Goal: Task Accomplishment & Management: Use online tool/utility

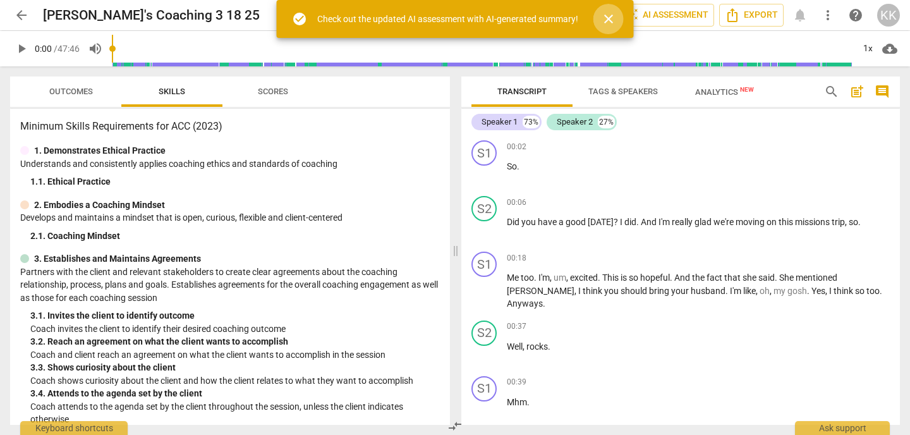
click at [608, 16] on span "close" at bounding box center [608, 18] width 15 height 15
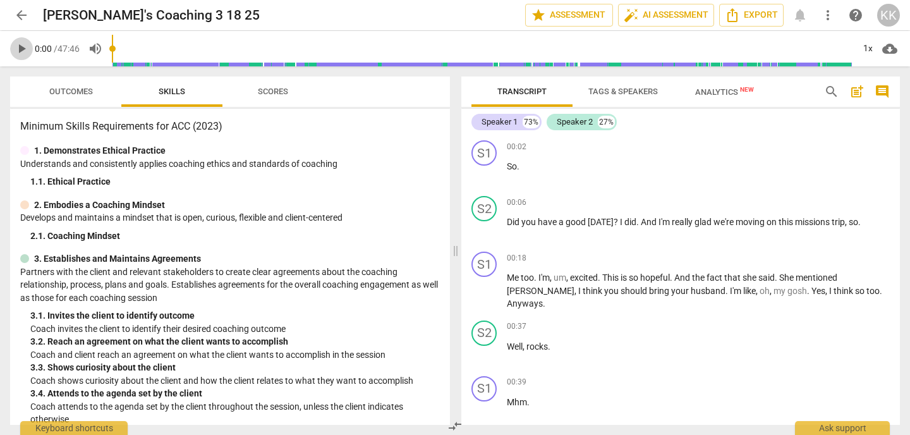
click at [21, 49] on span "play_arrow" at bounding box center [21, 48] width 15 height 15
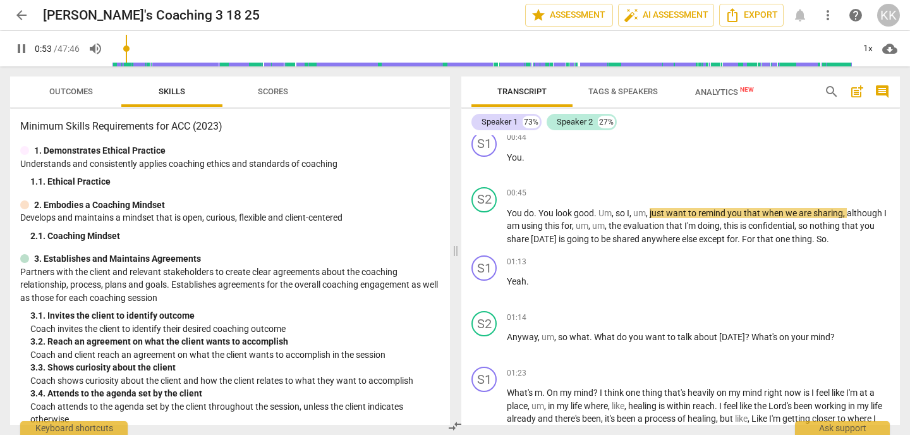
scroll to position [469, 0]
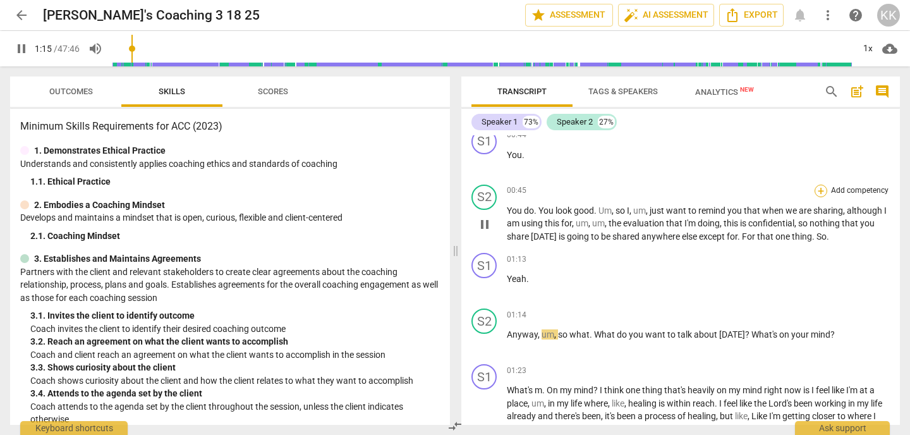
click at [819, 184] on div "+" at bounding box center [820, 190] width 13 height 13
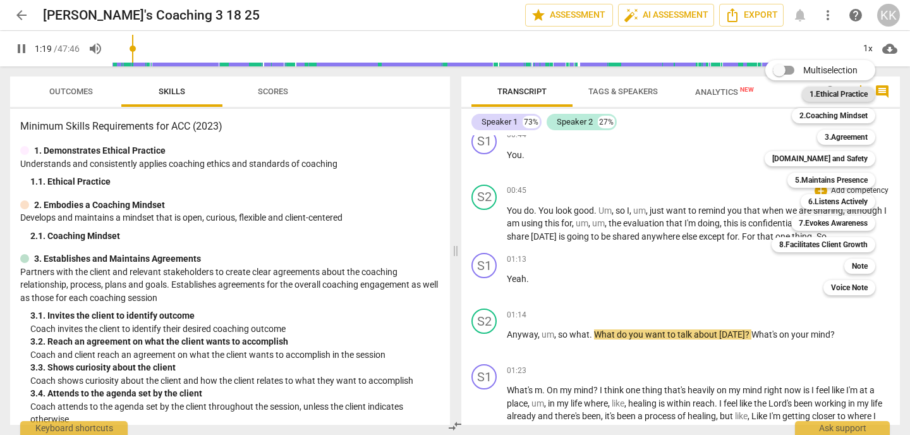
click at [846, 91] on b "1.Ethical Practice" at bounding box center [838, 94] width 58 height 15
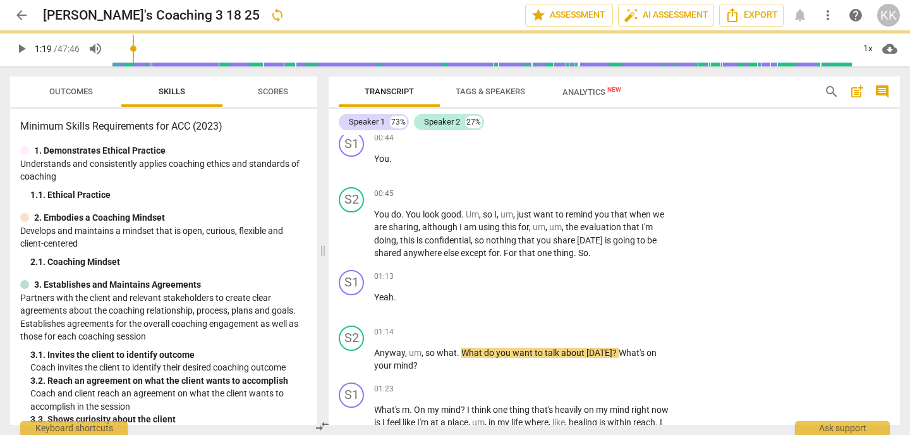
type input "80"
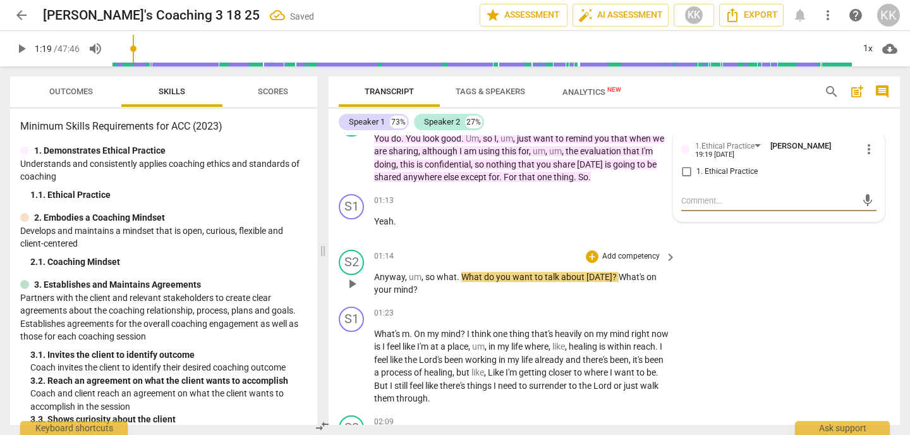
scroll to position [549, 0]
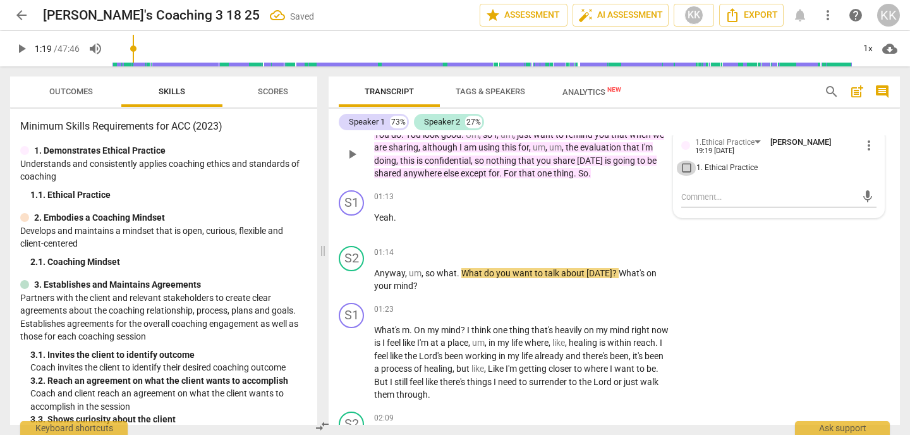
click at [685, 169] on input "1. Ethical Practice" at bounding box center [686, 167] width 20 height 15
checkbox input "true"
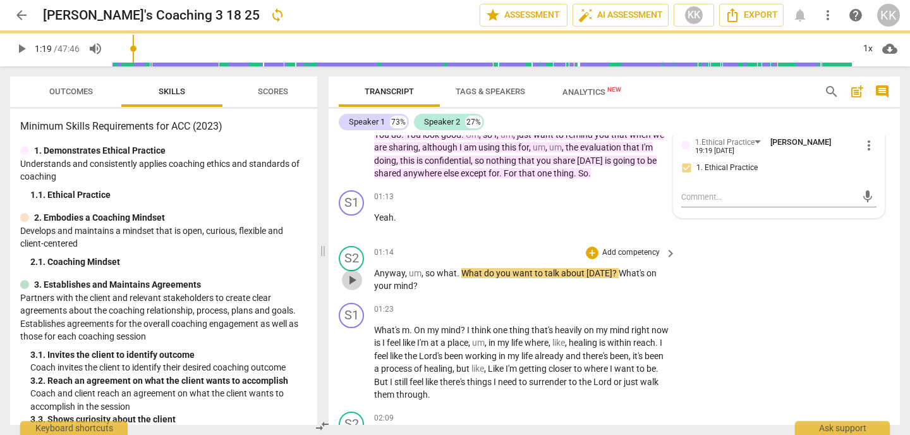
click at [352, 281] on span "play_arrow" at bounding box center [351, 279] width 15 height 15
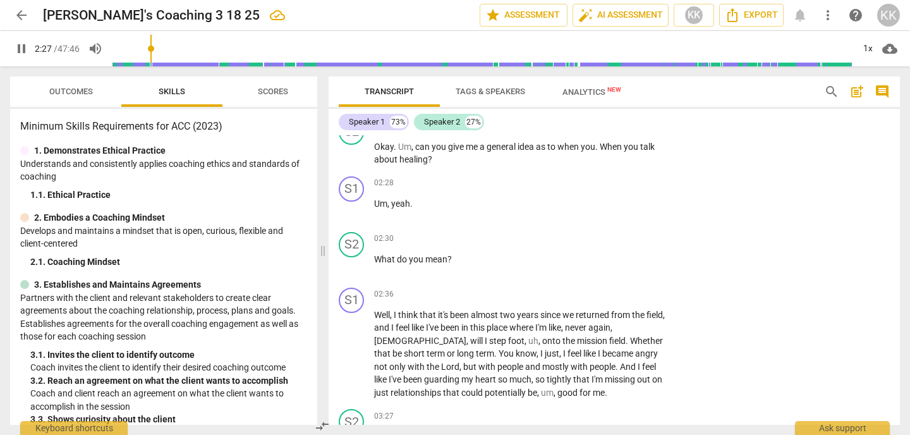
scroll to position [952, 0]
click at [592, 236] on div "+" at bounding box center [592, 238] width 13 height 13
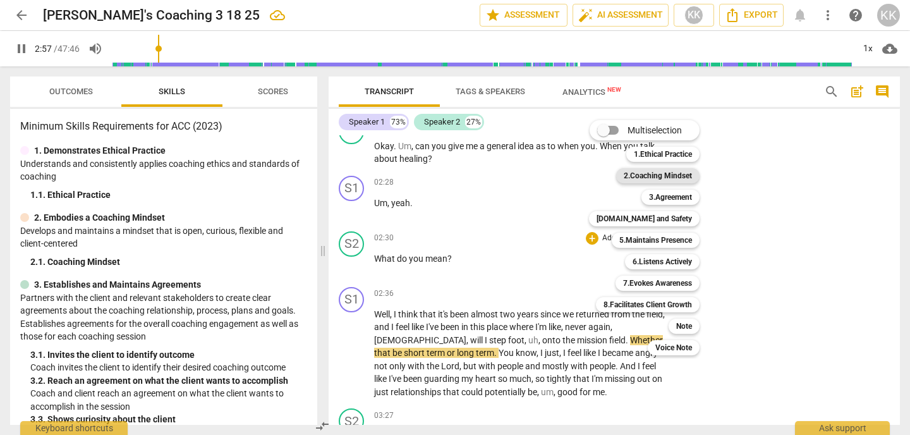
click at [670, 174] on b "2.Coaching Mindset" at bounding box center [657, 175] width 68 height 15
type input "178"
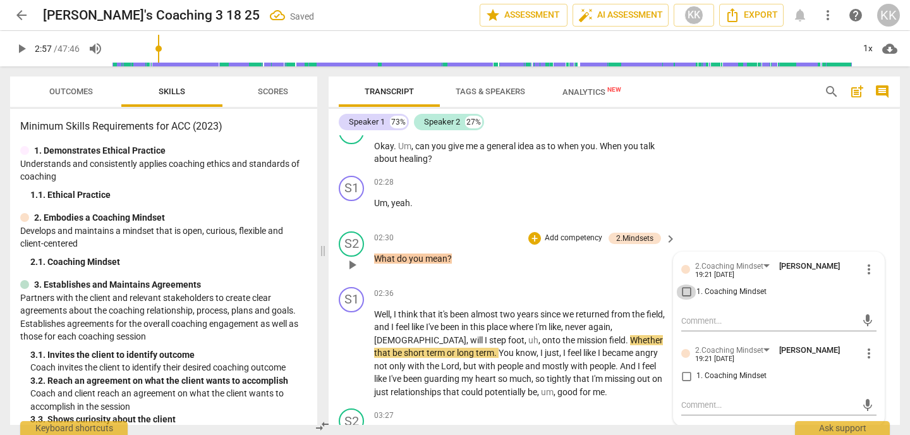
click at [683, 289] on input "1. Coaching Mindset" at bounding box center [686, 291] width 20 height 15
checkbox input "true"
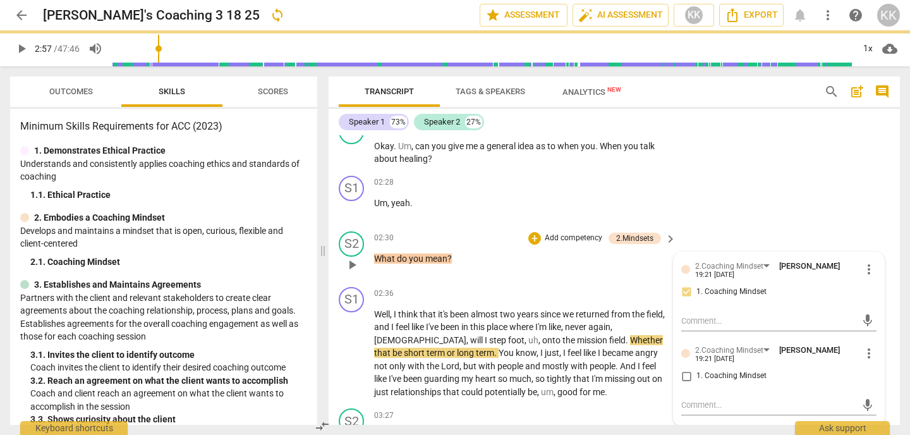
scroll to position [994, 0]
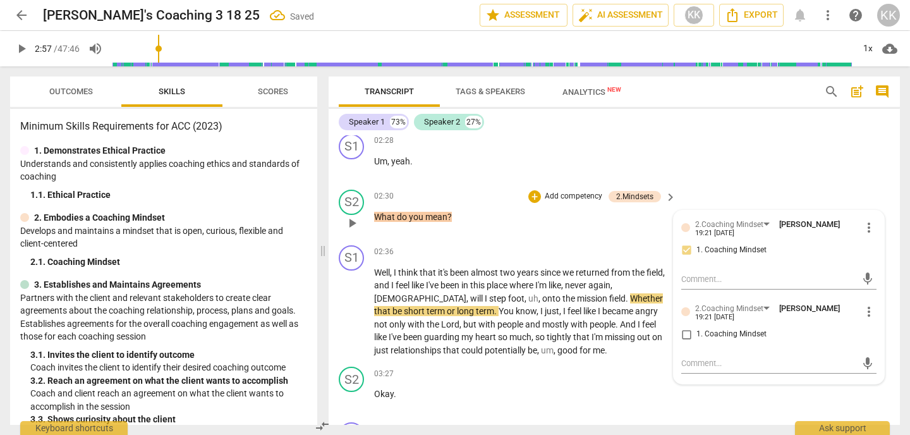
click at [867, 313] on span "more_vert" at bounding box center [868, 311] width 15 height 15
click at [873, 341] on li "Delete" at bounding box center [877, 335] width 44 height 24
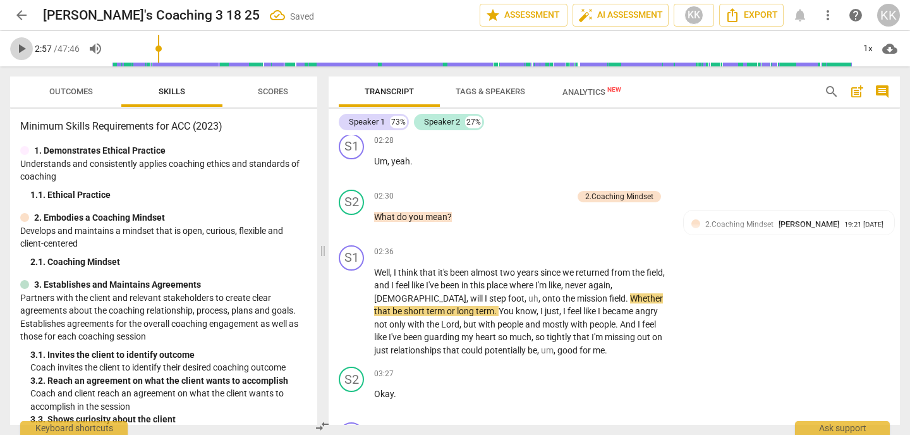
click at [20, 45] on span "play_arrow" at bounding box center [21, 48] width 15 height 15
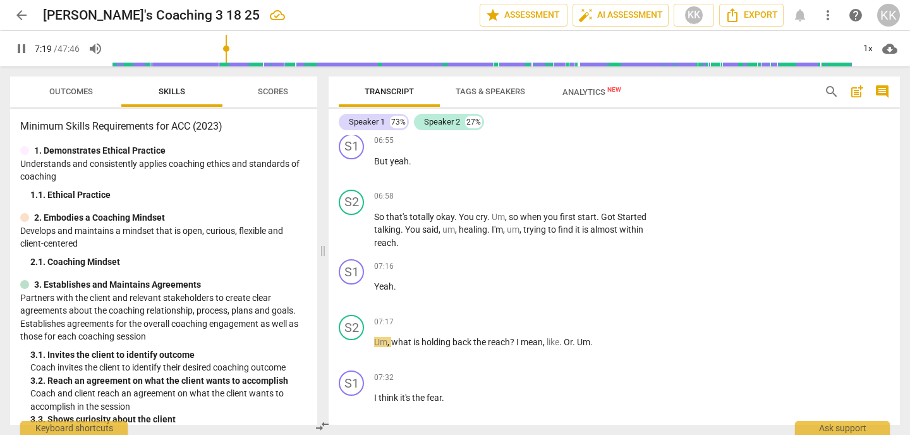
scroll to position [1824, 0]
click at [628, 189] on p "Add competency" at bounding box center [631, 194] width 60 height 11
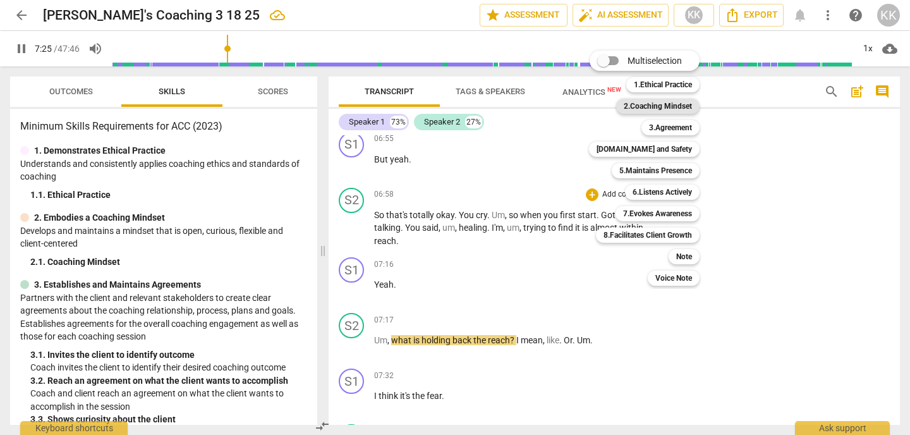
click at [666, 104] on b "2.Coaching Mindset" at bounding box center [657, 106] width 68 height 15
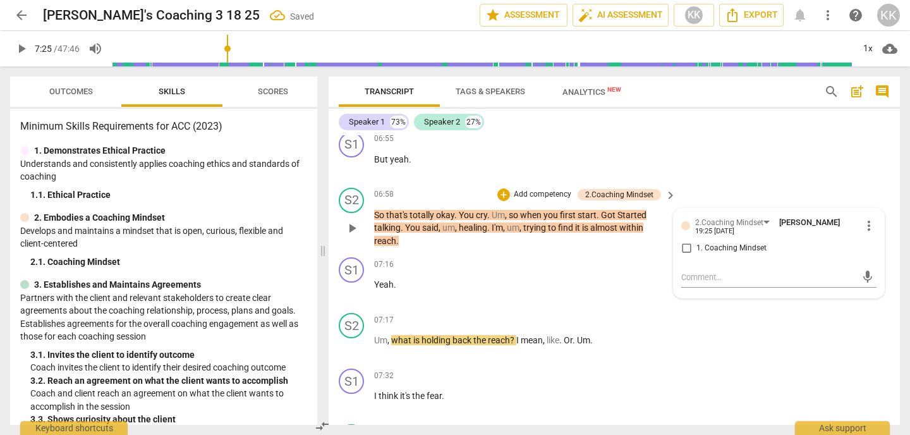
click at [508, 188] on div "+ Add competency" at bounding box center [534, 194] width 75 height 13
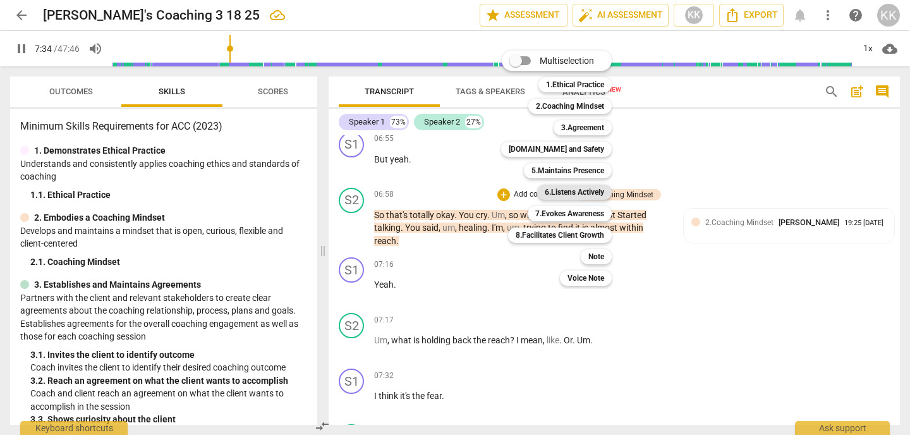
click at [585, 193] on b "6.Listens Actively" at bounding box center [573, 191] width 59 height 15
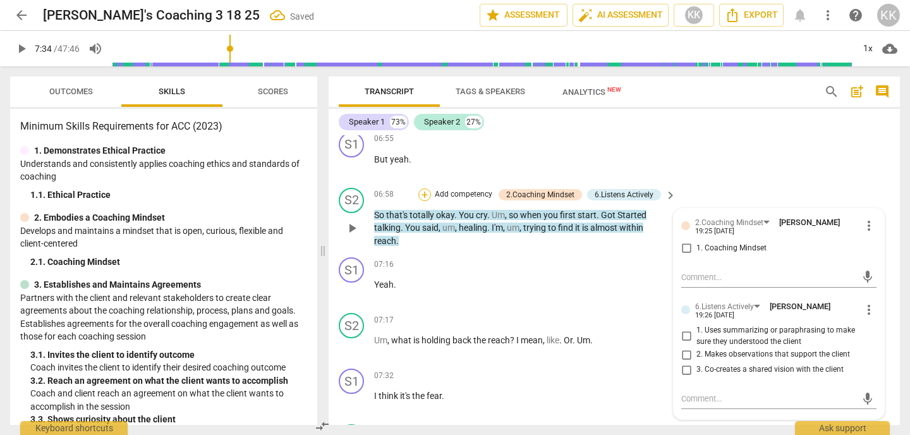
click at [423, 188] on div "+" at bounding box center [424, 194] width 13 height 13
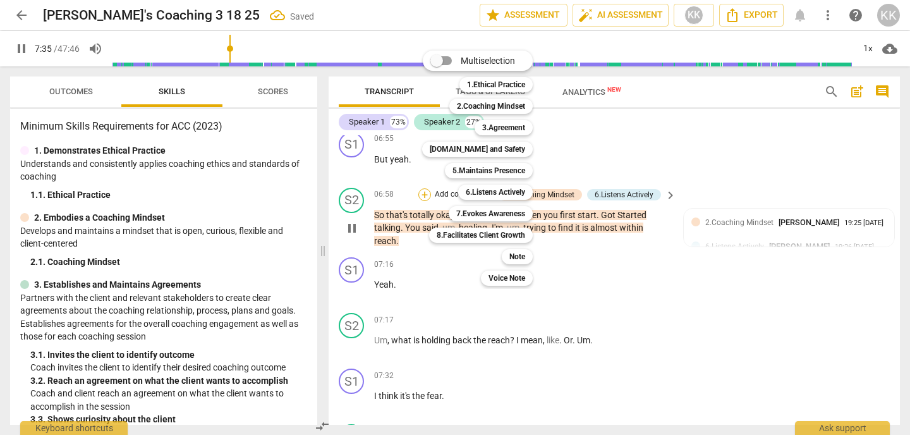
scroll to position [2165, 0]
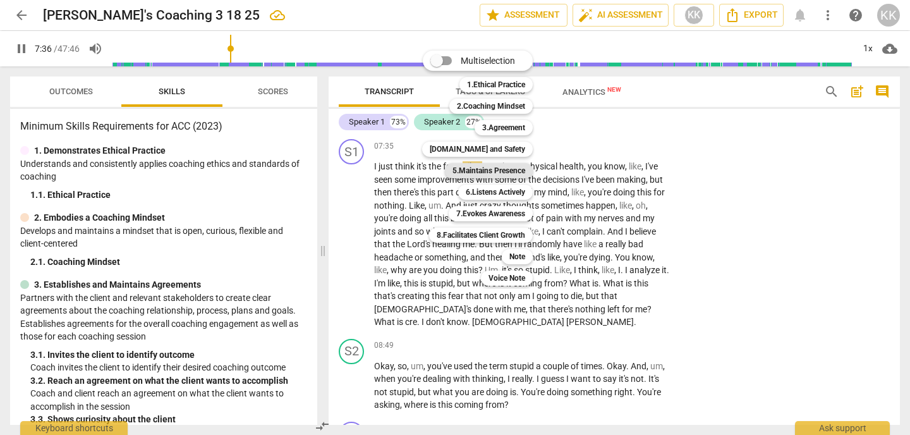
click at [481, 172] on b "5.Maintains Presence" at bounding box center [488, 170] width 73 height 15
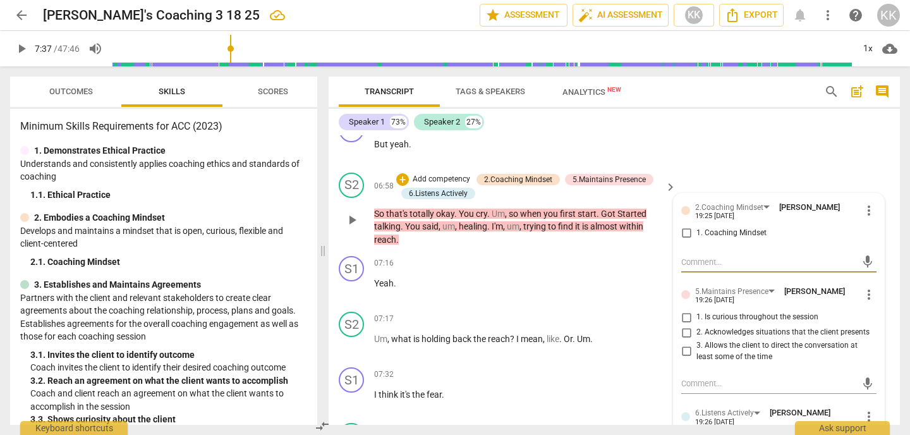
scroll to position [1841, 0]
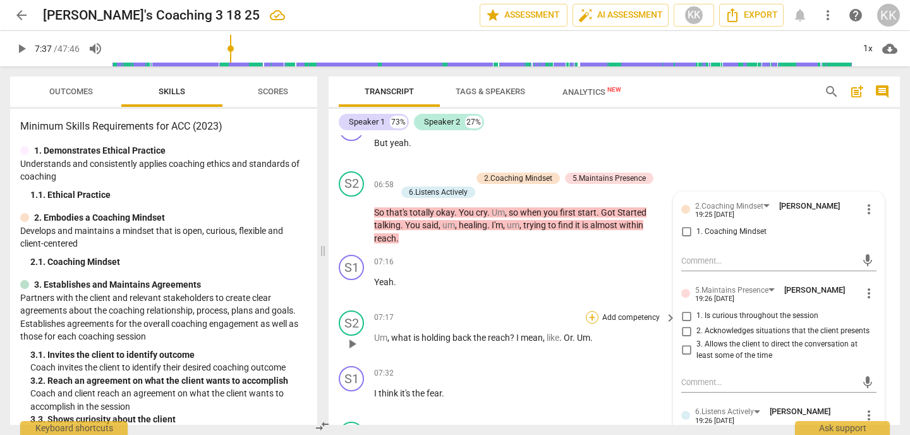
click at [589, 311] on div "+" at bounding box center [592, 317] width 13 height 13
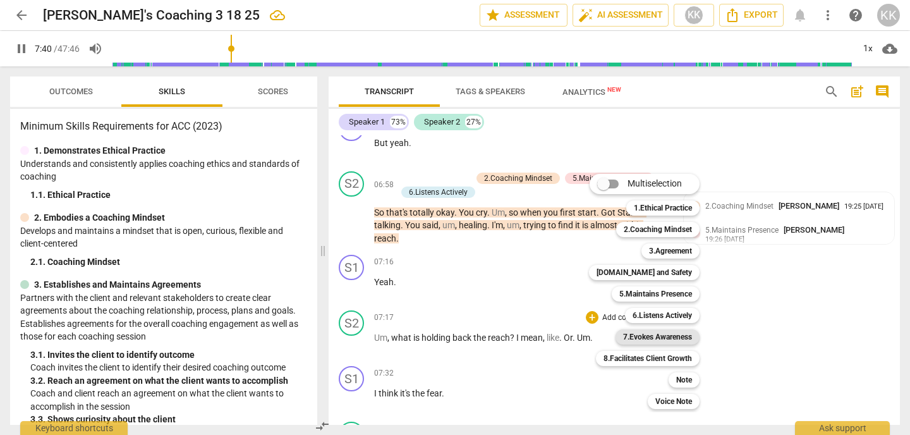
click at [656, 335] on b "7.Evokes Awareness" at bounding box center [657, 336] width 69 height 15
type input "461"
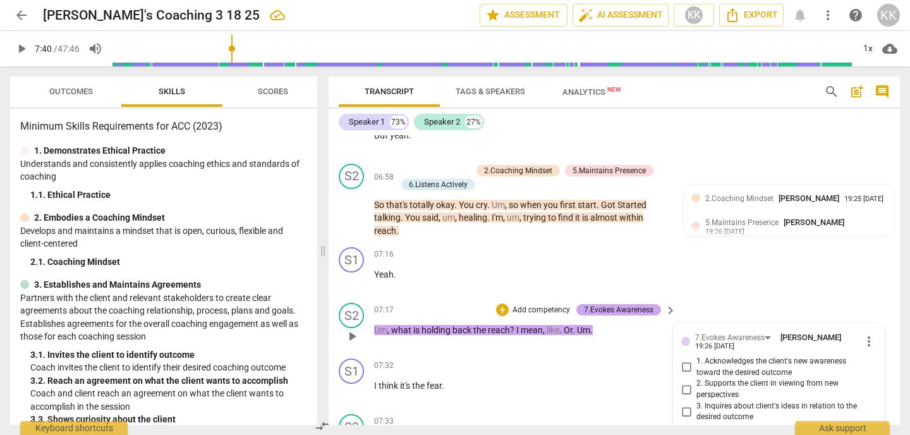
scroll to position [1845, 0]
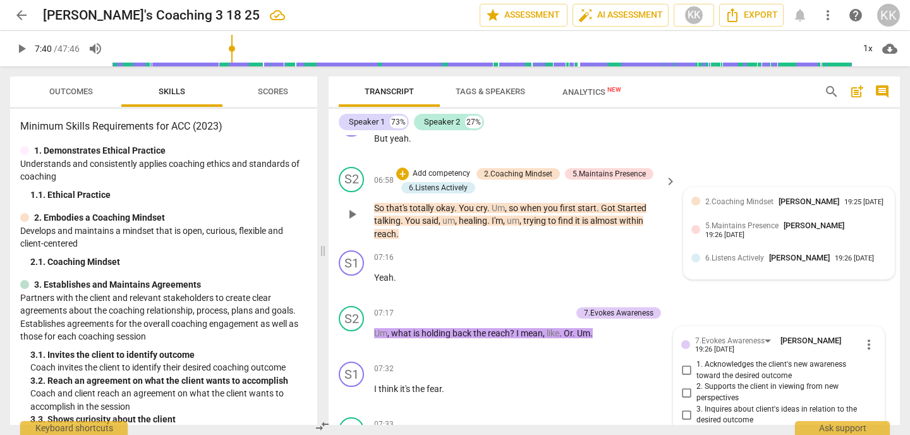
click at [781, 257] on div "6.Listens Actively [PERSON_NAME] 19:26 [DATE]" at bounding box center [788, 261] width 195 height 20
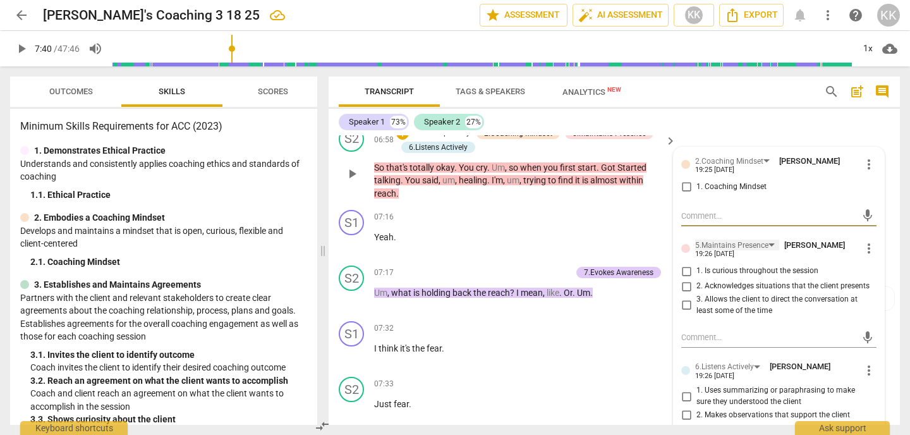
scroll to position [1884, 0]
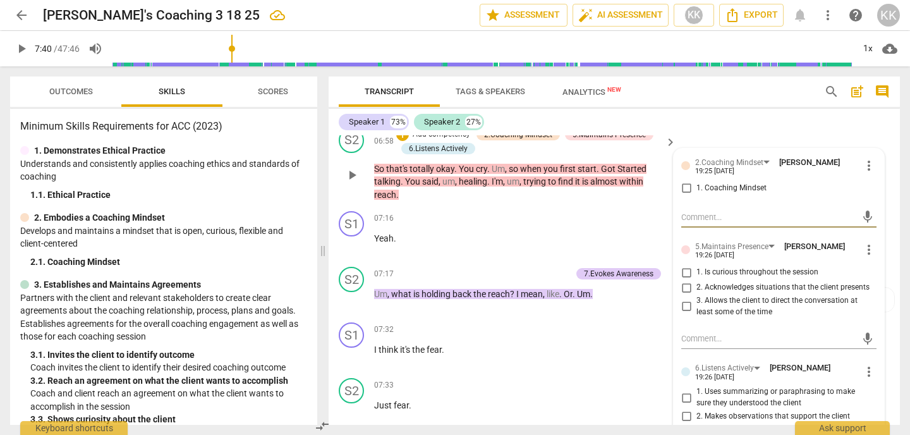
type textarea "T"
type textarea "Th"
type textarea "Thi"
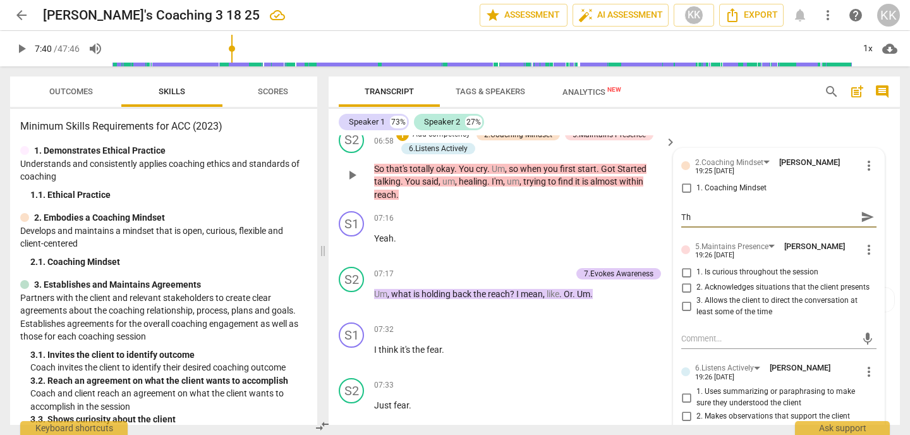
type textarea "Thi"
type textarea "This"
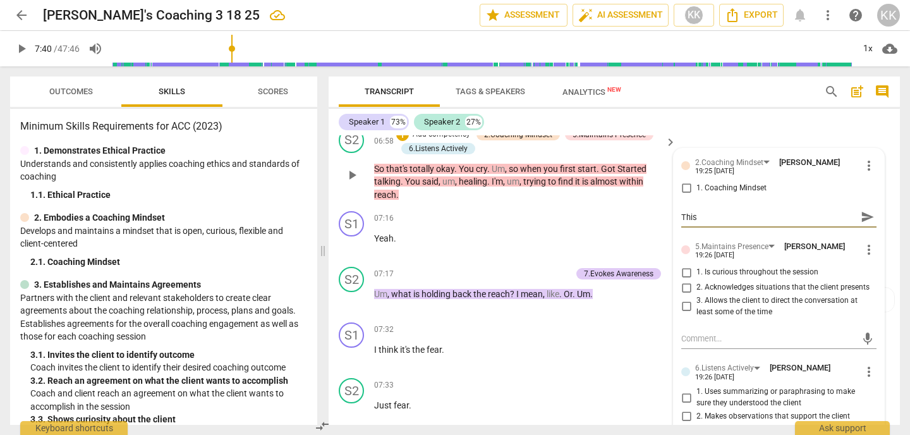
type textarea "This w"
type textarea "This wa"
type textarea "This was"
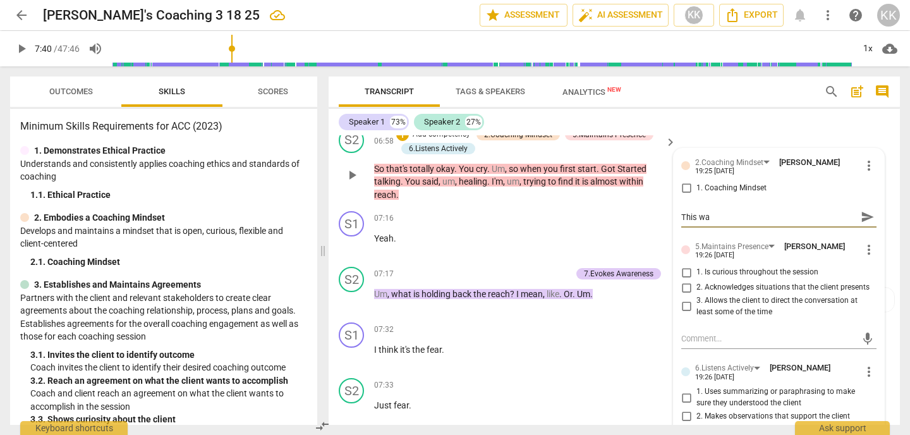
type textarea "This was"
type textarea "This was r"
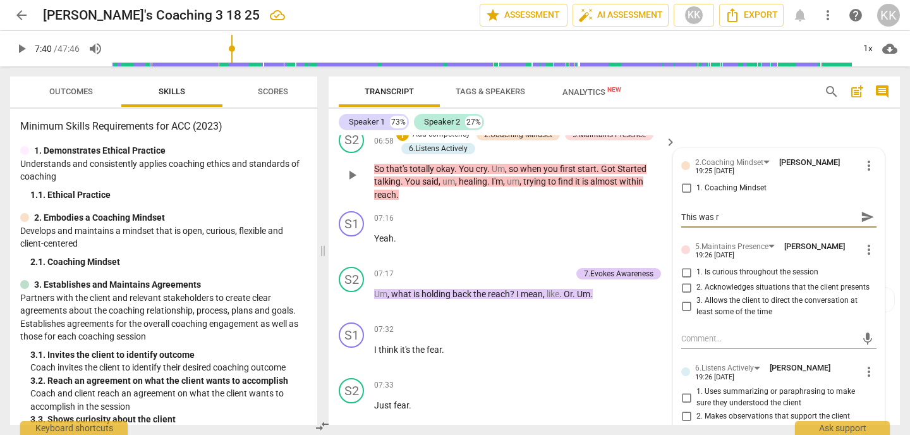
type textarea "This was re"
type textarea "This was rea"
type textarea "This was real"
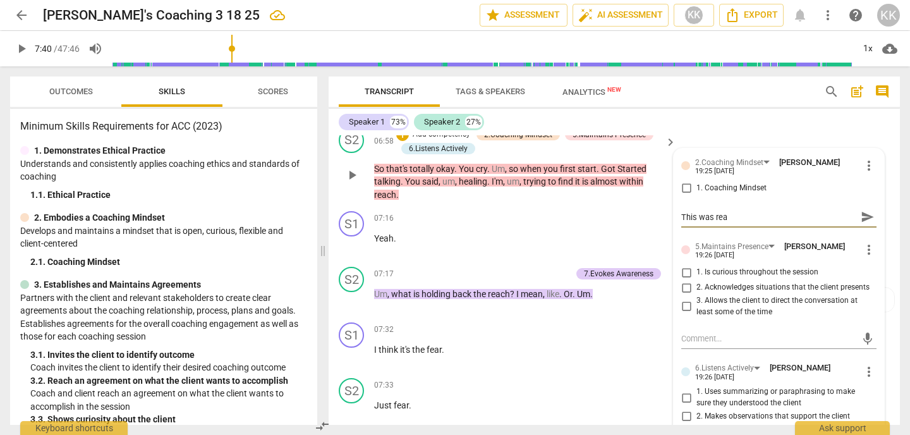
type textarea "This was real"
type textarea "This was reall"
type textarea "This was really"
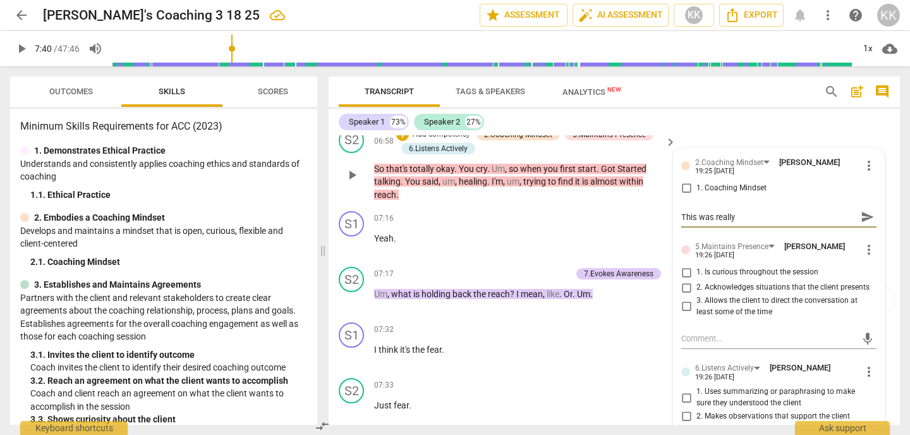
type textarea "This was really"
type textarea "This was really g"
type textarea "This was really gr"
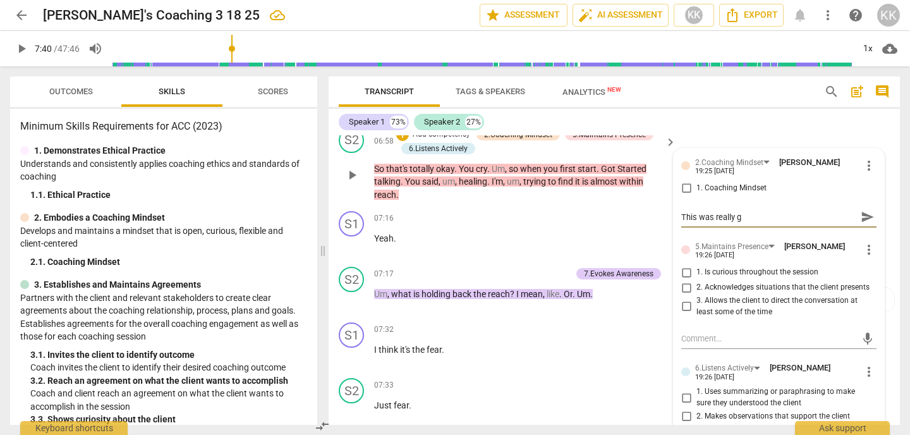
type textarea "This was really gr"
type textarea "This was really gre"
type textarea "This was really grea"
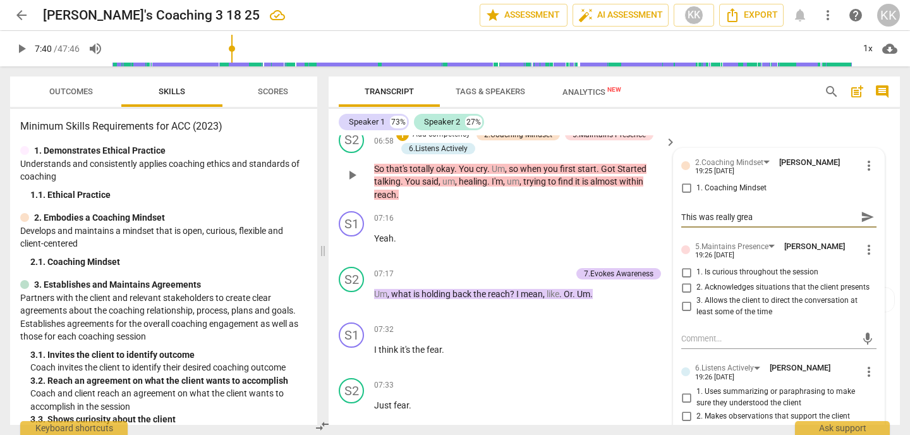
type textarea "This was really great"
type textarea "This was really great t"
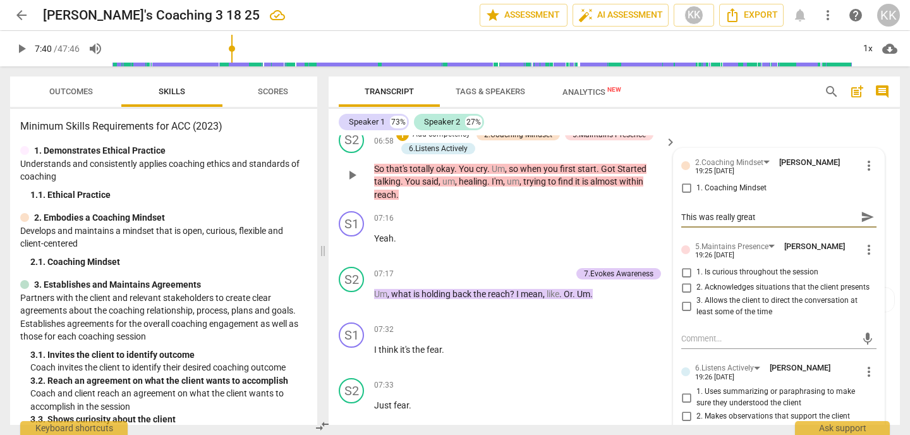
type textarea "This was really great t"
type textarea "This was really great to"
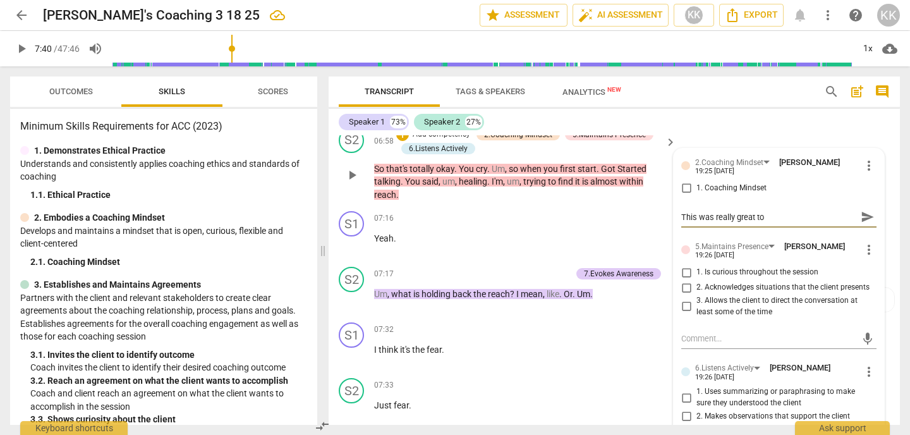
type textarea "This was really great to g"
type textarea "This was really great to go"
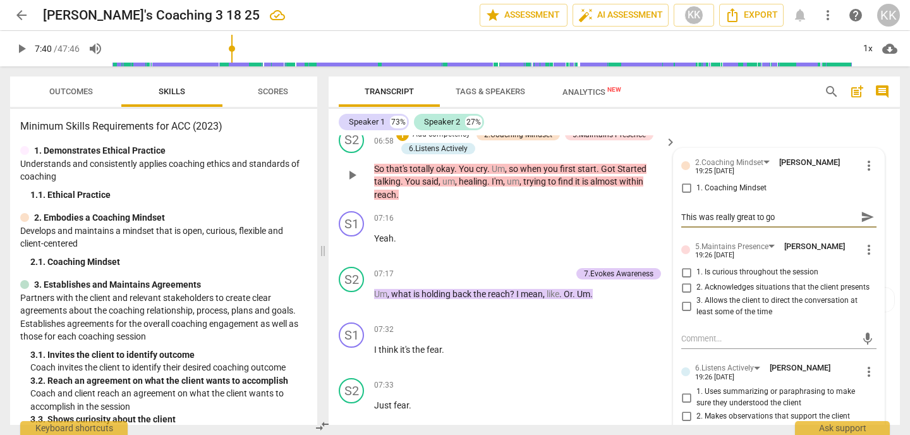
type textarea "This was really great to go"
type textarea "This was really great to go b"
type textarea "This was really great to go ba"
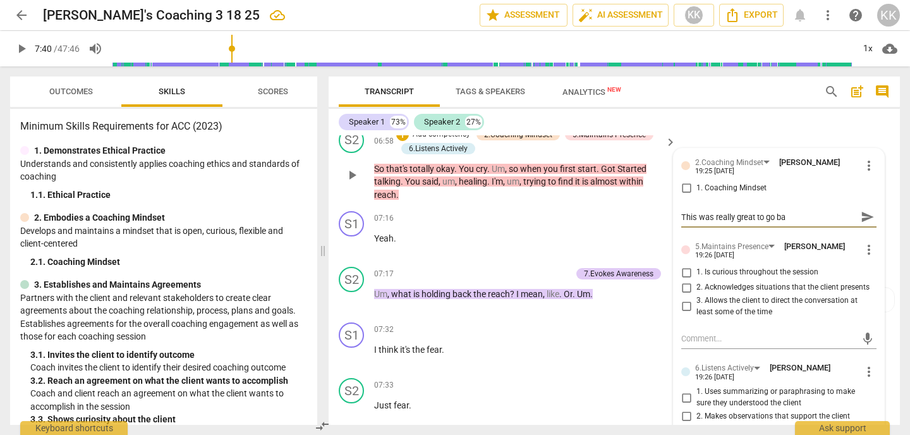
type textarea "This was really great to go bac"
type textarea "This was really great to go back"
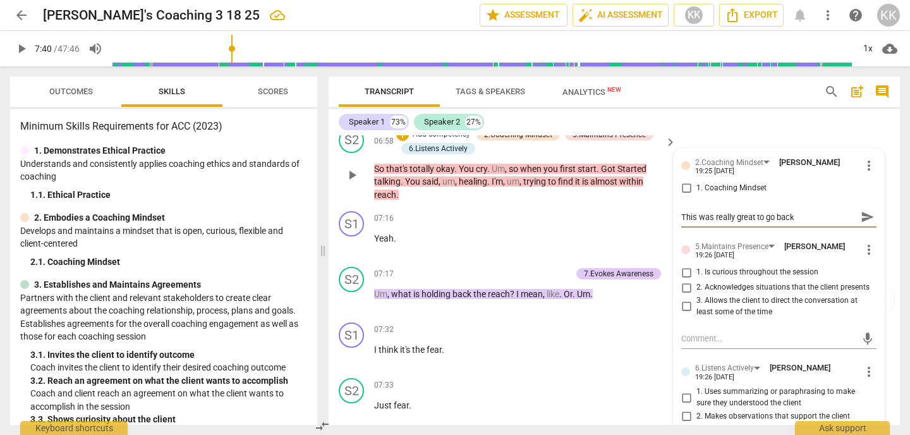
type textarea "This was really great to go back"
type textarea "This was really great to go back t"
type textarea "This was really great to go back to"
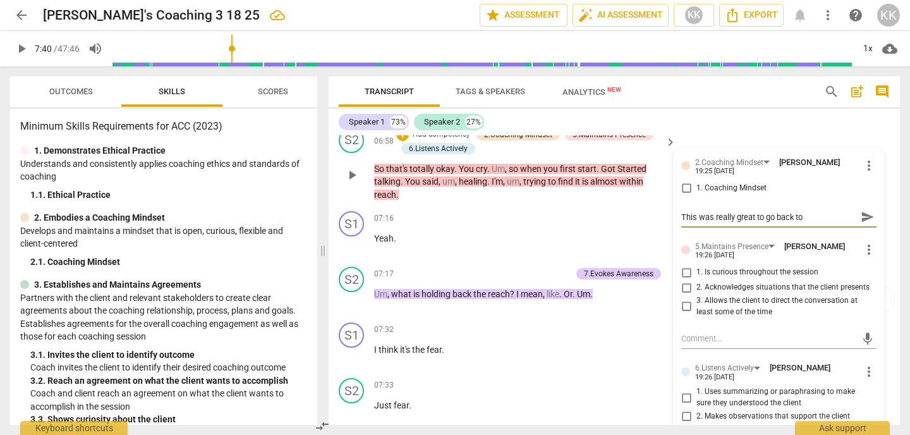
type textarea "This was really great to go back to"
type textarea "This was really great to go back to t"
type textarea "This was really great to go back to th"
type textarea "This was really great to go back to the"
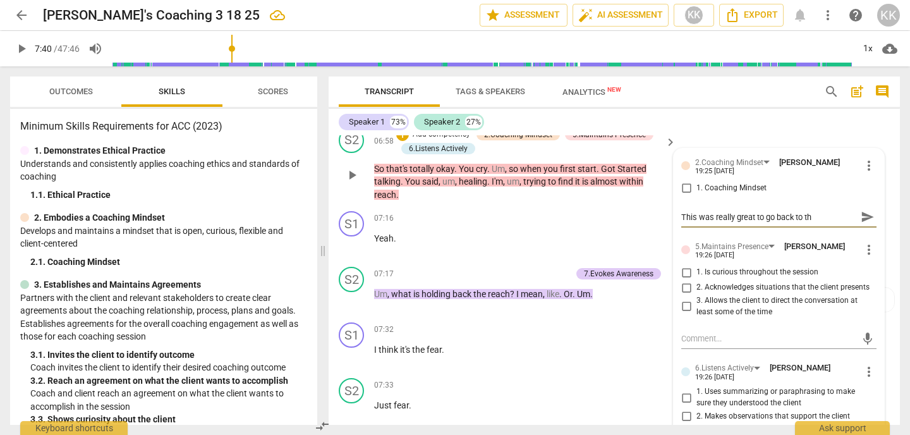
type textarea "This was really great to go back to the"
type textarea "This was really great to go back to the f"
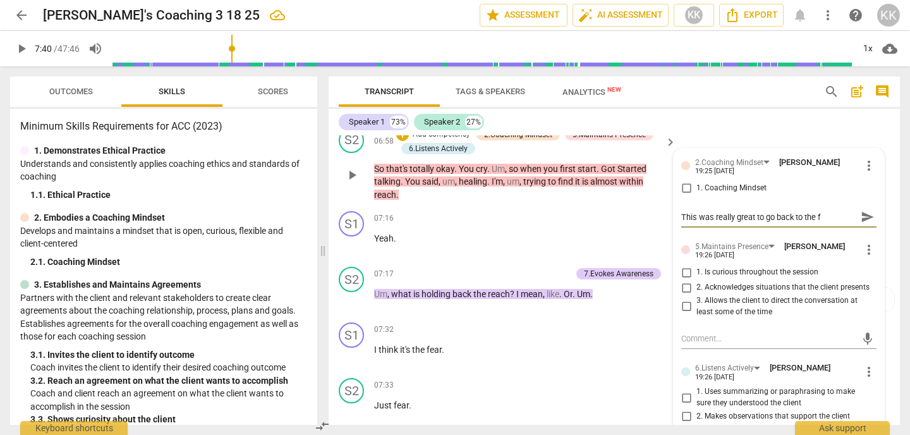
type textarea "This was really great to go back to the fi"
type textarea "This was really great to go back to the fir"
type textarea "This was really great to go back to the firs"
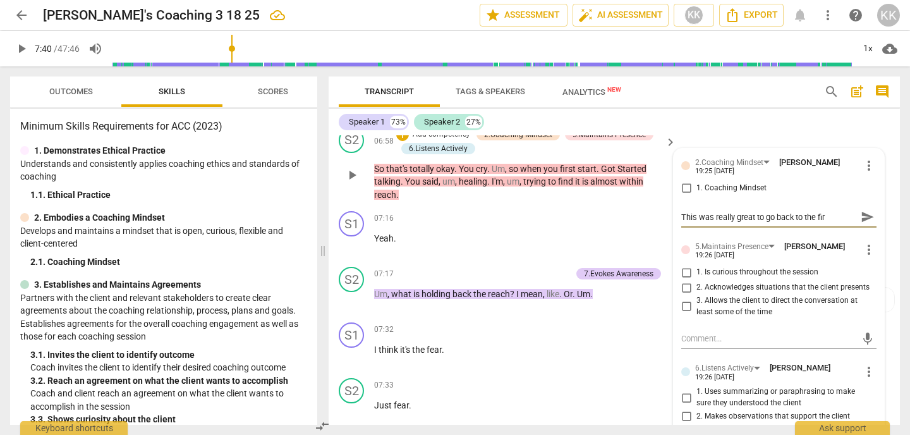
type textarea "This was really great to go back to the firs"
type textarea "This was really great to go back to the first"
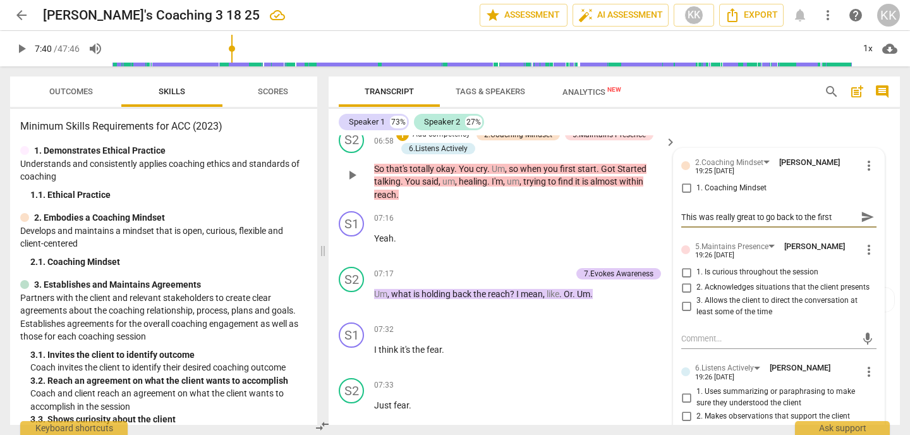
type textarea "This was really great to go back to the first t"
type textarea "This was really great to go back to the first th"
type textarea "This was really great to go back to the first thi"
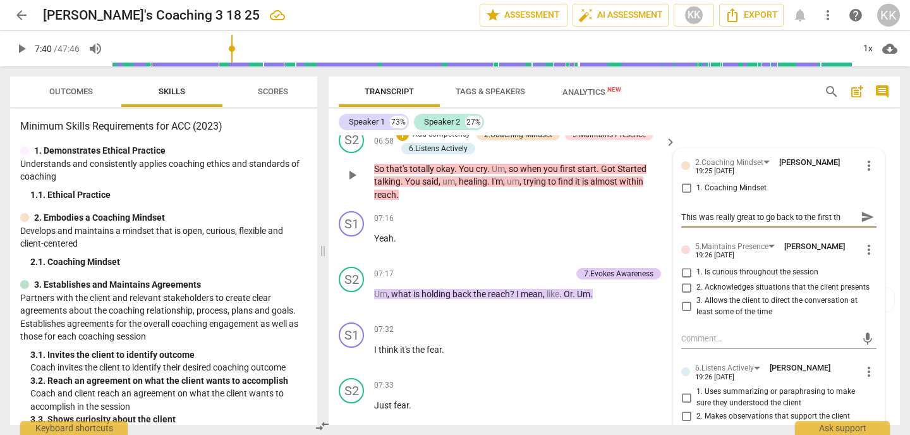
type textarea "This was really great to go back to the first thi"
type textarea "This was really great to go back to the first thin"
type textarea "This was really great to go back to the first thing"
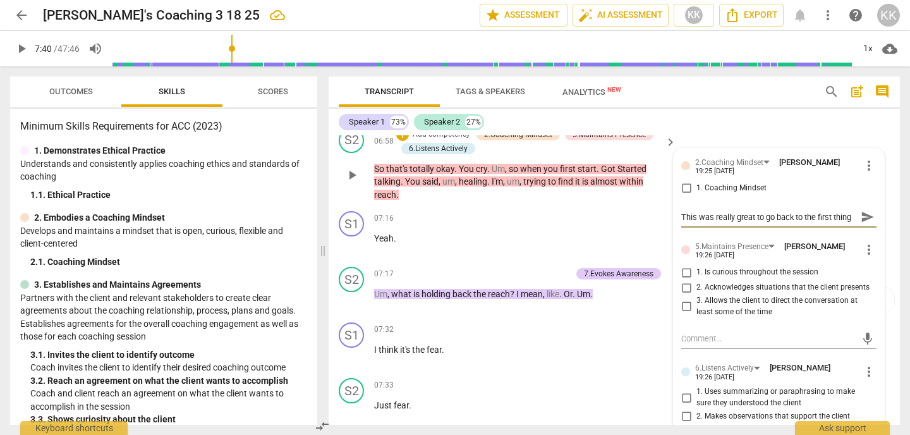
type textarea "This was really great to go back to the first thing"
type textarea "This was really great to go back to the first thing s"
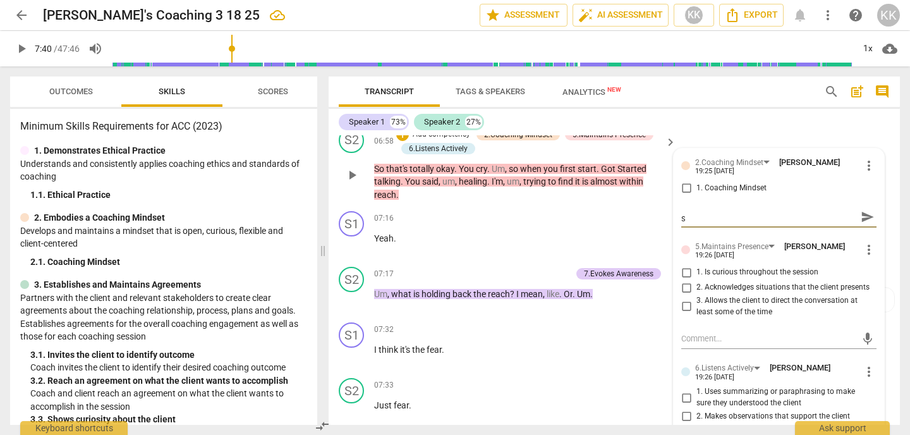
type textarea "This was really great to go back to the first thing sh"
type textarea "This was really great to go back to the first thing she"
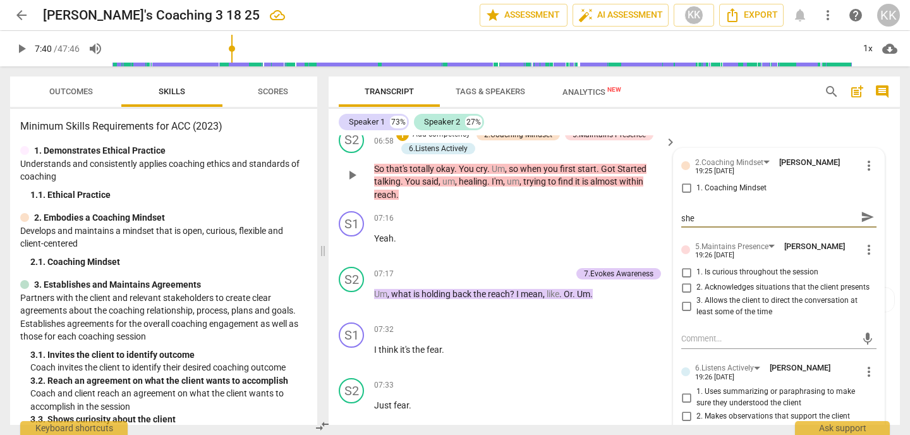
type textarea "This was really great to go back to the first thing she"
type textarea "This was really great to go back to the first thing she s"
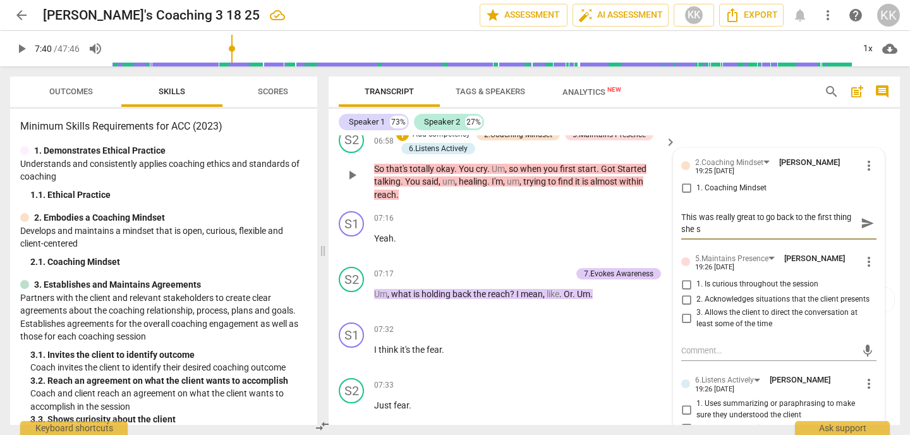
type textarea "This was really great to go back to the first thing she sa"
type textarea "This was really great to go back to the first thing she sai"
type textarea "This was really great to go back to the first thing she said"
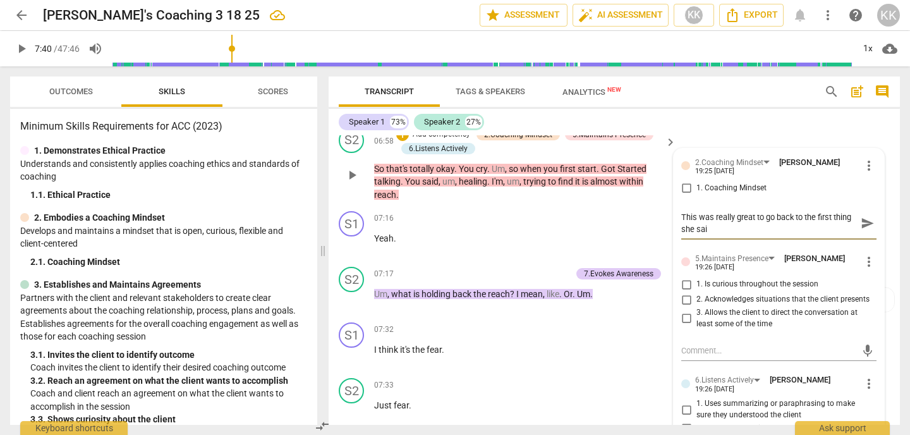
type textarea "This was really great to go back to the first thing she said"
type textarea "This was really great to go back to the first thing she said!"
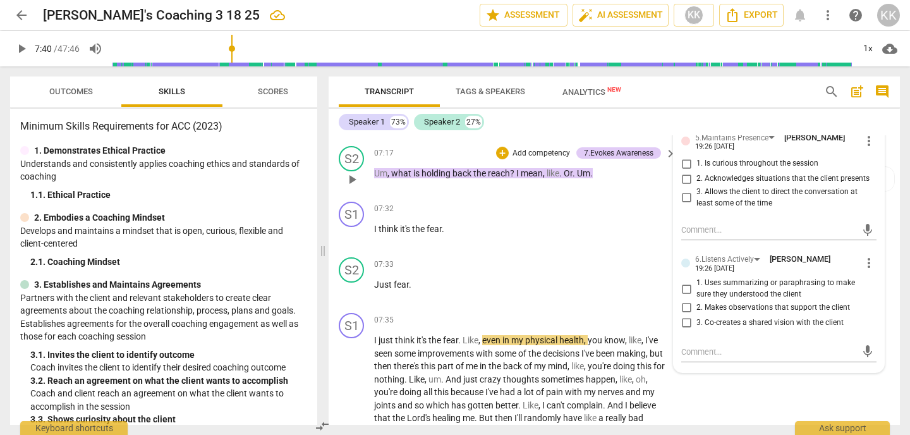
scroll to position [2009, 0]
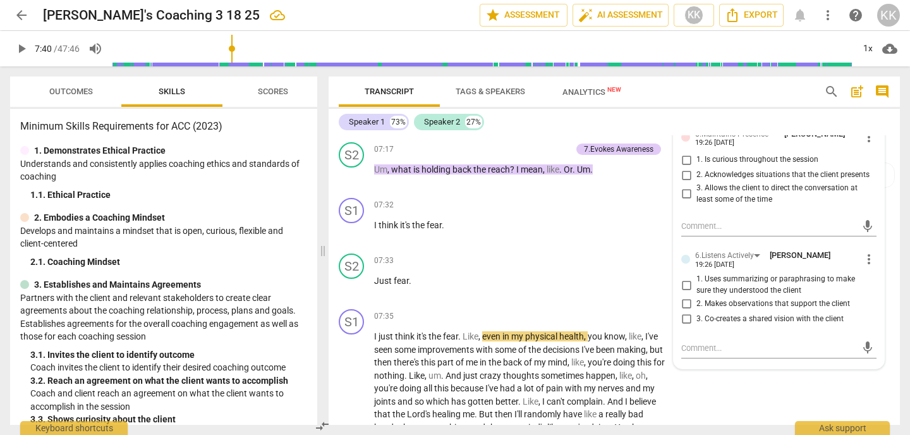
type textarea "This was really great to go back to the first thing she said!"
click at [25, 51] on span "play_arrow" at bounding box center [21, 48] width 15 height 15
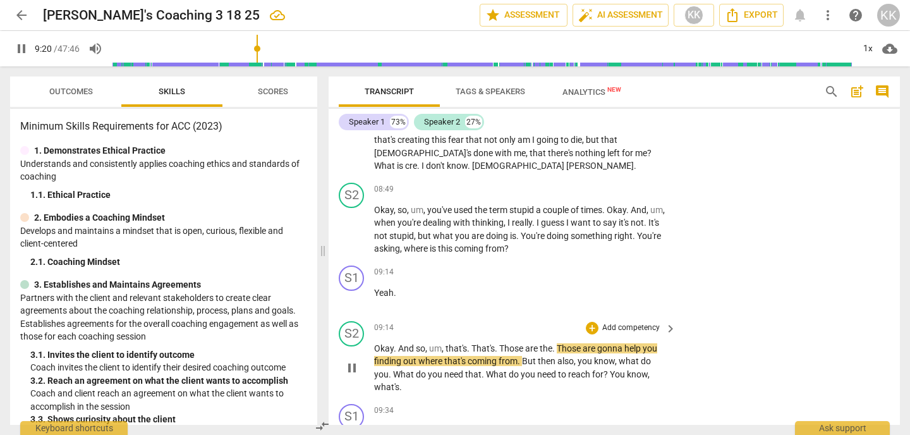
scroll to position [2334, 0]
click at [626, 184] on p "Add competency" at bounding box center [631, 189] width 60 height 11
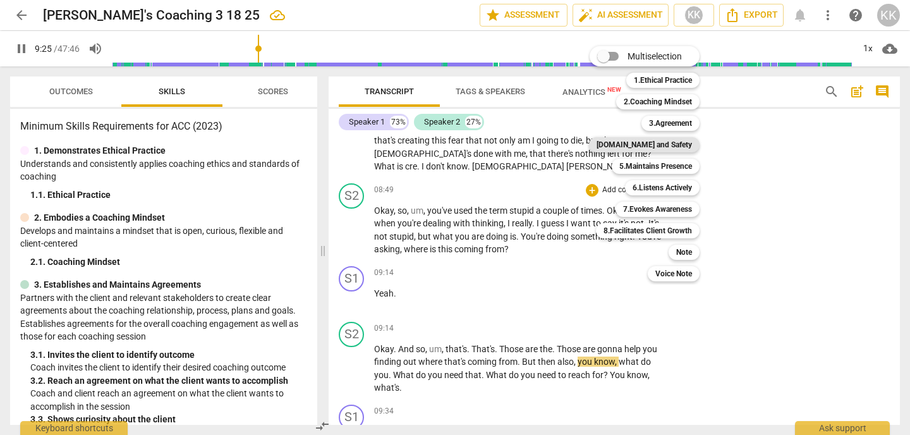
click at [656, 144] on b "[DOMAIN_NAME] and Safety" at bounding box center [643, 144] width 95 height 15
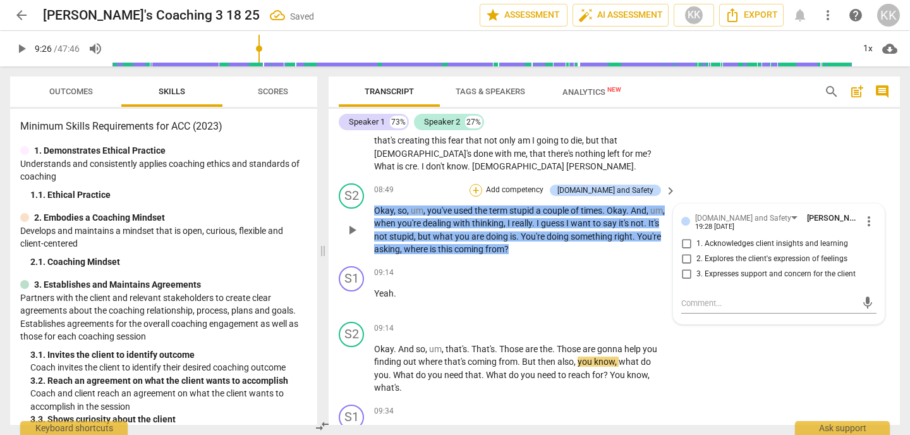
click at [482, 184] on div "+" at bounding box center [475, 190] width 13 height 13
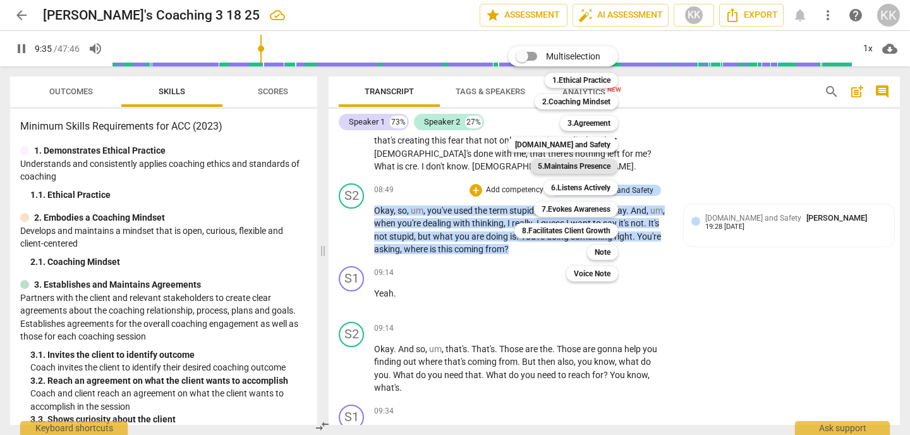
scroll to position [2654, 0]
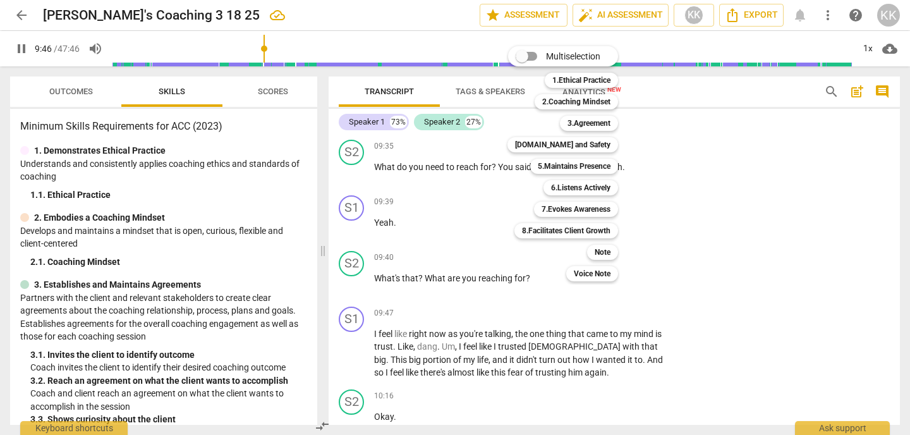
click at [22, 47] on div at bounding box center [455, 217] width 910 height 435
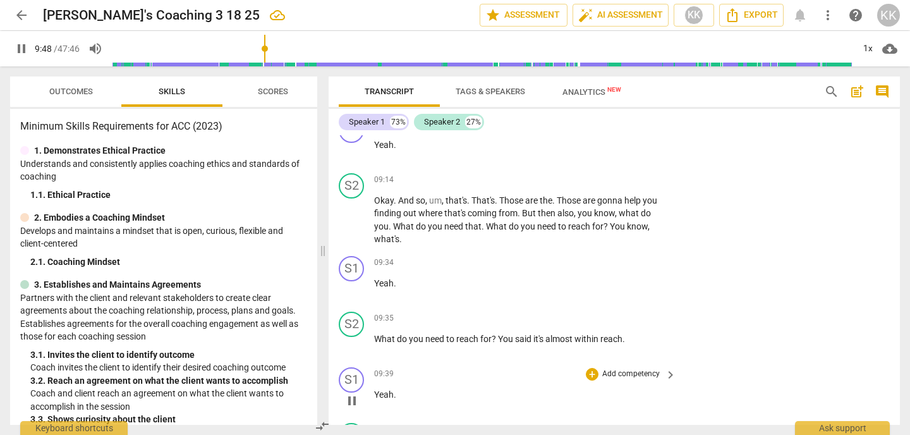
scroll to position [2480, 0]
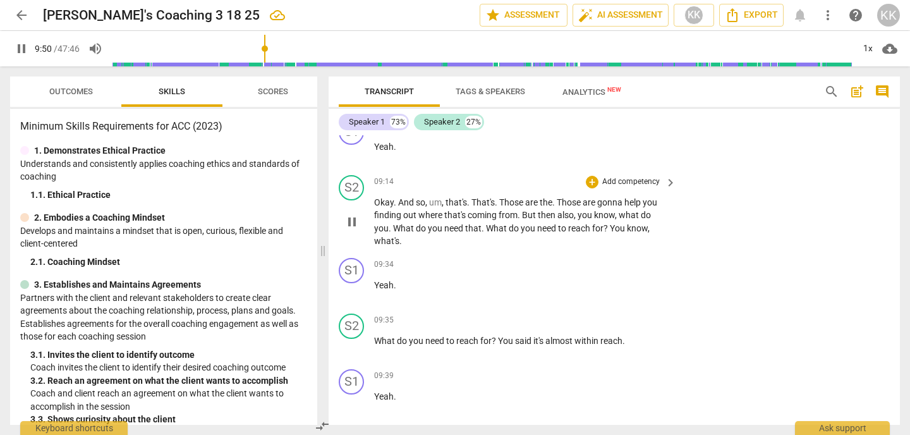
click at [645, 176] on p "Add competency" at bounding box center [631, 181] width 60 height 11
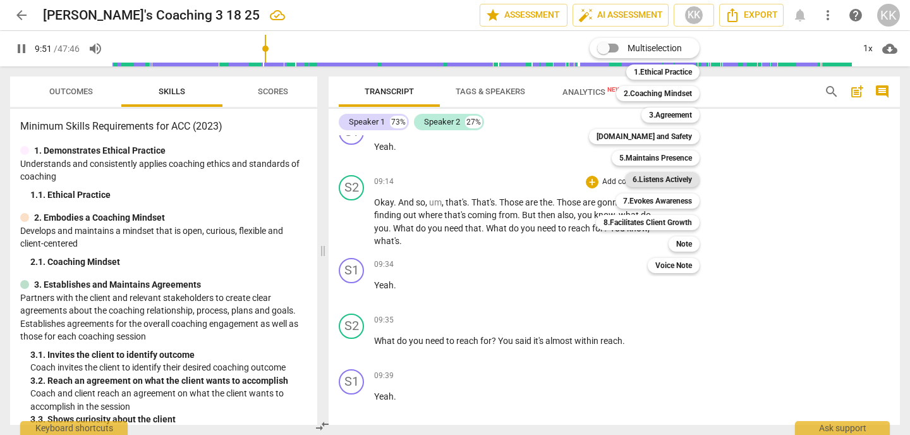
click at [652, 184] on b "6.Listens Actively" at bounding box center [661, 179] width 59 height 15
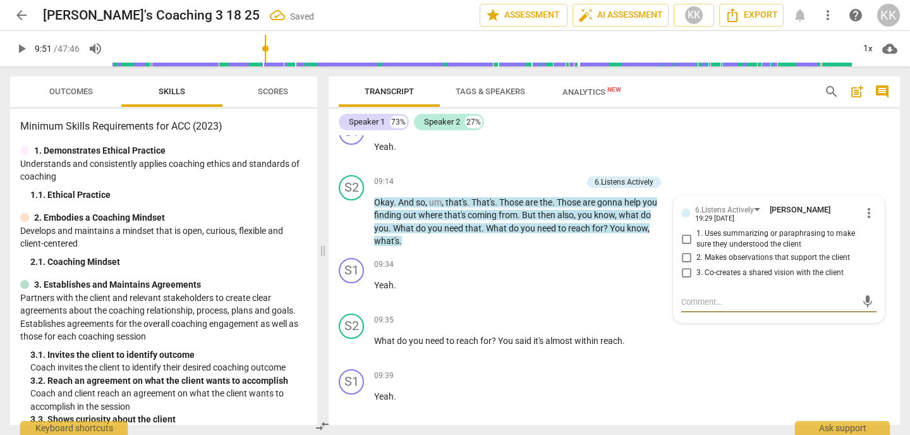
click at [18, 47] on span "play_arrow" at bounding box center [21, 48] width 15 height 15
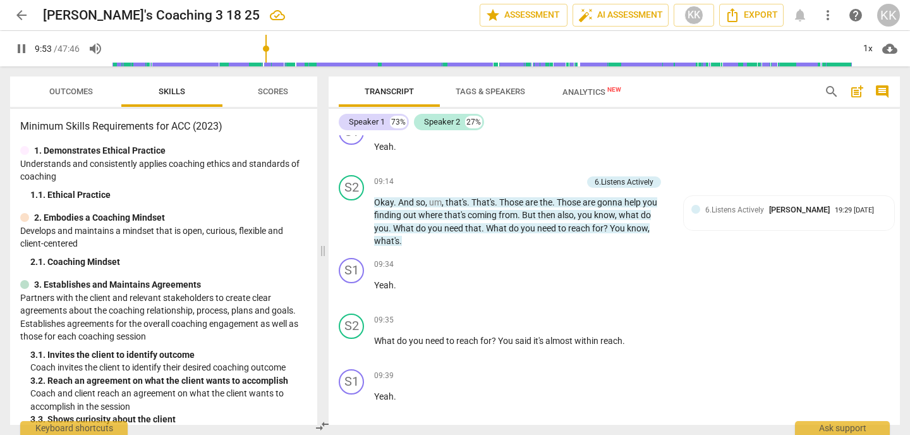
scroll to position [2821, 0]
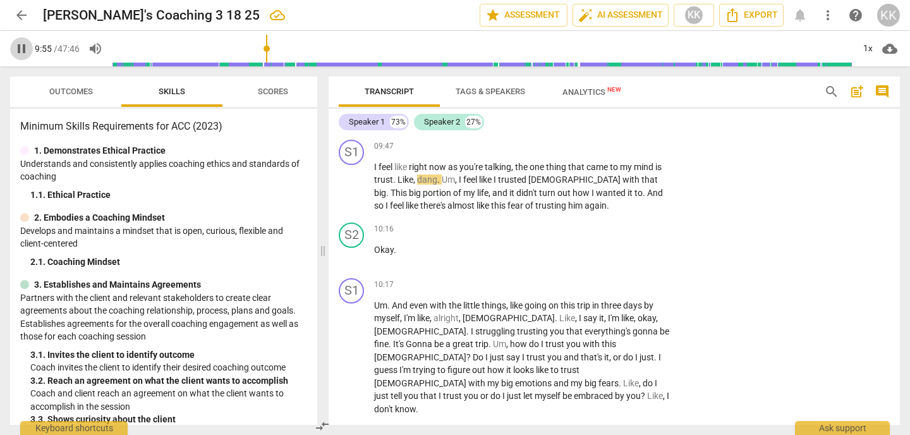
click at [21, 46] on span "pause" at bounding box center [21, 48] width 15 height 15
type input "596"
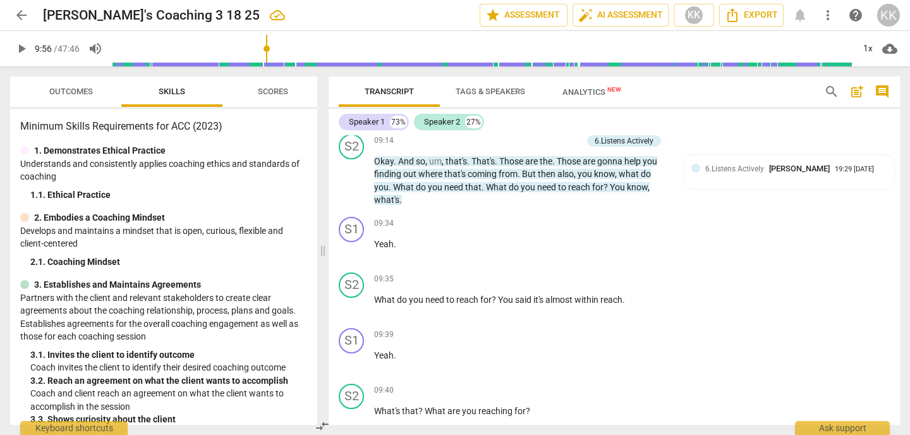
scroll to position [2480, 0]
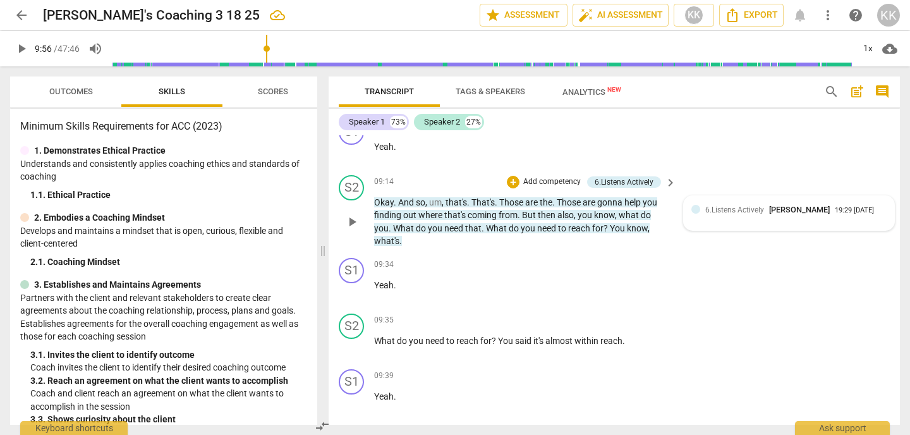
click at [781, 203] on div "6.Listens Actively [PERSON_NAME] 19:29 [DATE]" at bounding box center [795, 209] width 181 height 12
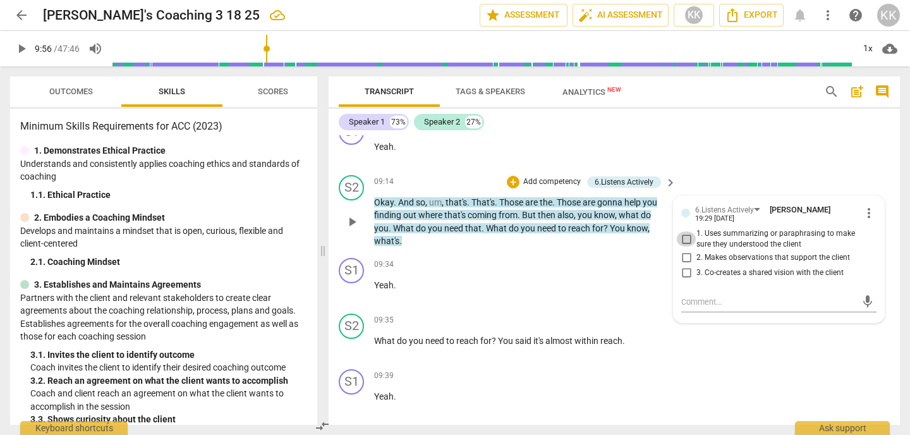
click at [683, 231] on input "1. Uses summarizing or paraphrasing to make sure they understood the client" at bounding box center [686, 238] width 20 height 15
checkbox input "true"
click at [692, 296] on textarea at bounding box center [768, 302] width 175 height 12
type textarea "g"
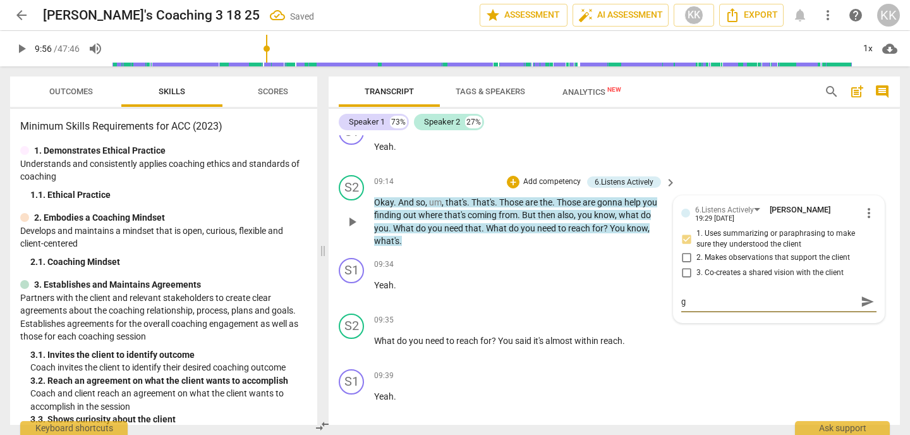
type textarea "go"
type textarea "goo"
type textarea "good"
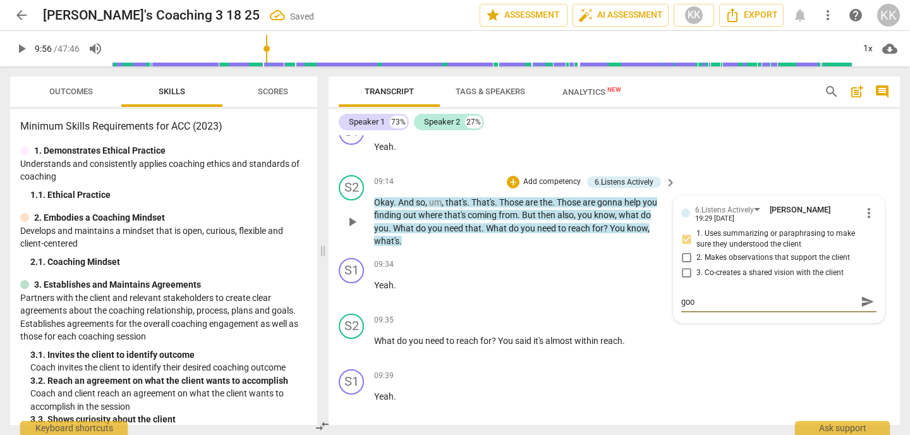
type textarea "good"
type textarea "good j"
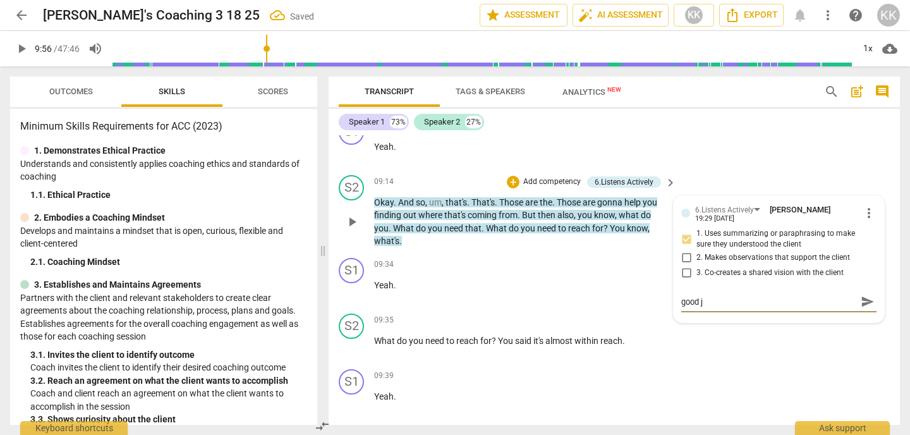
type textarea "good jo"
type textarea "good job"
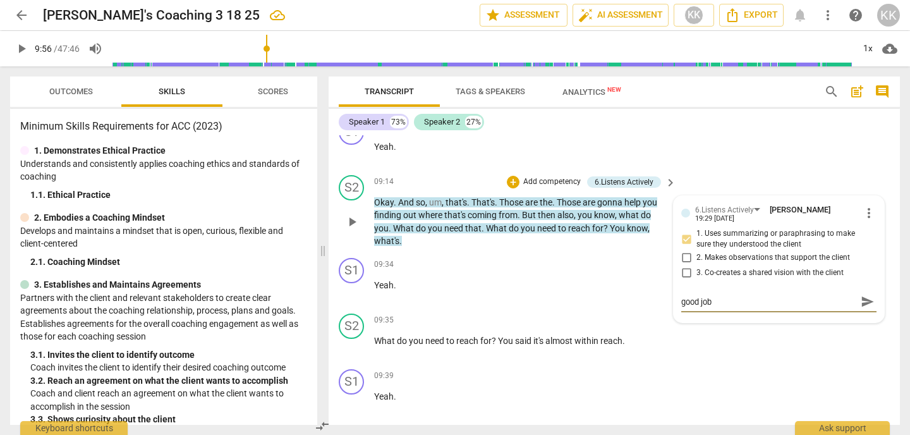
type textarea "good job"
type textarea "good job u"
type textarea "good job us"
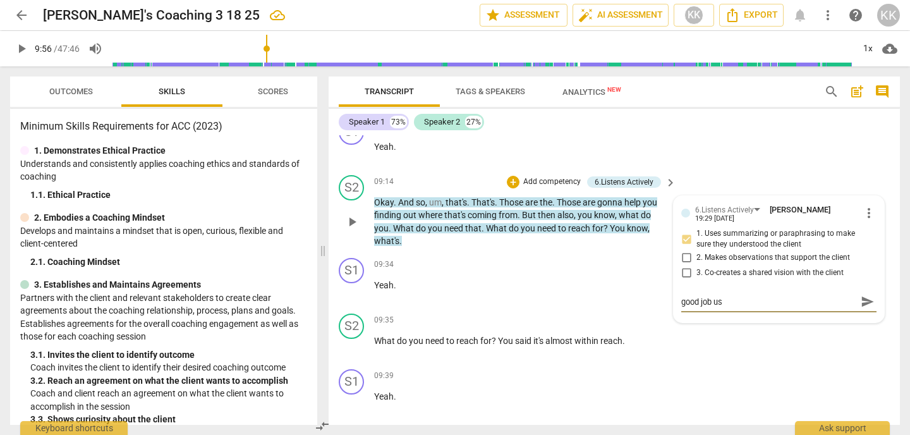
type textarea "good job usi"
type textarea "good job usin"
type textarea "good job using"
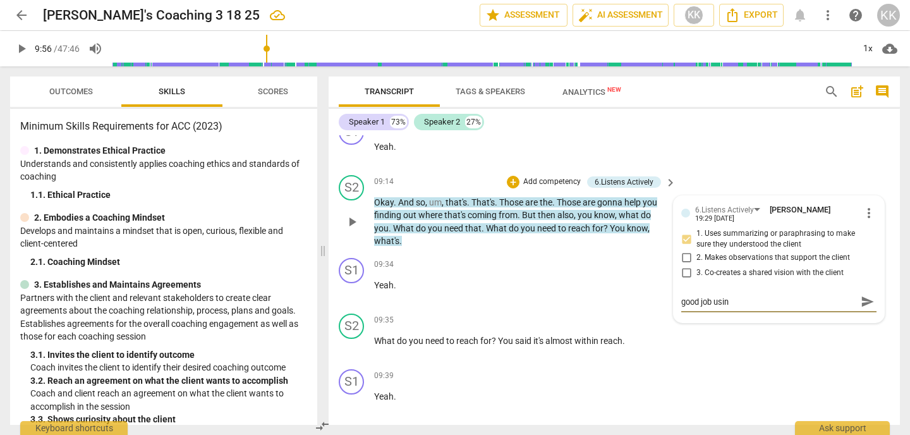
type textarea "good job using"
type textarea "good job using c"
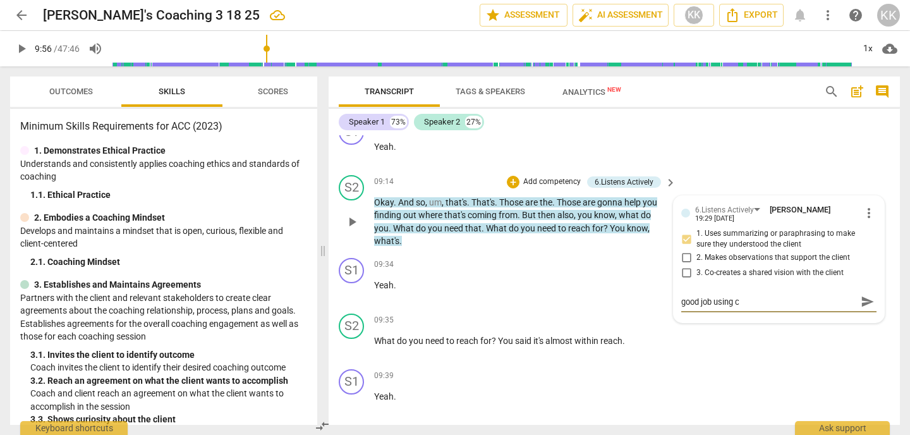
type textarea "good job using cl"
type textarea "good job using cli"
type textarea "good job using clie"
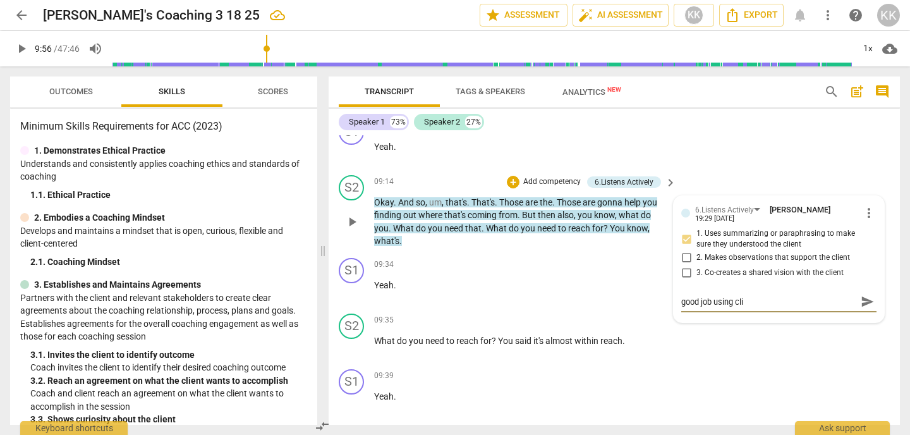
type textarea "good job using clie"
type textarea "good job using clien"
type textarea "good job using client"
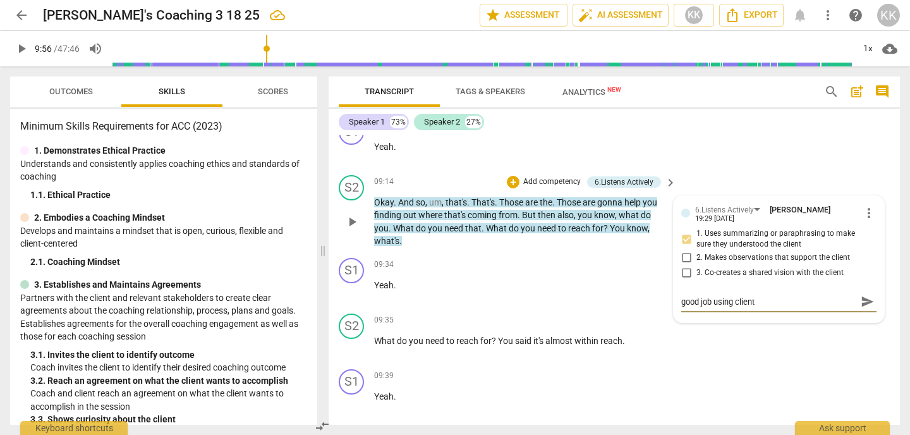
type textarea "good job using clients"
type textarea "good job using clients l"
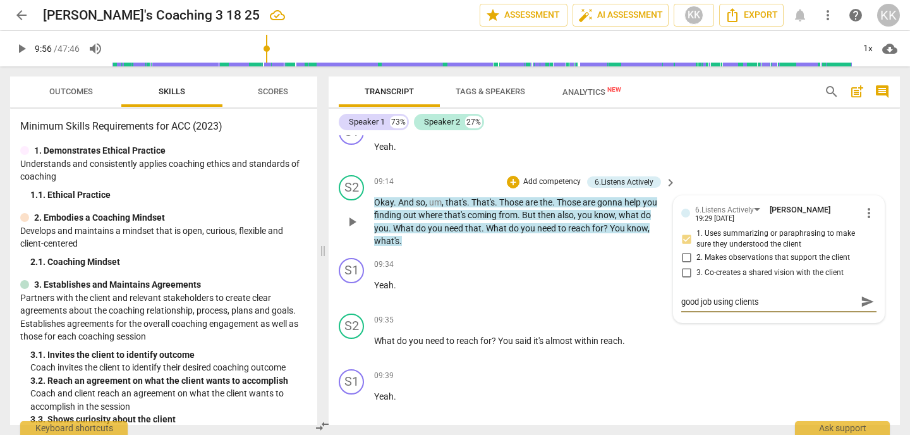
type textarea "good job using clients l"
type textarea "good job using clients la"
type textarea "good job using clients lan"
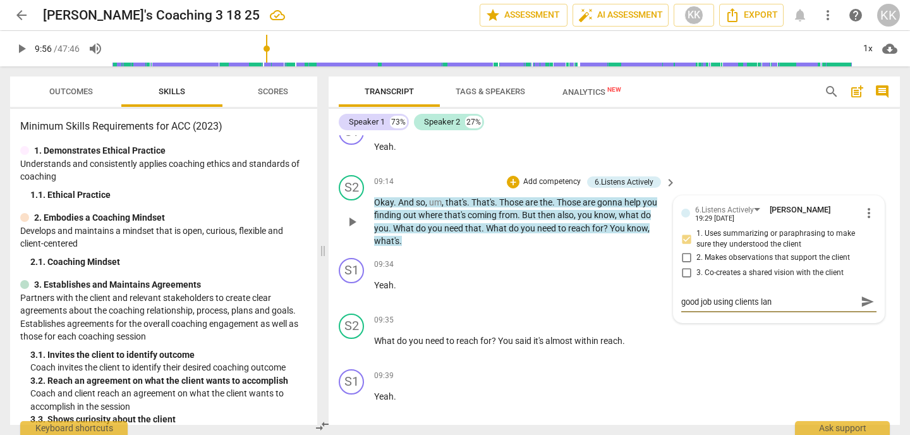
type textarea "good job using clients lang"
type textarea "good job using clients langu"
type textarea "good job using clients langua"
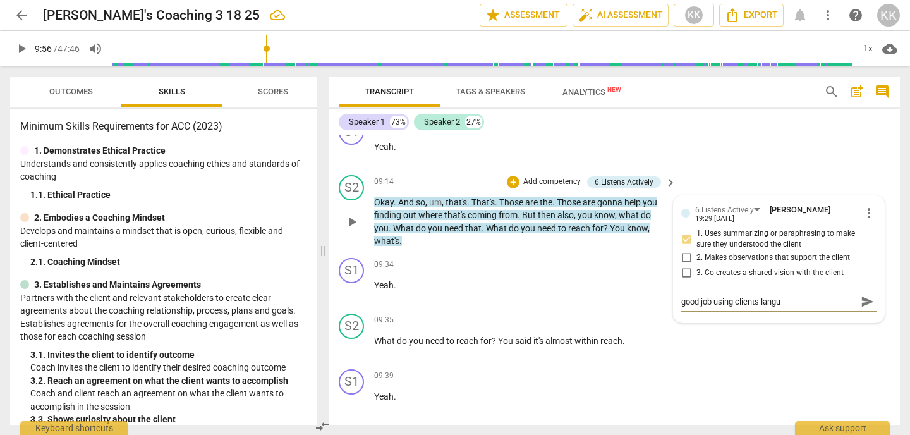
type textarea "good job using clients langua"
type textarea "good job using clients languag"
type textarea "good job using clients language"
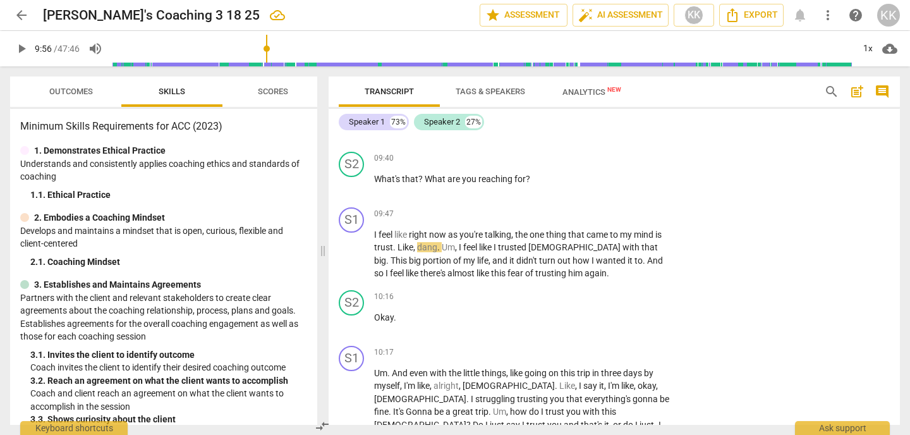
scroll to position [2756, 0]
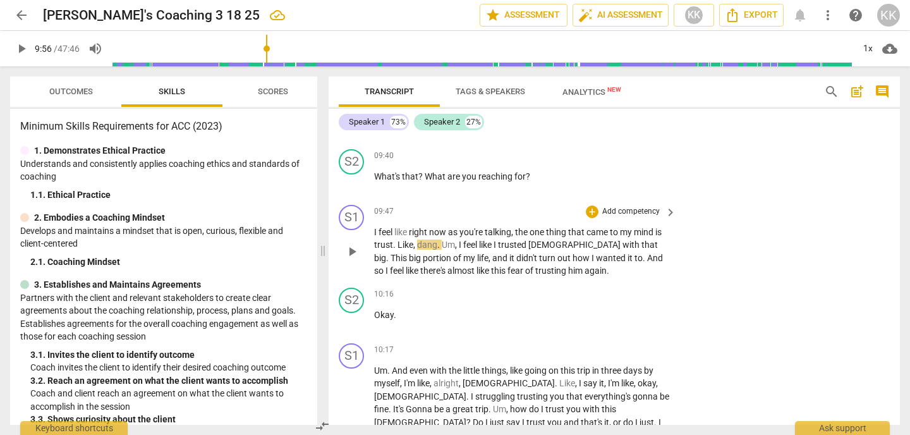
type textarea "good job using clients language"
click at [352, 244] on span "play_arrow" at bounding box center [351, 251] width 15 height 15
click at [647, 206] on p "Add competency" at bounding box center [631, 211] width 60 height 11
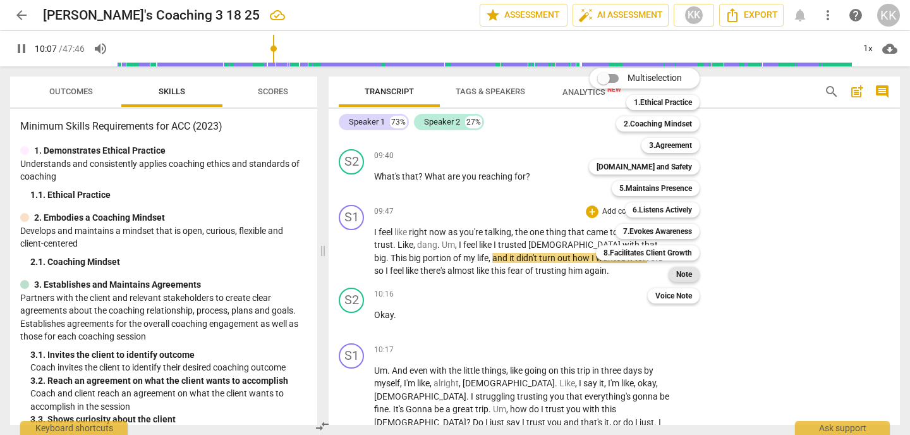
click at [685, 271] on b "Note" at bounding box center [684, 274] width 16 height 15
type input "608"
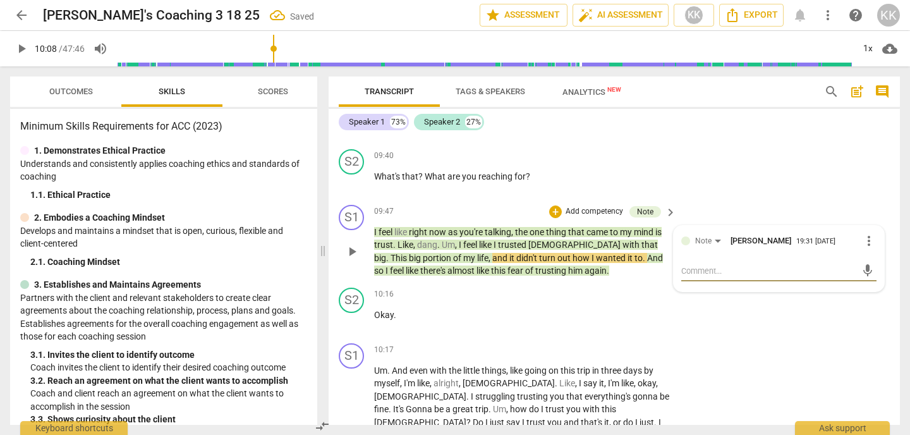
type textarea "s"
type textarea "sh"
type textarea "she"
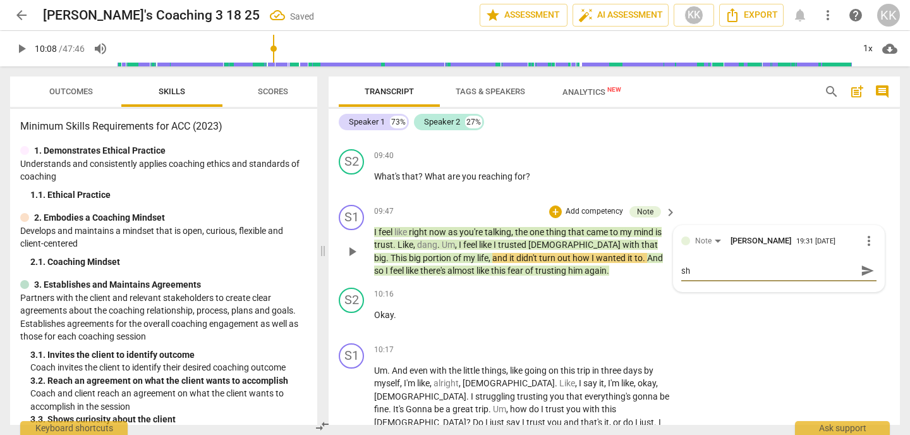
type textarea "she"
click at [18, 50] on span "play_arrow" at bounding box center [21, 48] width 15 height 15
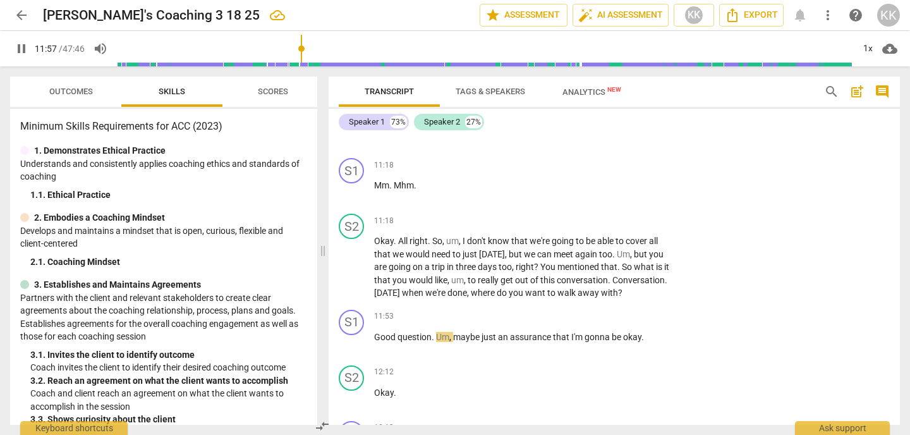
scroll to position [3357, 0]
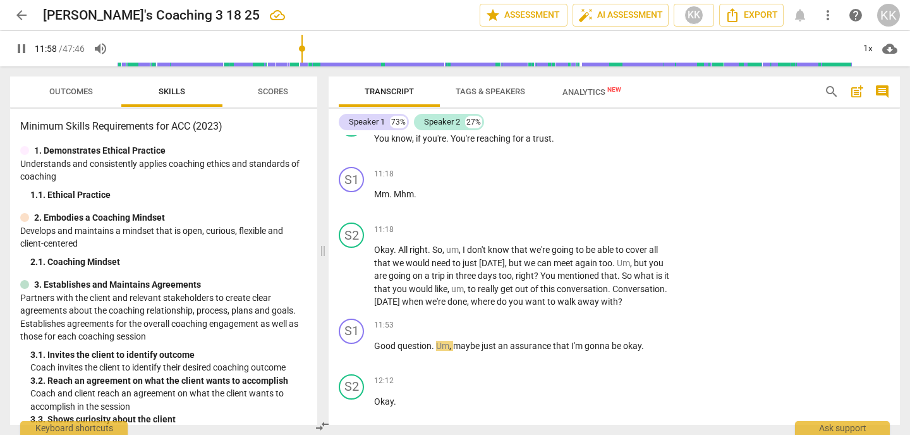
click at [19, 48] on span "pause" at bounding box center [21, 48] width 15 height 15
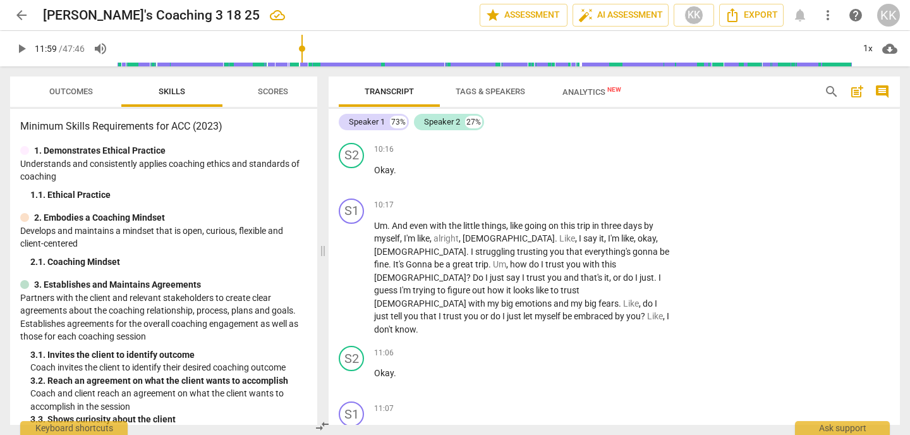
scroll to position [2911, 0]
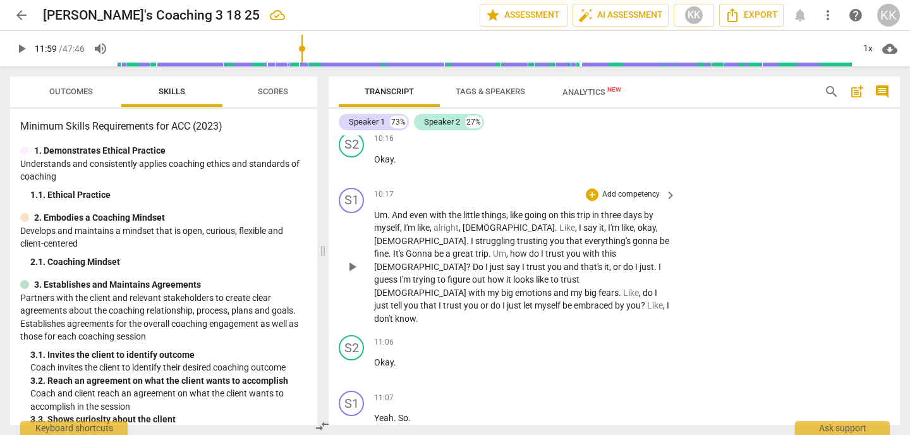
click at [659, 188] on div "+ Add competency keyboard_arrow_right" at bounding box center [630, 195] width 94 height 14
click at [622, 189] on p "Add competency" at bounding box center [631, 194] width 60 height 11
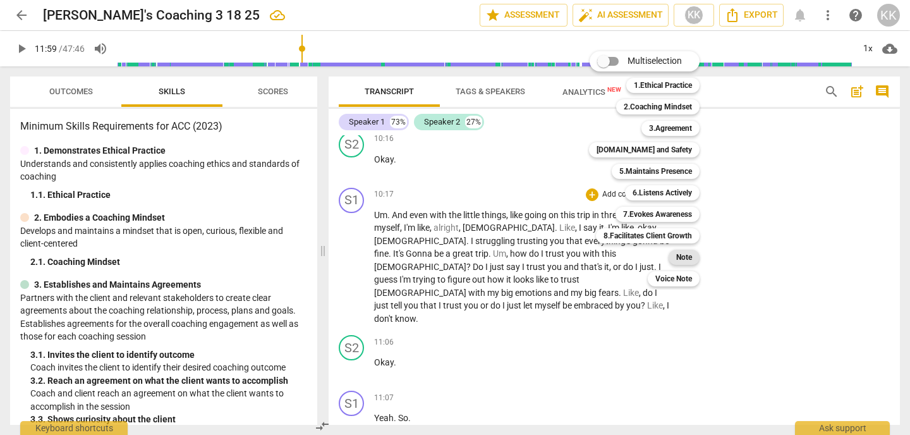
click at [692, 258] on div "Note" at bounding box center [683, 256] width 31 height 15
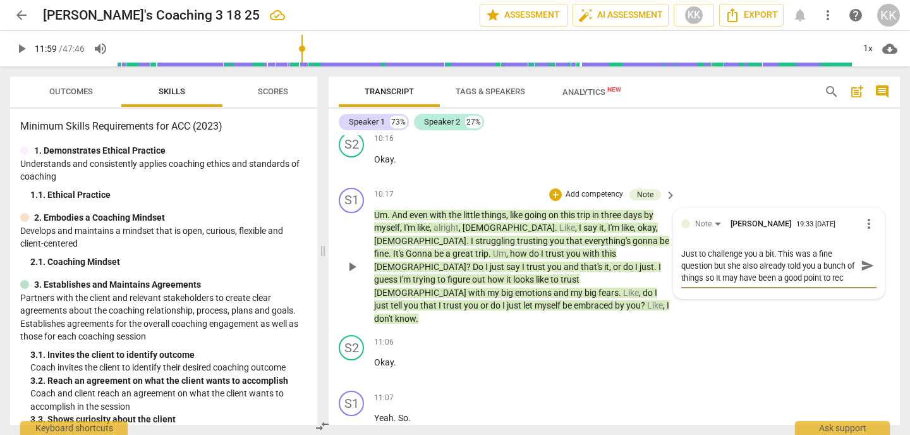
scroll to position [11, 0]
click at [712, 248] on textarea "Just to challenge you a bit. This was a fine question but she also already told…" at bounding box center [768, 266] width 175 height 36
click at [848, 265] on textarea "Just to challenge you a bit. This was a fine question but she also already told…" at bounding box center [768, 272] width 175 height 48
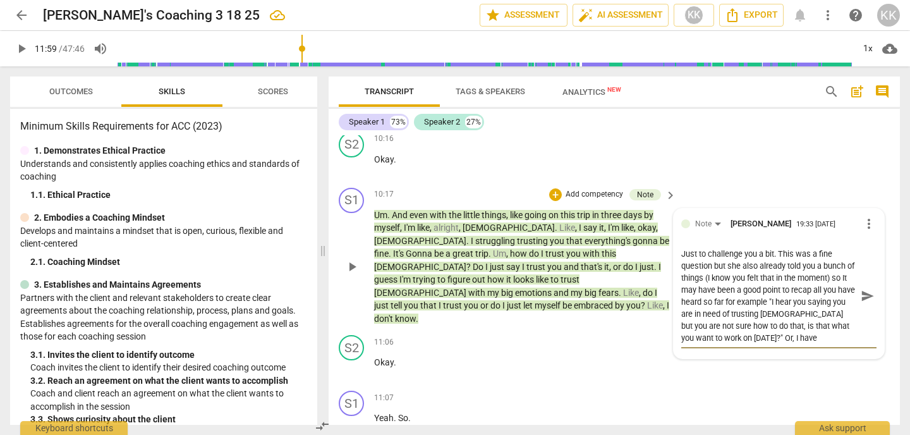
click at [748, 311] on textarea "Just to challenge you a bit. This was a fine question but she also already told…" at bounding box center [768, 296] width 175 height 96
click at [848, 309] on textarea "Just to challenge you a bit. This was a fine question but she also already told…" at bounding box center [768, 296] width 175 height 96
click at [815, 303] on textarea "Just to challenge you a bit. This was a fine question but she also already told…" at bounding box center [768, 296] width 175 height 96
click at [820, 302] on textarea "Just to challenge you a bit. This was a fine question but she also already told…" at bounding box center [768, 296] width 175 height 96
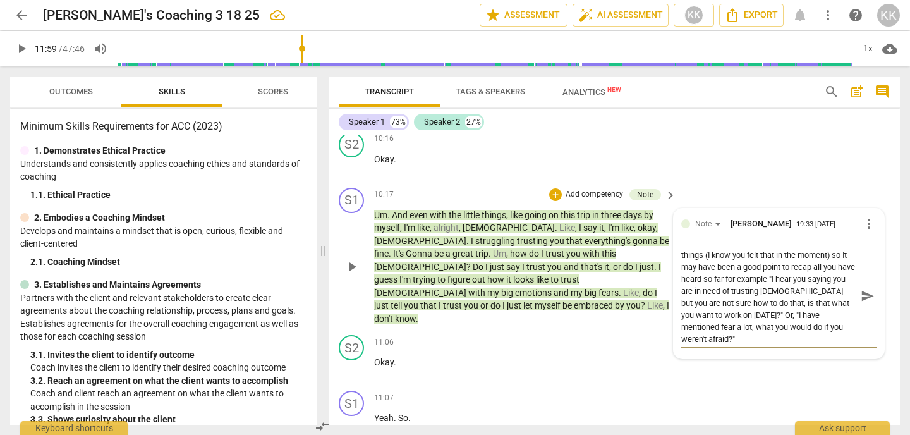
click at [725, 311] on textarea "Just to challenge you a bit. This was a fine question but she also already told…" at bounding box center [768, 296] width 175 height 96
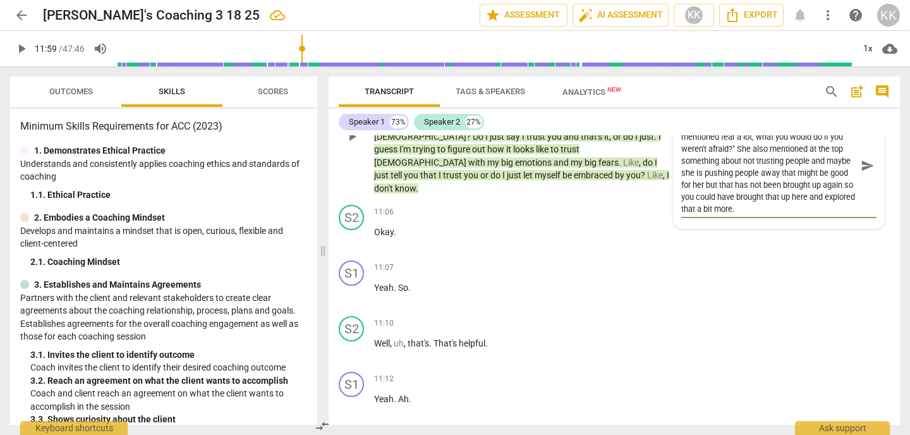
scroll to position [3051, 0]
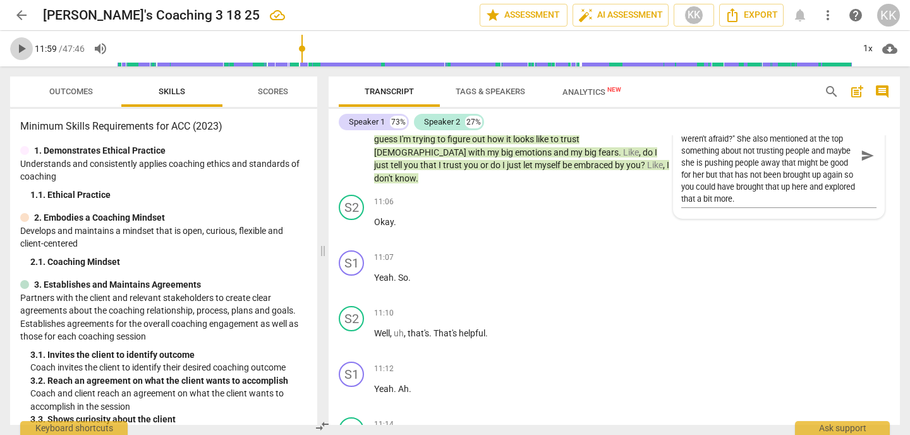
click at [24, 48] on span "play_arrow" at bounding box center [21, 48] width 15 height 15
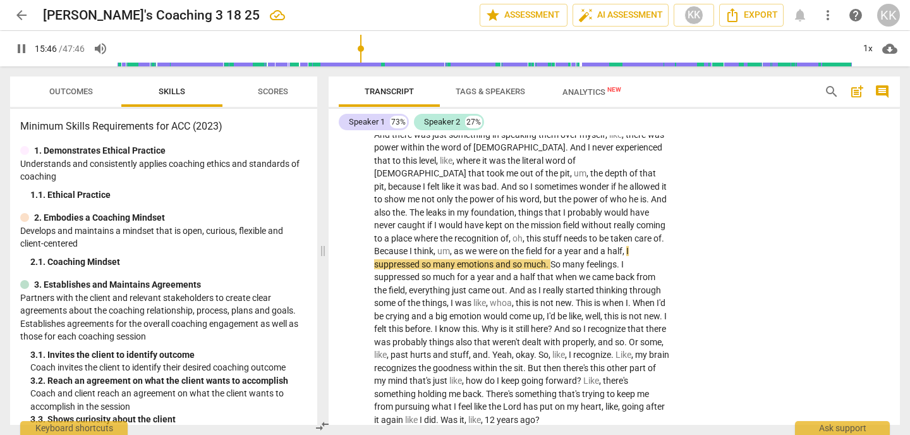
scroll to position [4138, 0]
click at [21, 47] on span "pause" at bounding box center [21, 48] width 15 height 15
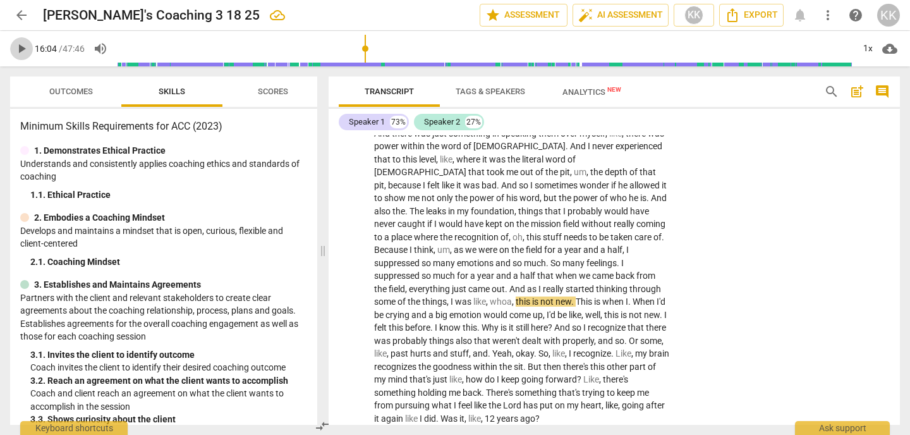
click at [22, 46] on span "play_arrow" at bounding box center [21, 48] width 15 height 15
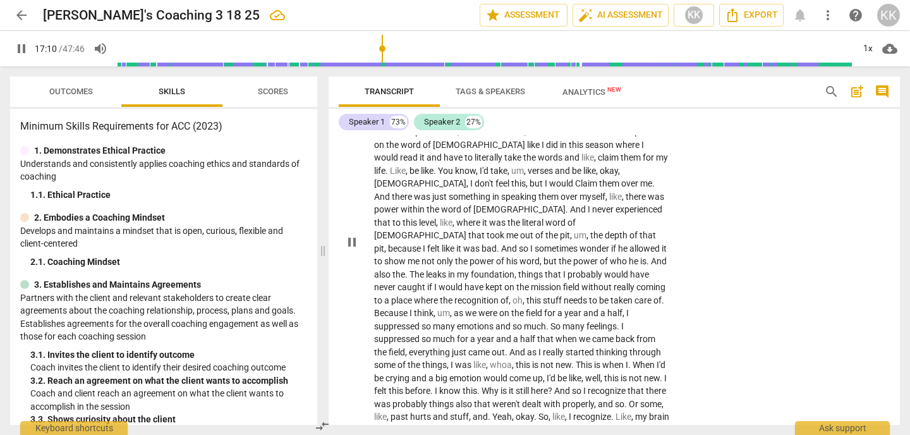
scroll to position [4070, 0]
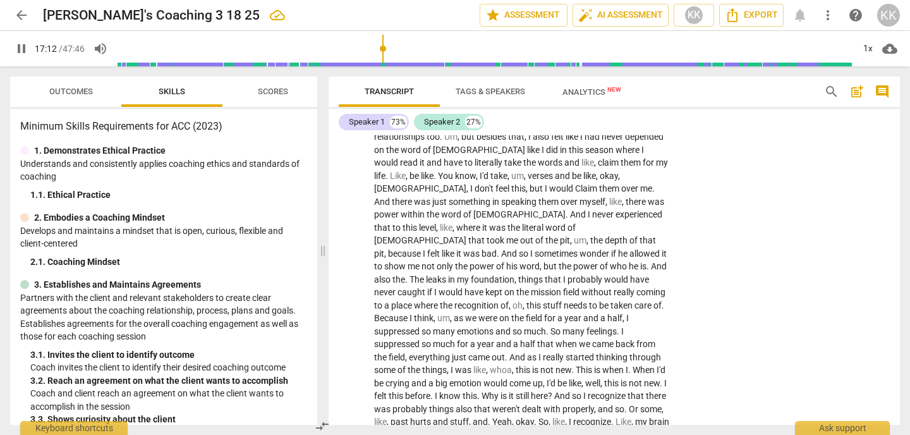
click at [21, 52] on span "pause" at bounding box center [21, 48] width 15 height 15
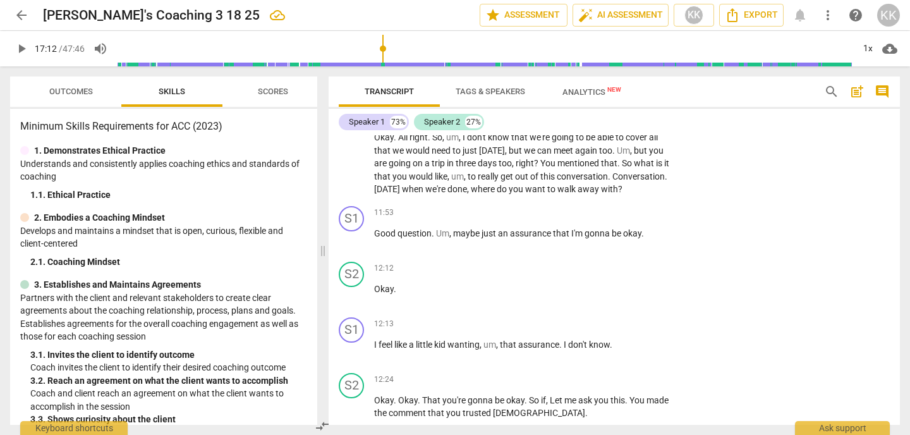
scroll to position [3468, 0]
click at [649, 209] on p "Add competency" at bounding box center [631, 214] width 60 height 11
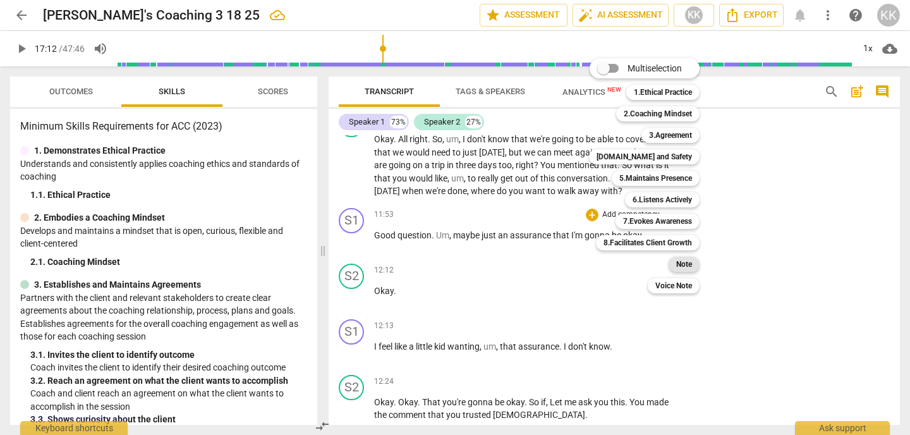
click at [689, 267] on b "Note" at bounding box center [684, 263] width 16 height 15
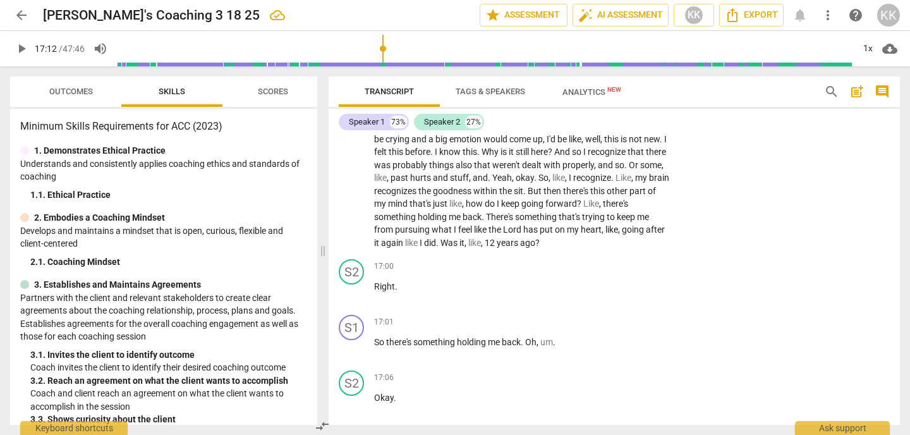
scroll to position [4390, 0]
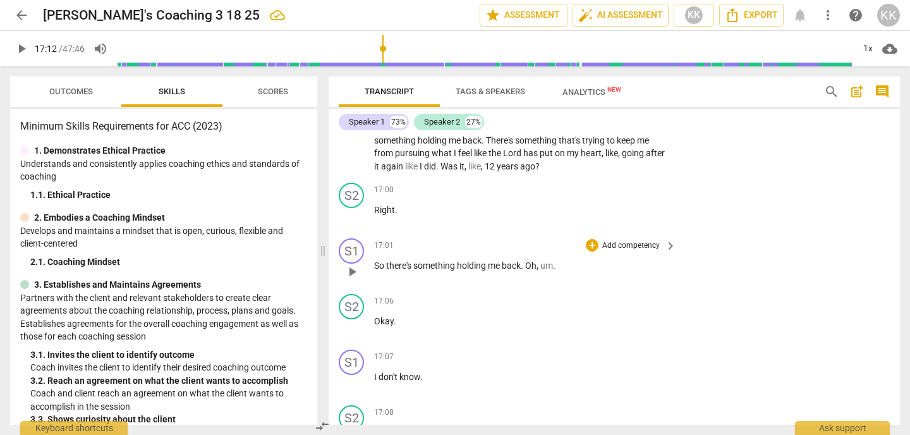
click at [353, 264] on span "play_arrow" at bounding box center [351, 271] width 15 height 15
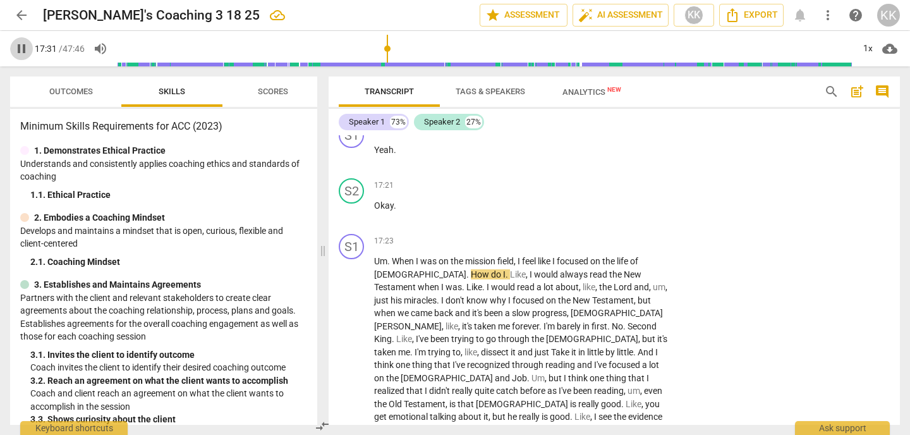
click at [26, 54] on span "pause" at bounding box center [21, 48] width 15 height 15
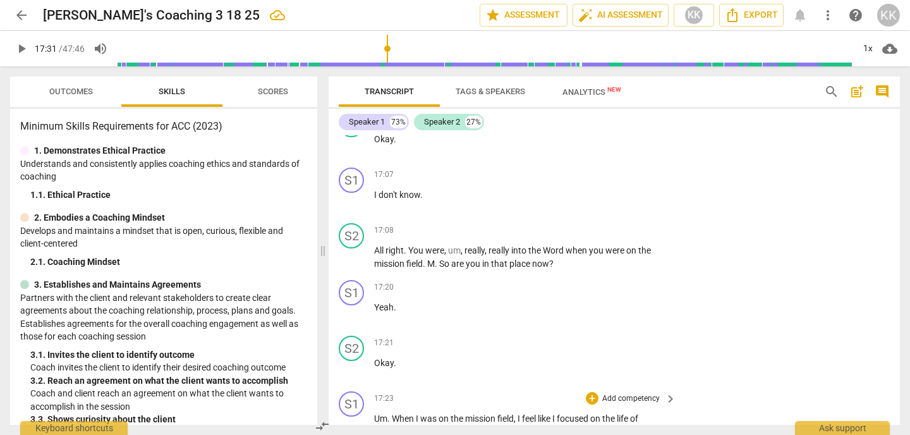
scroll to position [4570, 0]
click at [610, 227] on p "Add competency" at bounding box center [631, 232] width 60 height 11
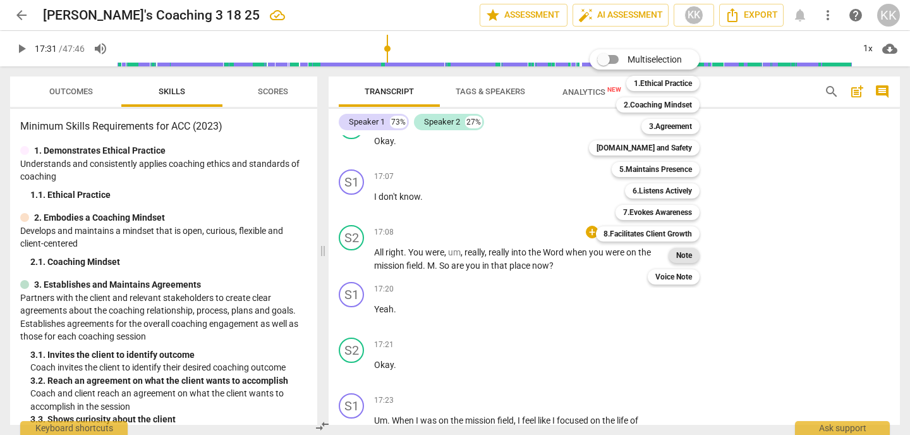
click at [682, 257] on b "Note" at bounding box center [684, 255] width 16 height 15
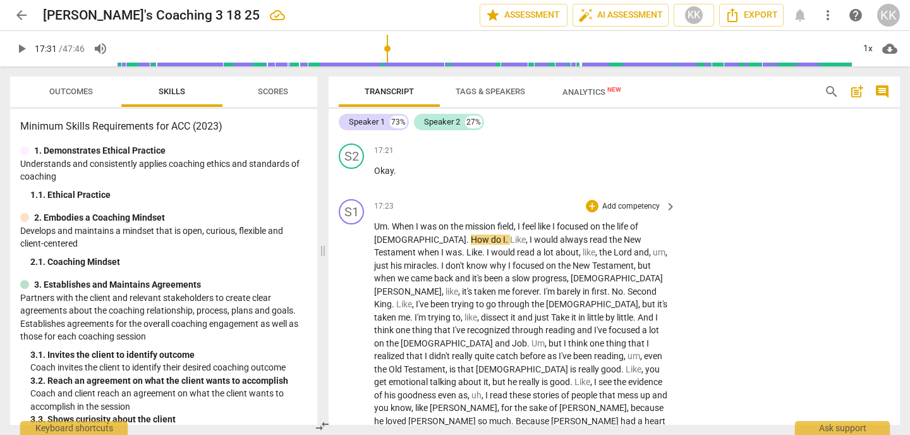
scroll to position [4772, 0]
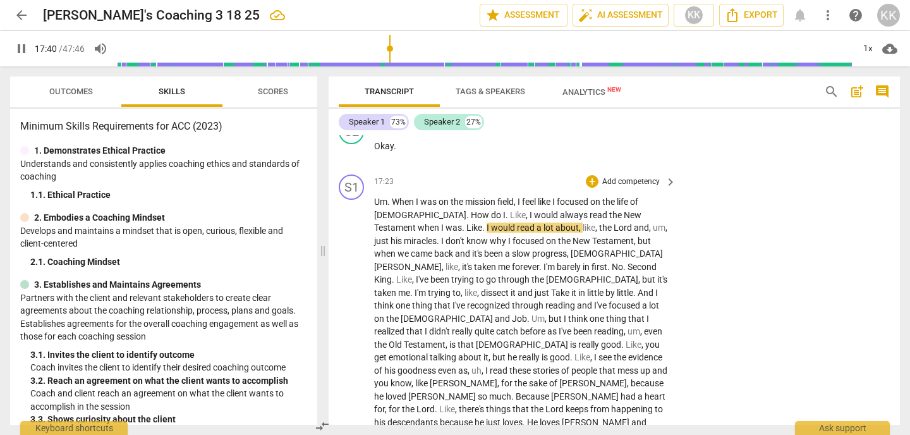
scroll to position [4795, 0]
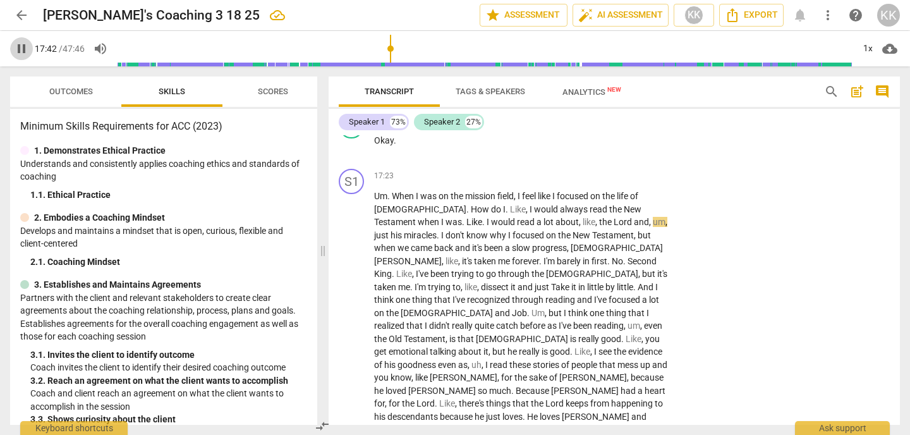
click at [22, 49] on span "pause" at bounding box center [21, 48] width 15 height 15
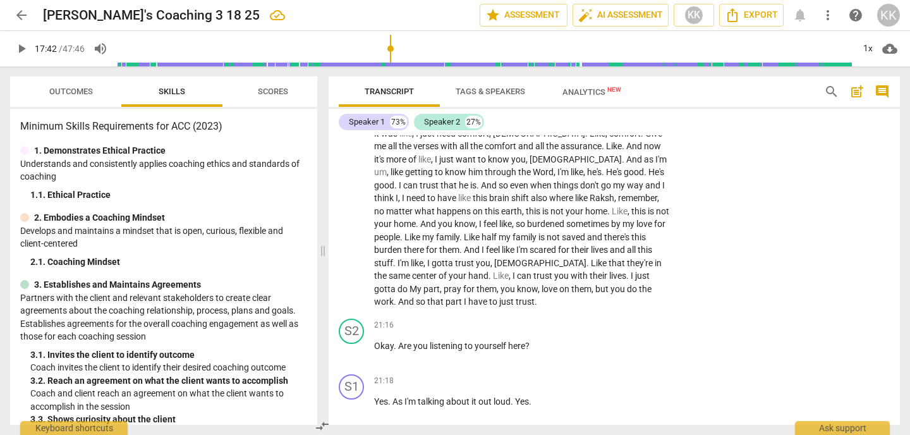
scroll to position [5227, 0]
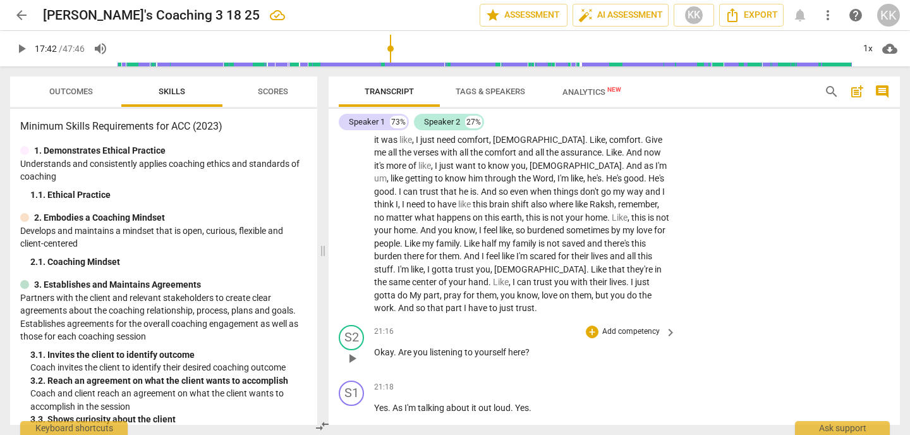
click at [601, 326] on p "Add competency" at bounding box center [631, 331] width 60 height 11
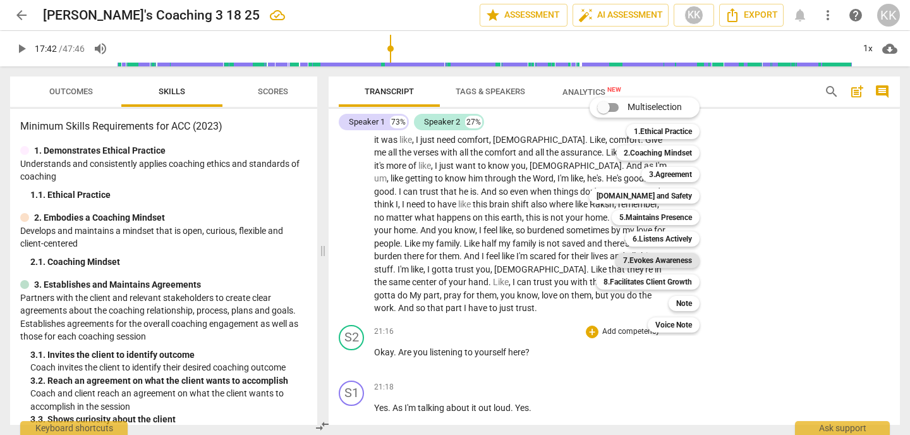
click at [652, 265] on b "7.Evokes Awareness" at bounding box center [657, 260] width 69 height 15
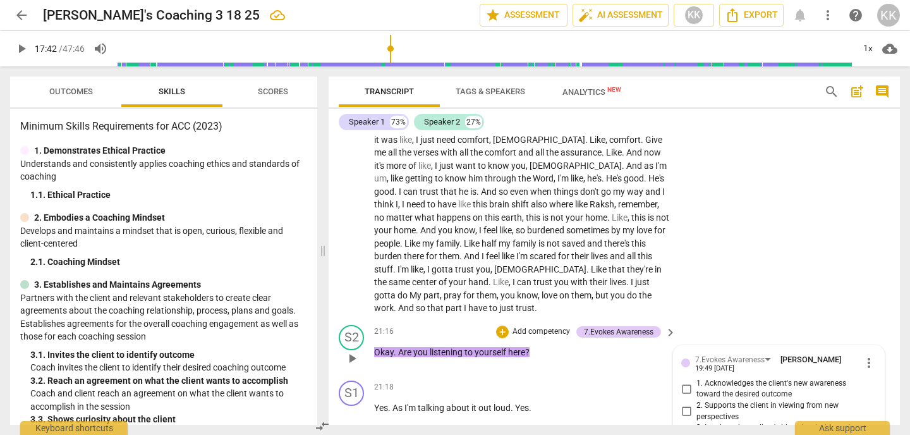
click at [687, 426] on input "3. Inquires about client's ideas in relation to the desired outcome" at bounding box center [686, 433] width 20 height 15
click at [535, 326] on p "Add competency" at bounding box center [541, 331] width 60 height 11
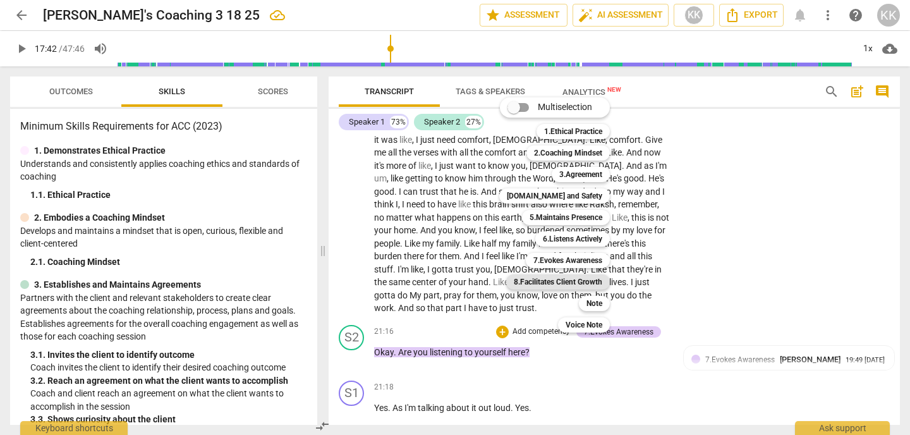
click at [558, 281] on b "8.Facilitates Client Growth" at bounding box center [557, 281] width 88 height 15
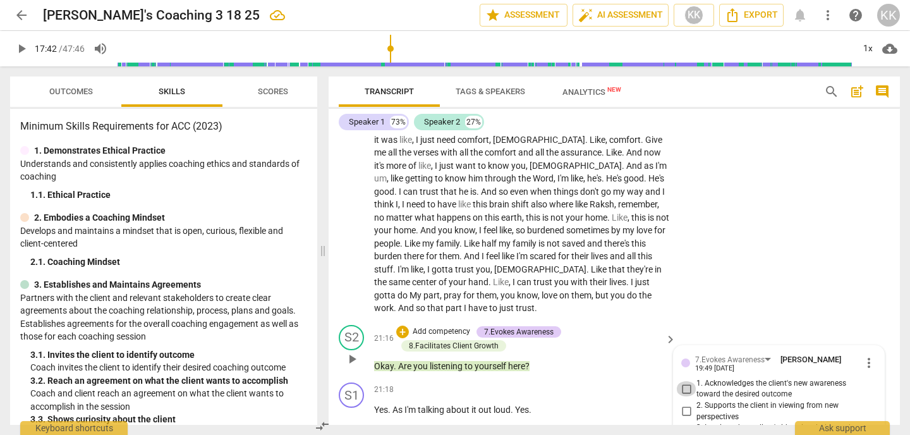
click at [684, 381] on input "1. Acknowledges the client's new awareness toward the desired outcome" at bounding box center [686, 388] width 20 height 15
click at [20, 47] on span "play_arrow" at bounding box center [21, 48] width 15 height 15
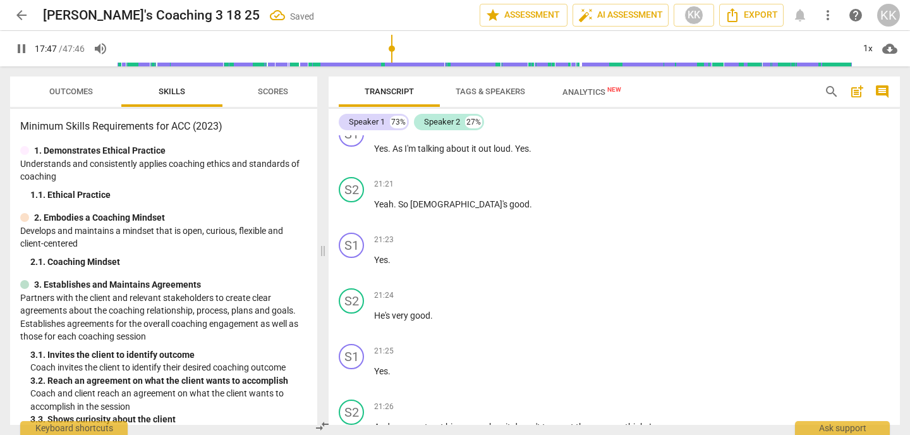
scroll to position [5493, 0]
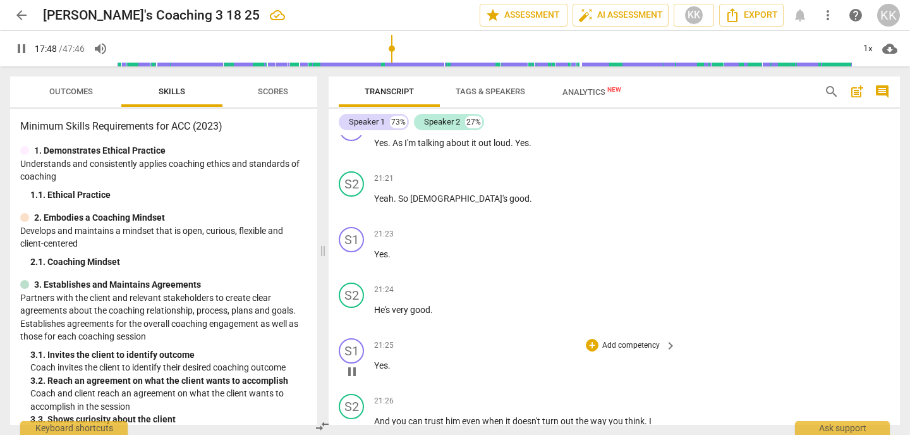
click at [353, 364] on span "pause" at bounding box center [351, 371] width 15 height 15
click at [353, 364] on span "play_arrow" at bounding box center [351, 371] width 15 height 15
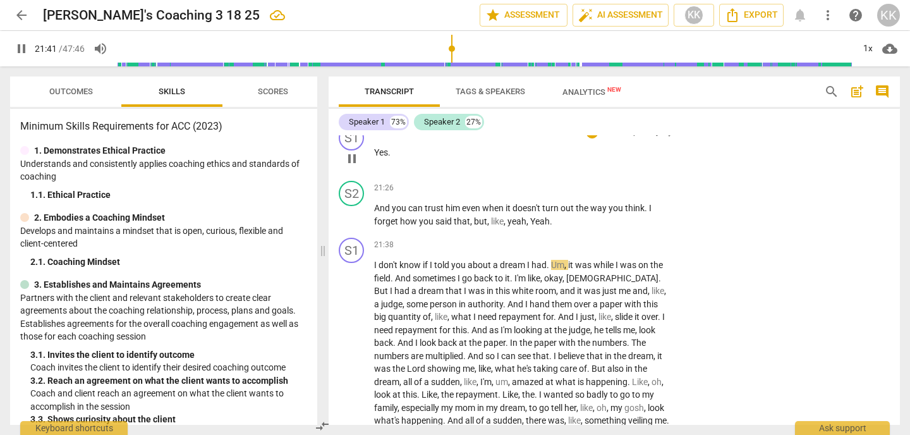
scroll to position [5709, 0]
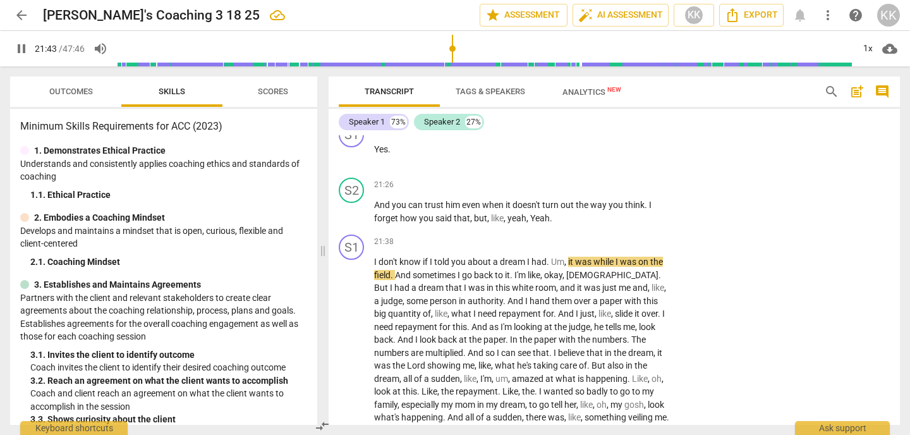
click at [27, 54] on span "pause" at bounding box center [21, 48] width 15 height 15
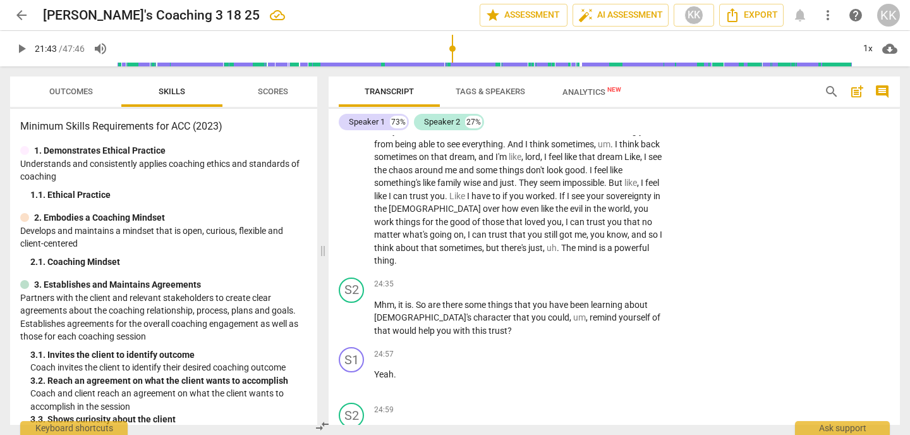
scroll to position [6125, 0]
click at [611, 278] on p "Add competency" at bounding box center [631, 283] width 60 height 11
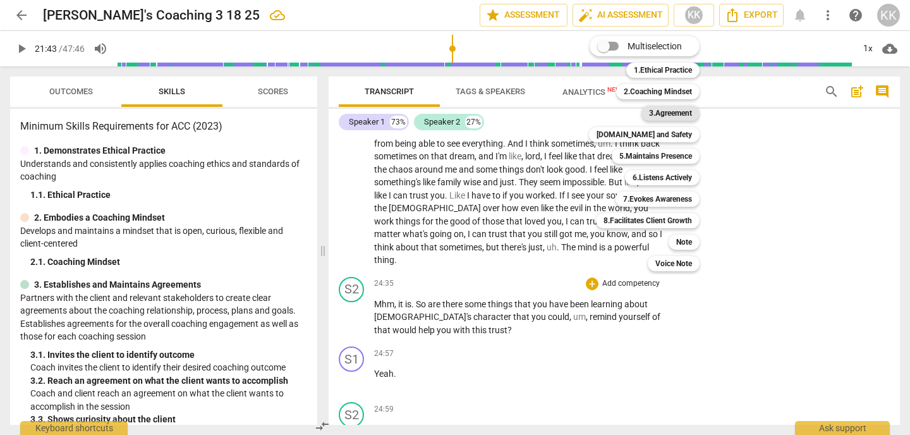
click at [675, 113] on b "3.Agreement" at bounding box center [670, 112] width 43 height 15
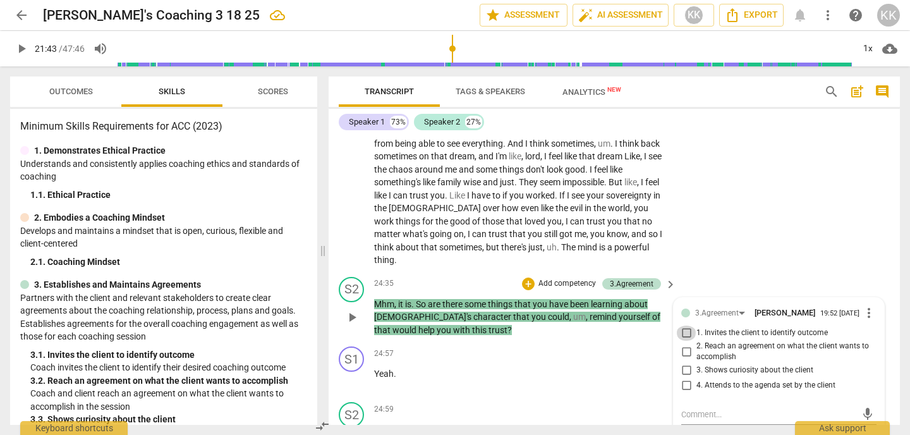
click at [681, 325] on input "1. Invites the client to identify outcome" at bounding box center [686, 332] width 20 height 15
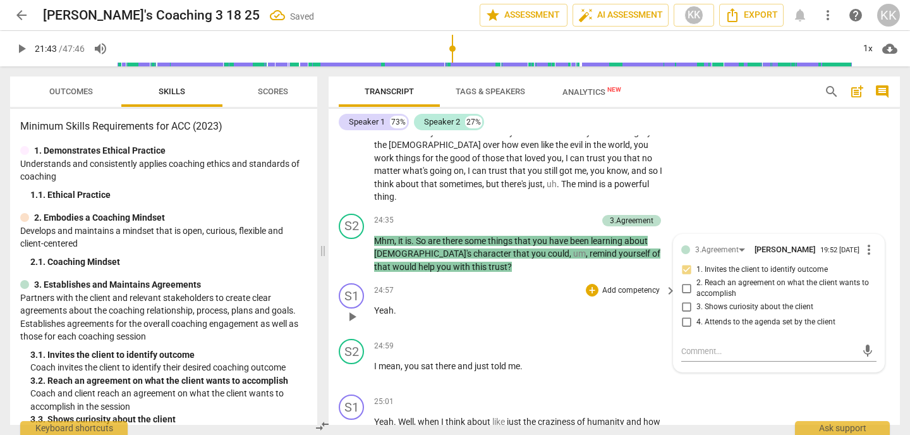
scroll to position [6191, 0]
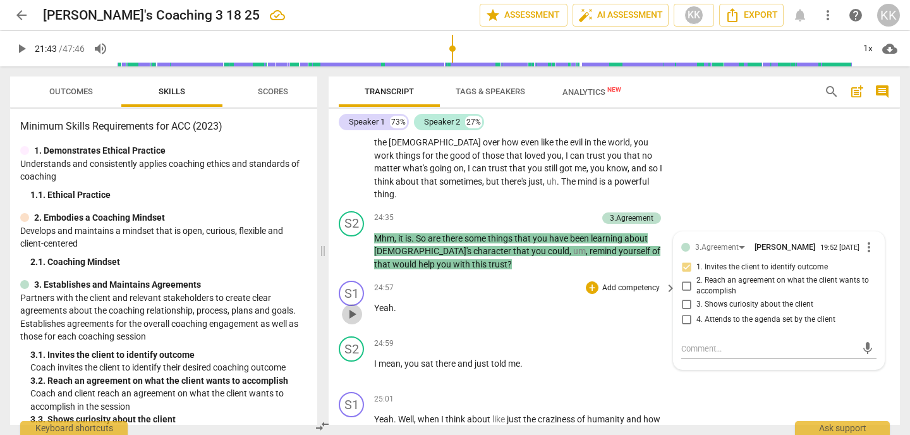
click at [353, 306] on span "play_arrow" at bounding box center [351, 313] width 15 height 15
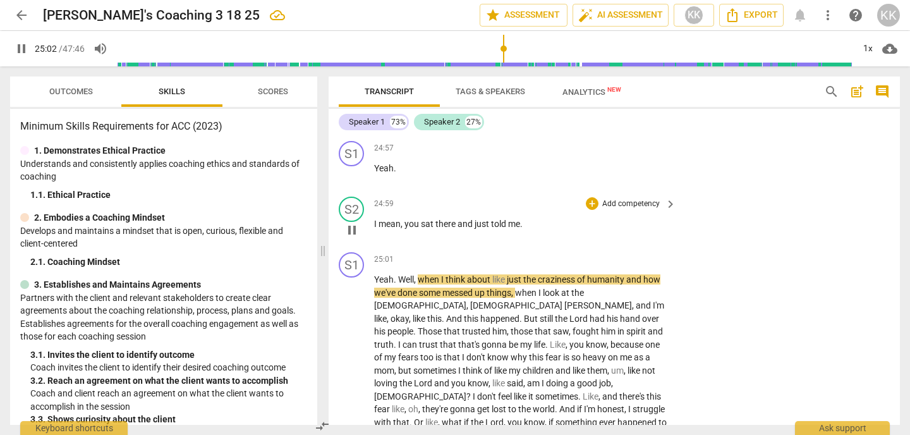
scroll to position [6332, 0]
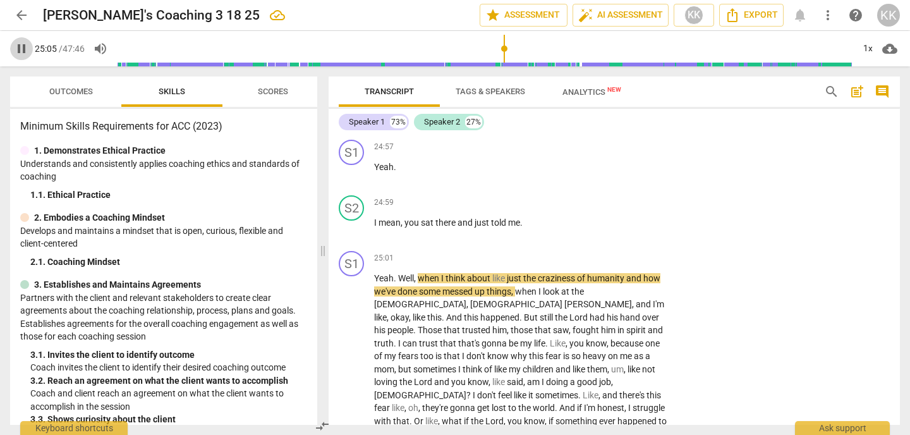
click at [20, 47] on span "pause" at bounding box center [21, 48] width 15 height 15
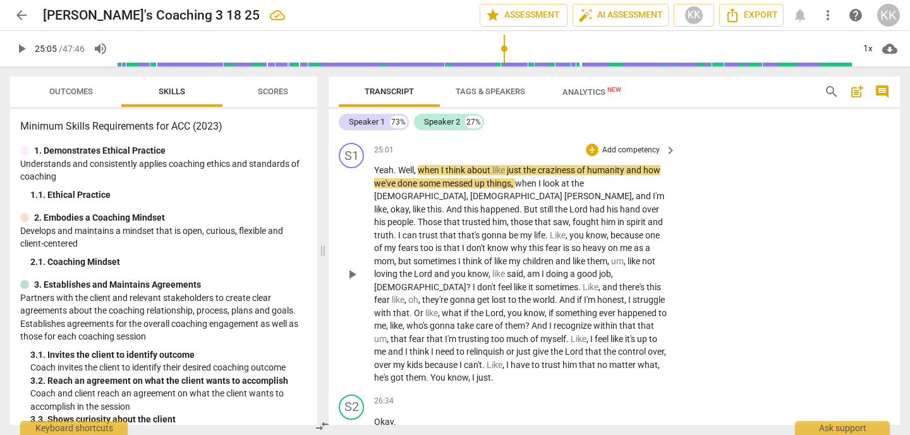
scroll to position [6437, 0]
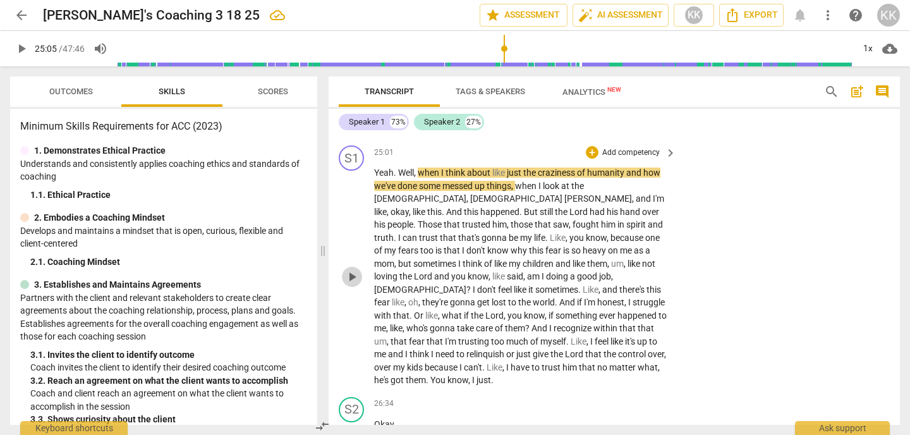
click at [351, 269] on span "play_arrow" at bounding box center [351, 276] width 15 height 15
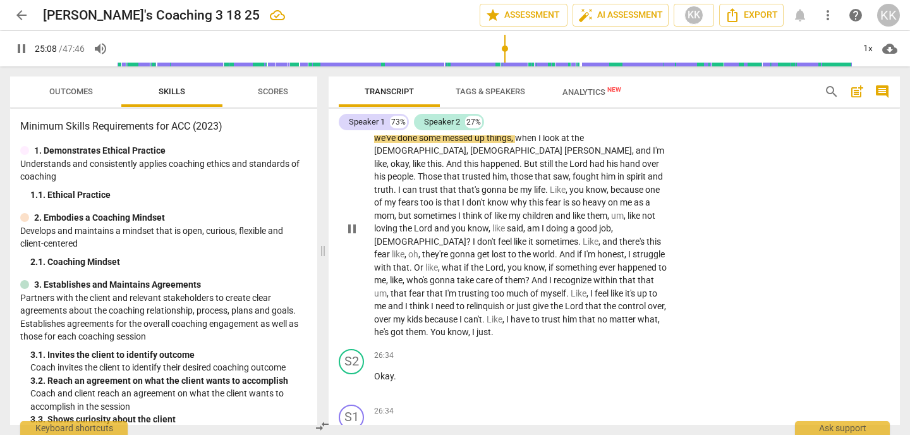
scroll to position [6487, 0]
click at [357, 373] on span "pause" at bounding box center [351, 380] width 15 height 15
click at [352, 373] on span "play_arrow" at bounding box center [351, 380] width 15 height 15
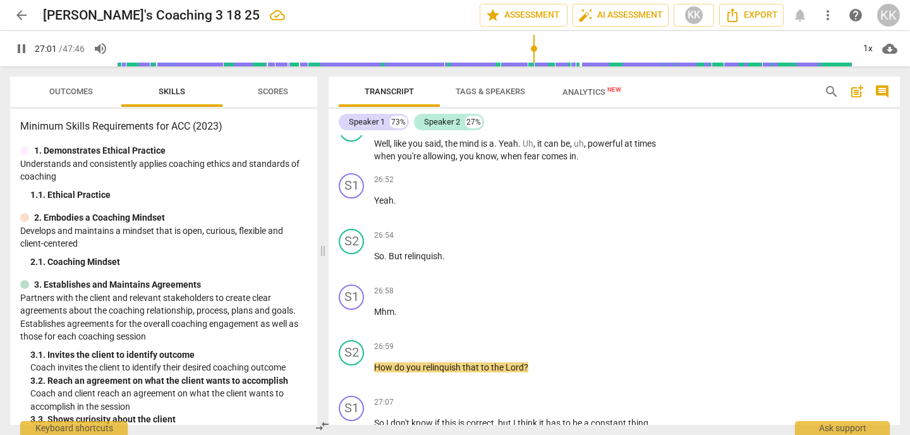
scroll to position [6941, 0]
click at [351, 365] on span "pause" at bounding box center [351, 372] width 15 height 15
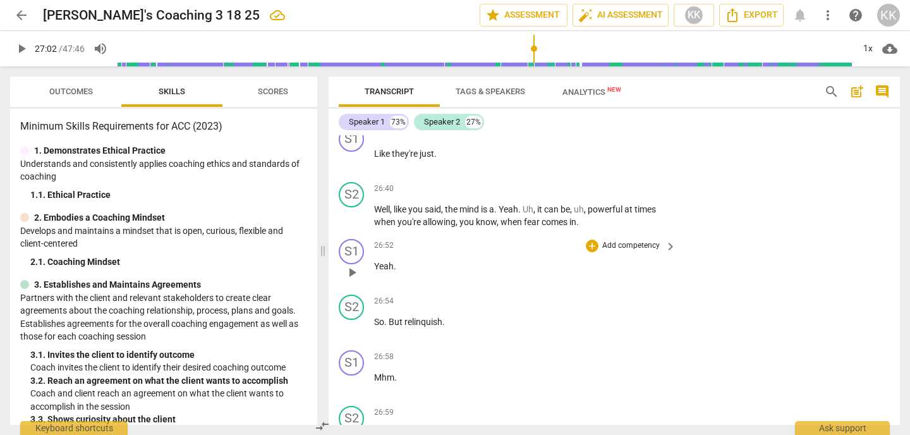
scroll to position [6895, 0]
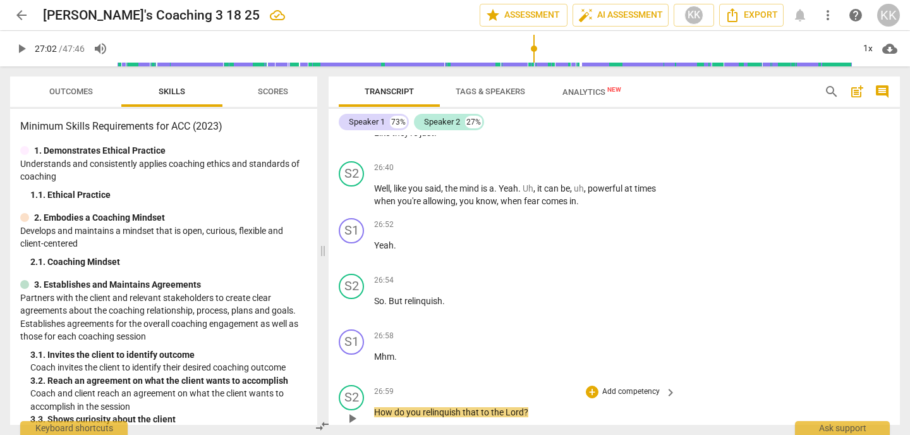
click at [609, 380] on div "S2 play_arrow pause 26:59 + Add competency keyboard_arrow_right How do you reli…" at bounding box center [613, 408] width 571 height 56
click at [606, 386] on p "Add competency" at bounding box center [631, 391] width 60 height 11
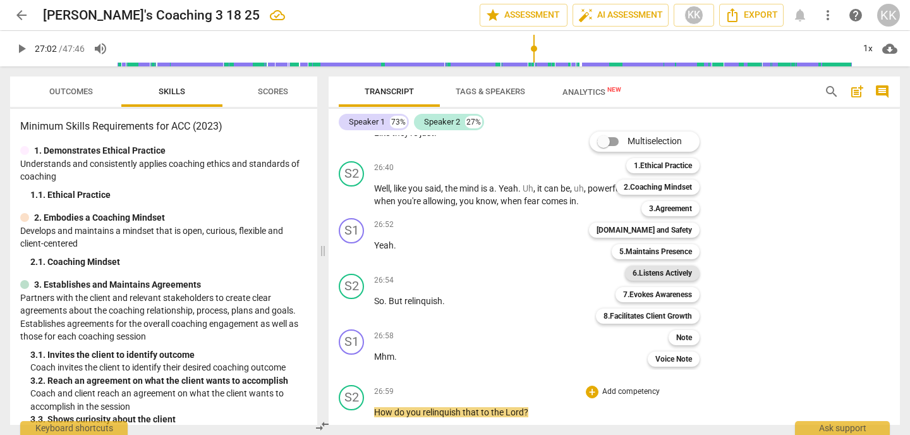
click at [660, 273] on b "6.Listens Actively" at bounding box center [661, 272] width 59 height 15
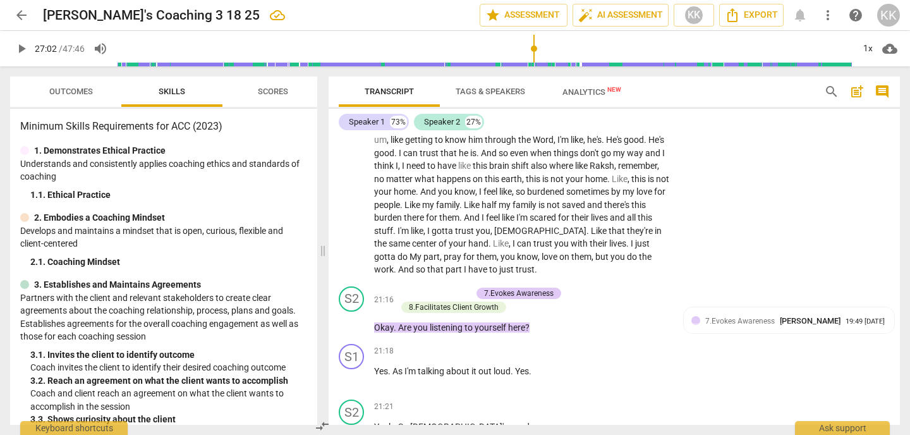
scroll to position [5264, 0]
click at [409, 287] on div "+ Add competency" at bounding box center [433, 293] width 75 height 13
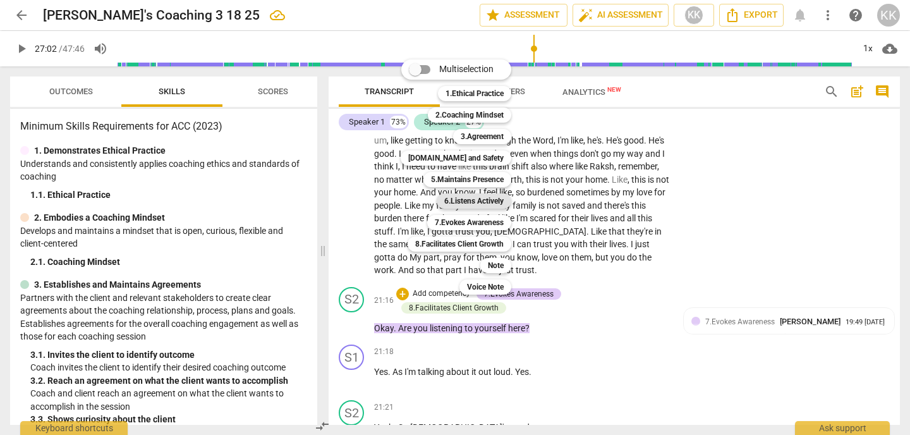
click at [480, 200] on b "6.Listens Actively" at bounding box center [473, 200] width 59 height 15
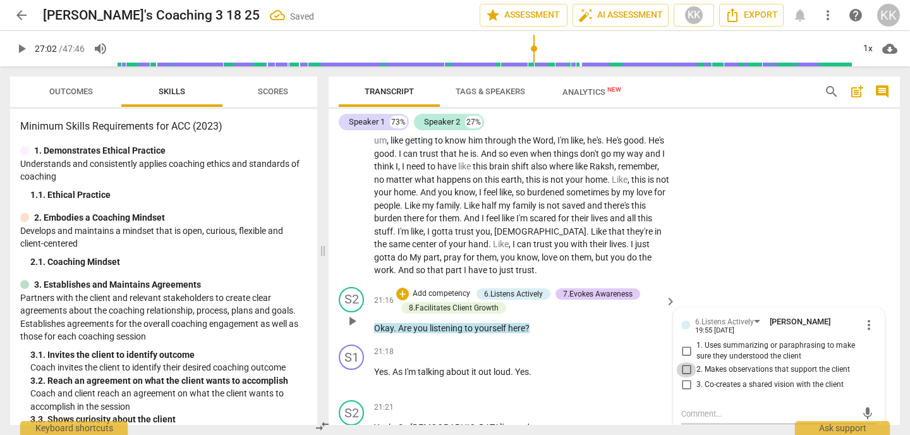
click at [690, 362] on input "2. Makes observations that support the client" at bounding box center [686, 369] width 20 height 15
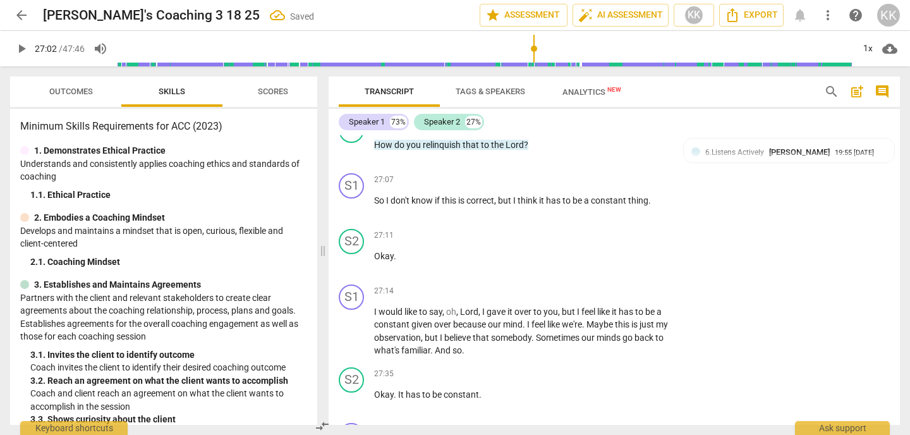
scroll to position [7164, 0]
click at [352, 322] on span "play_arrow" at bounding box center [351, 329] width 15 height 15
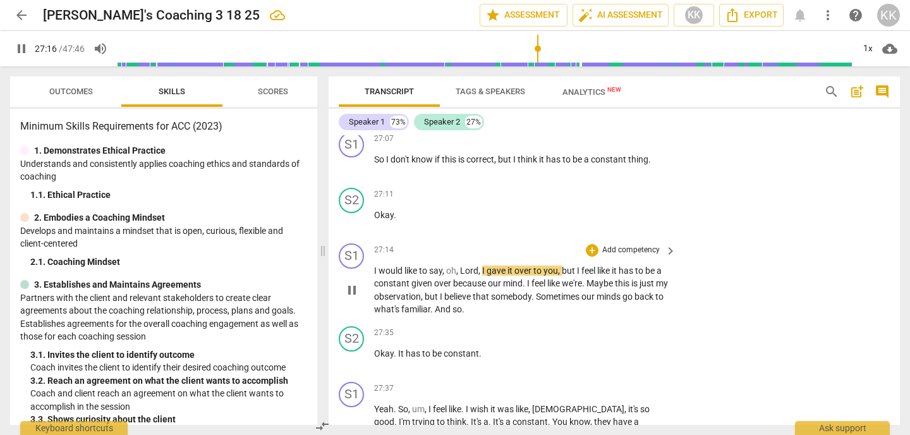
scroll to position [7205, 0]
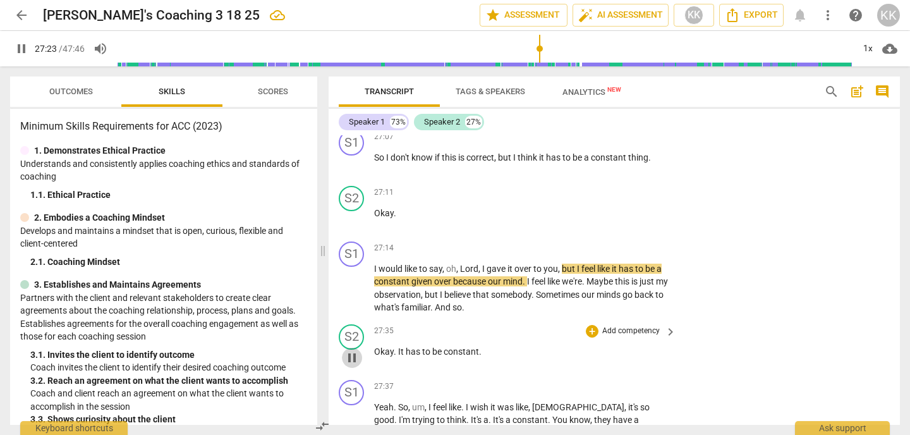
click at [358, 350] on span "pause" at bounding box center [351, 357] width 15 height 15
click at [647, 325] on p "Add competency" at bounding box center [631, 330] width 60 height 11
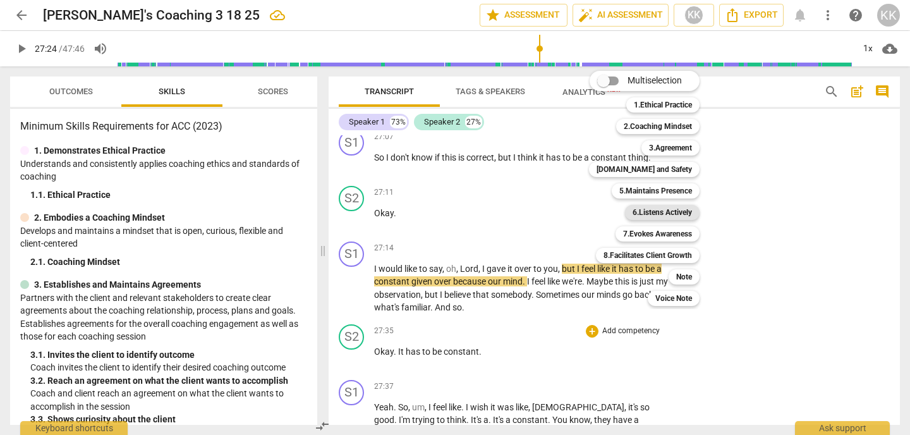
click at [676, 210] on b "6.Listens Actively" at bounding box center [661, 212] width 59 height 15
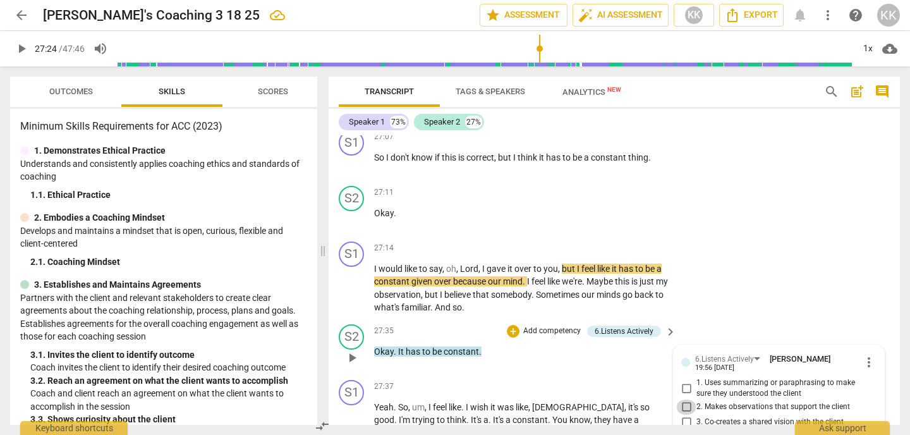
click at [687, 399] on input "2. Makes observations that support the client" at bounding box center [686, 406] width 20 height 15
click at [568, 325] on p "Add competency" at bounding box center [552, 330] width 60 height 11
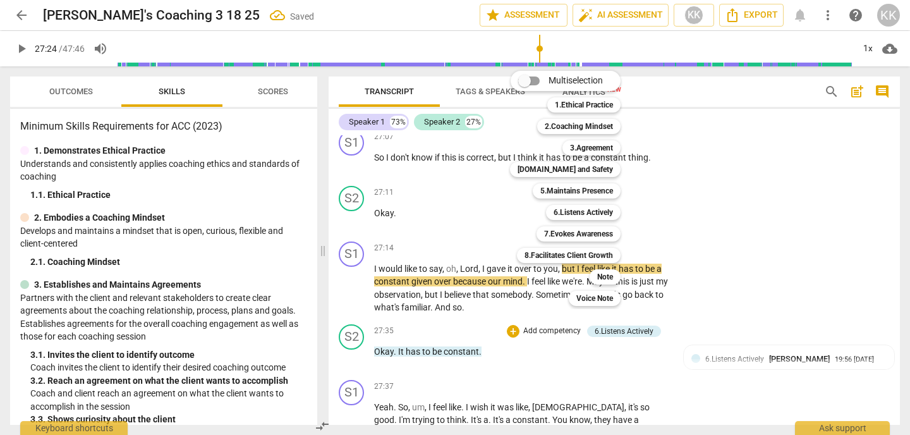
click at [496, 210] on div at bounding box center [455, 217] width 910 height 435
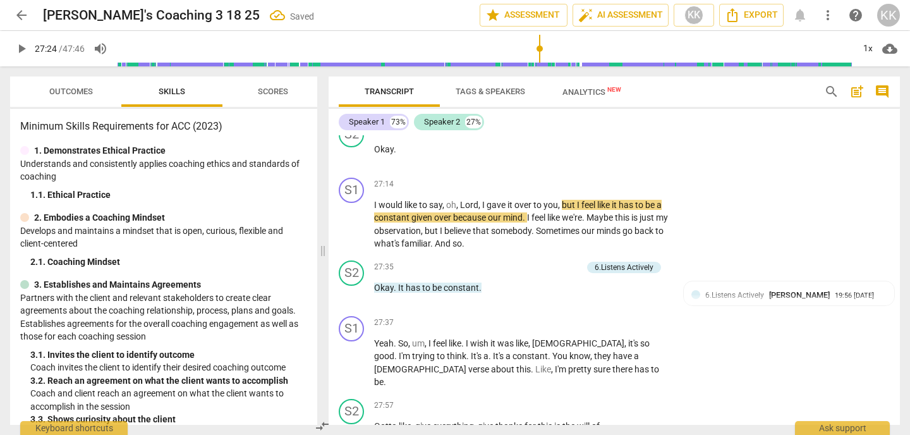
scroll to position [7271, 0]
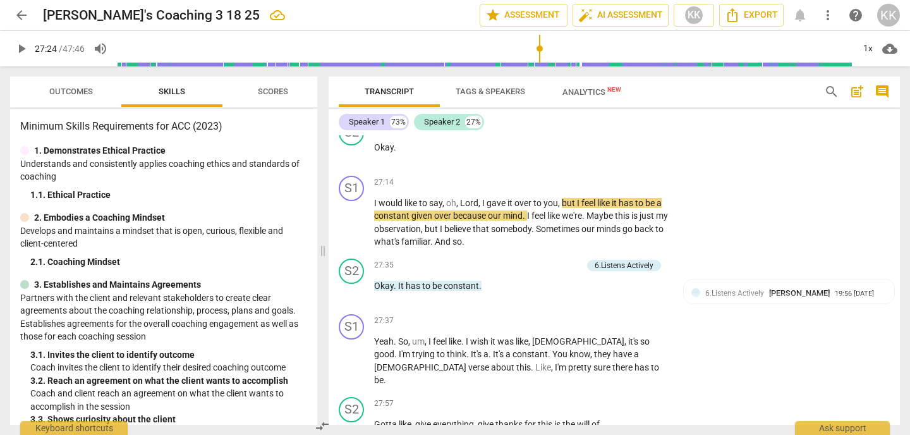
click at [23, 48] on span "play_arrow" at bounding box center [21, 48] width 15 height 15
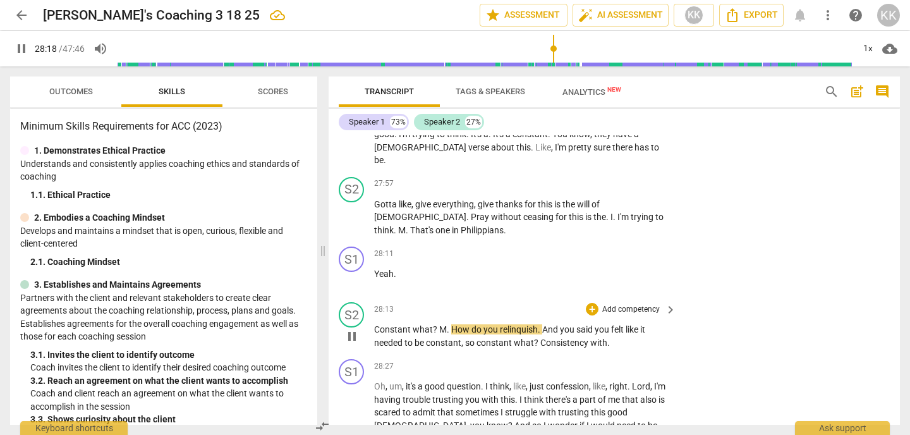
scroll to position [7498, 0]
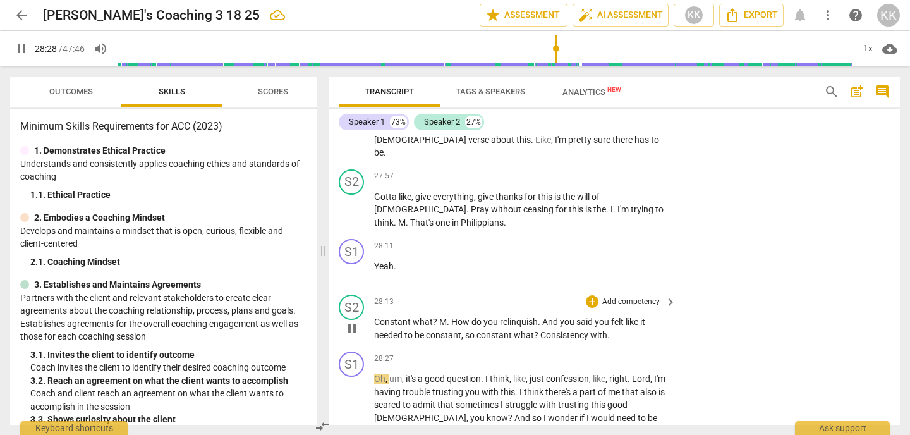
click at [613, 296] on p "Add competency" at bounding box center [631, 301] width 60 height 11
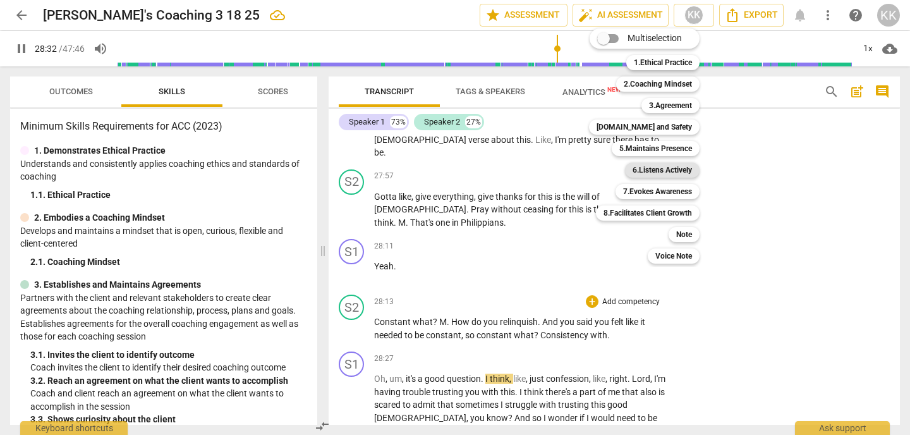
click at [647, 171] on b "6.Listens Actively" at bounding box center [661, 169] width 59 height 15
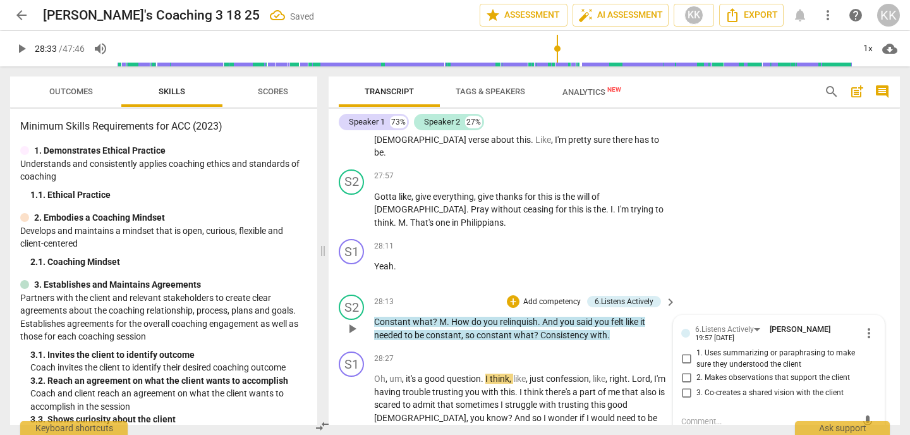
click at [689, 385] on input "3. Co-creates a shared vision with the client" at bounding box center [686, 392] width 20 height 15
click at [680, 351] on input "1. Uses summarizing or paraphrasing to make sure they understood the client" at bounding box center [686, 358] width 20 height 15
click at [610, 353] on p "Add competency" at bounding box center [631, 358] width 60 height 11
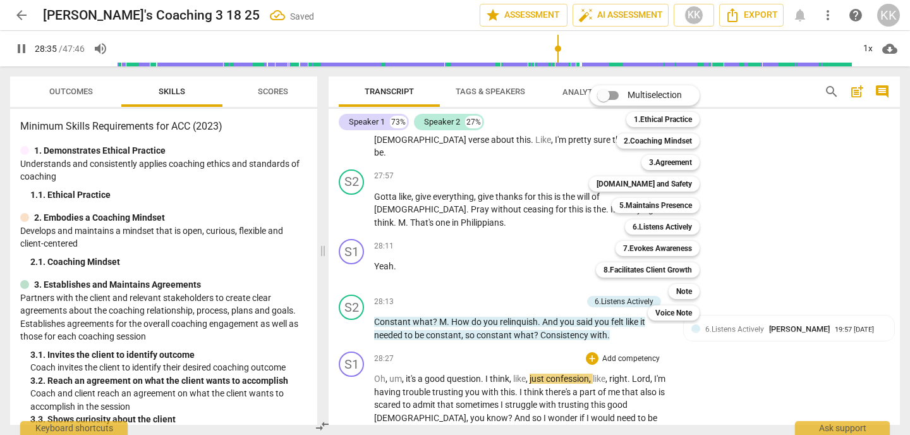
click at [517, 195] on div at bounding box center [455, 217] width 910 height 435
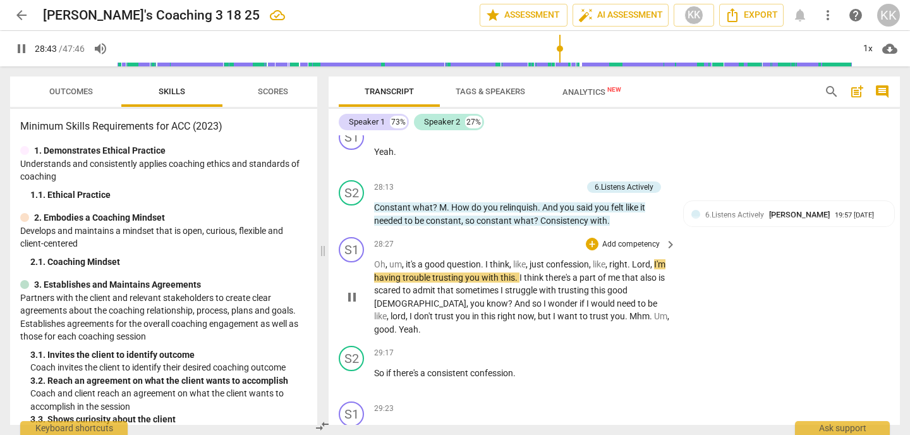
scroll to position [7614, 0]
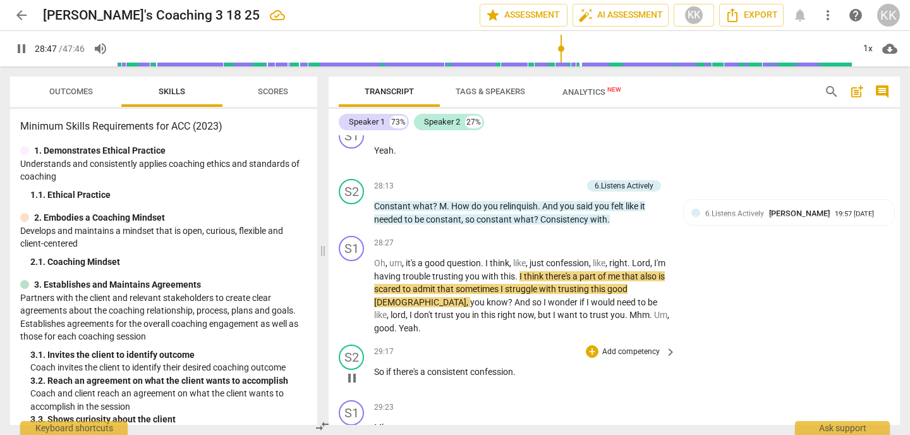
click at [620, 346] on p "Add competency" at bounding box center [631, 351] width 60 height 11
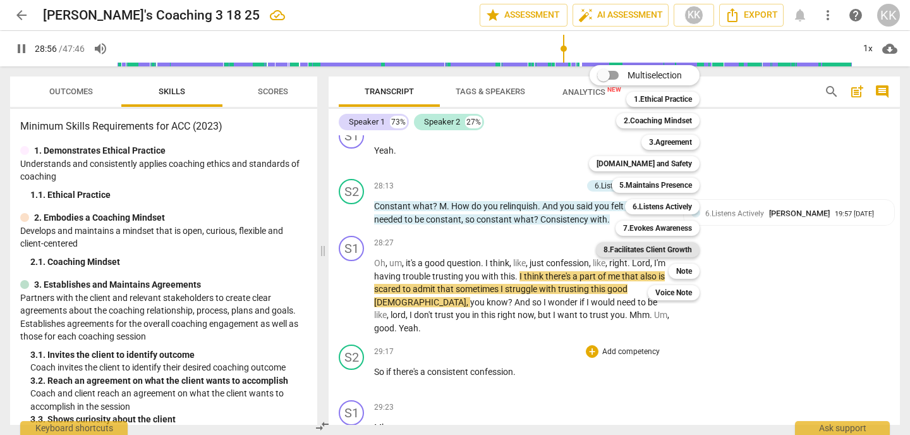
click at [625, 252] on b "8.Facilitates Client Growth" at bounding box center [647, 249] width 88 height 15
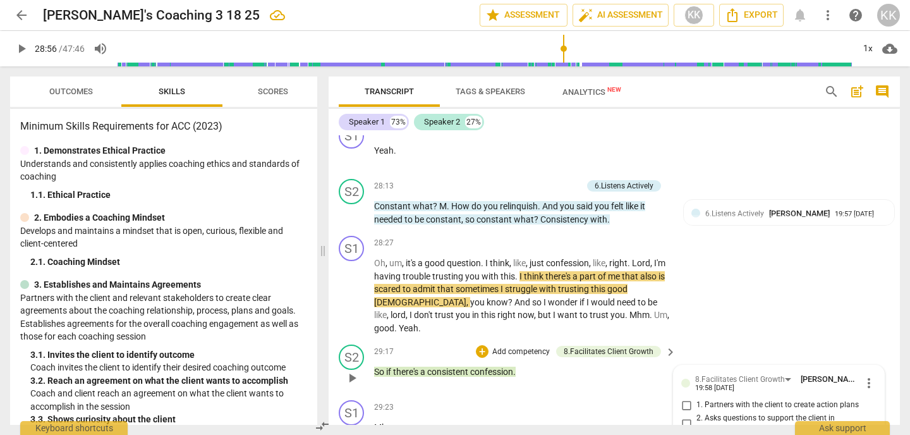
click at [682, 416] on input "2. Asks questions to support the client in translating awareness into action" at bounding box center [686, 423] width 20 height 15
click at [584, 400] on div "29:23 + Add competency keyboard_arrow_right Mhm ." at bounding box center [525, 422] width 303 height 45
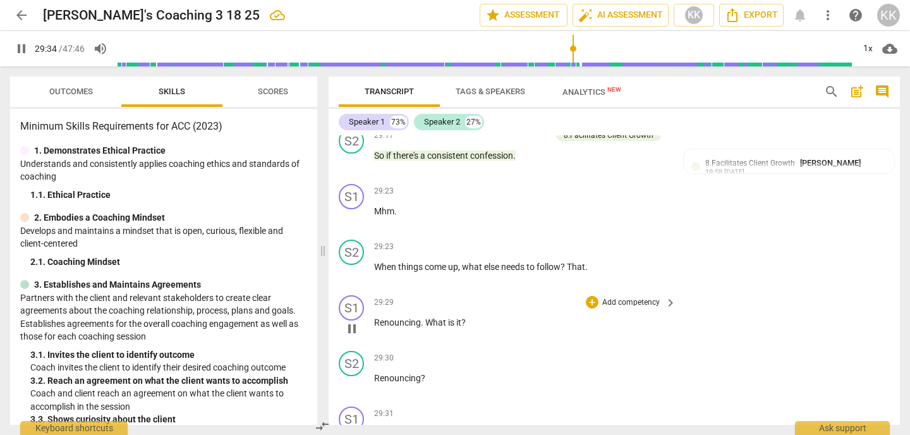
scroll to position [7829, 0]
click at [25, 49] on span "pause" at bounding box center [21, 48] width 15 height 15
click at [648, 353] on p "Add competency" at bounding box center [631, 358] width 60 height 11
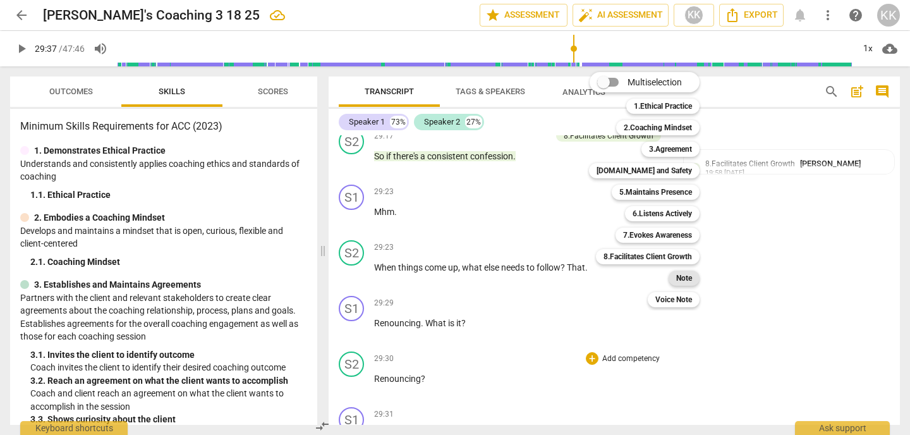
click at [687, 279] on b "Note" at bounding box center [684, 277] width 16 height 15
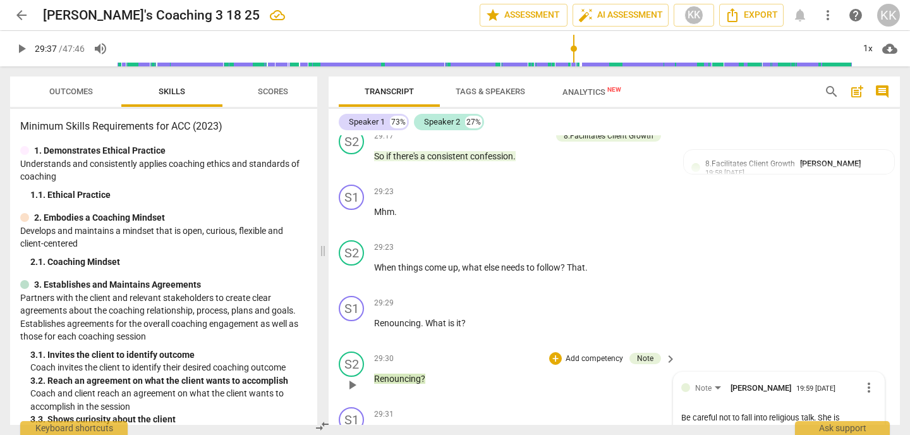
scroll to position [11, 0]
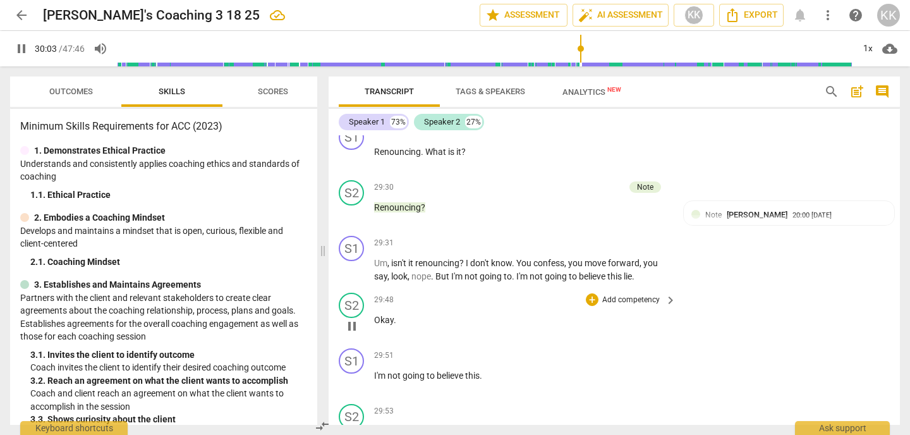
scroll to position [8008, 0]
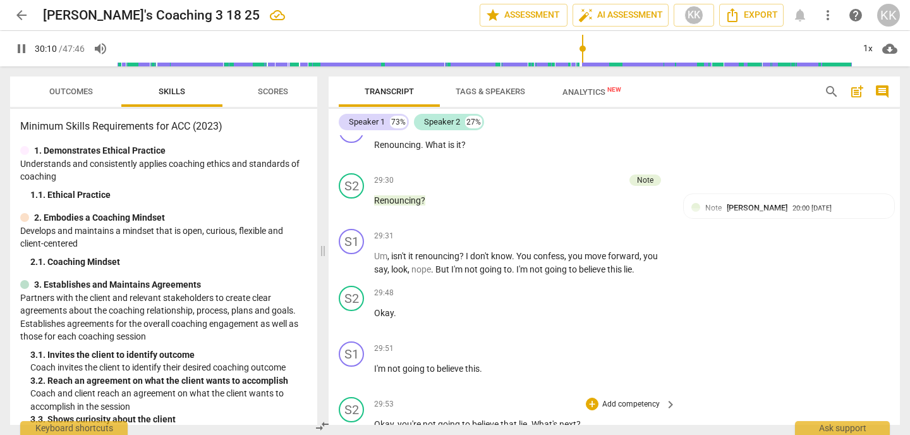
click at [613, 399] on p "Add competency" at bounding box center [631, 404] width 60 height 11
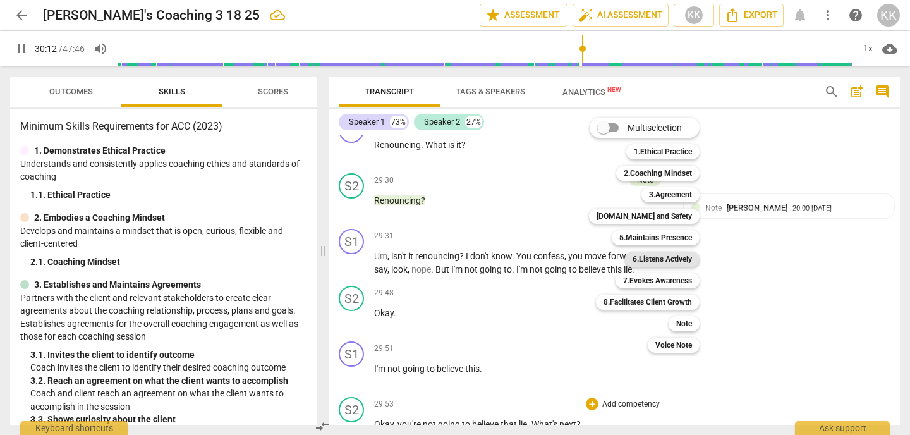
click at [646, 260] on b "6.Listens Actively" at bounding box center [661, 258] width 59 height 15
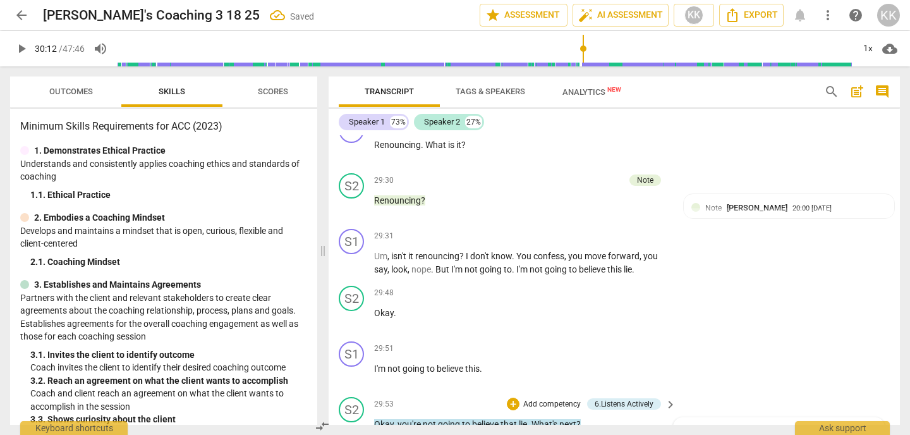
click at [625, 392] on div "S2 play_arrow pause 29:53 + Add competency 6.Listens Actively keyboard_arrow_ri…" at bounding box center [613, 420] width 571 height 56
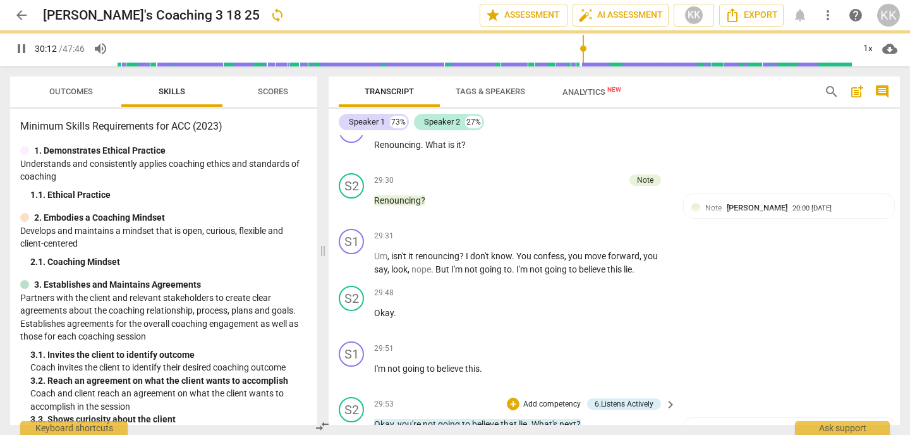
click at [563, 397] on div "+ Add competency" at bounding box center [544, 403] width 75 height 13
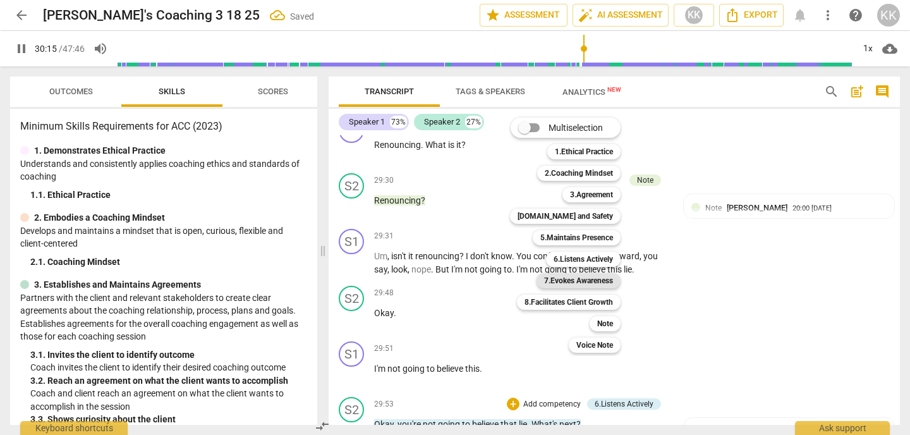
click at [579, 282] on b "7.Evokes Awareness" at bounding box center [578, 280] width 69 height 15
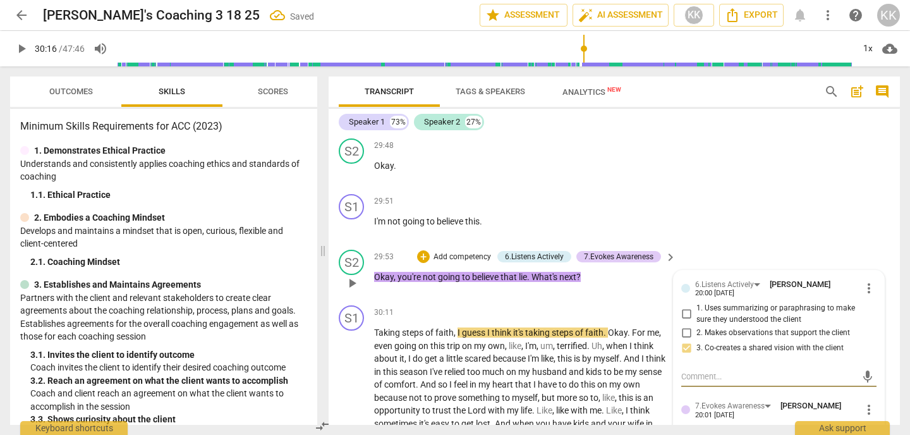
scroll to position [8162, 0]
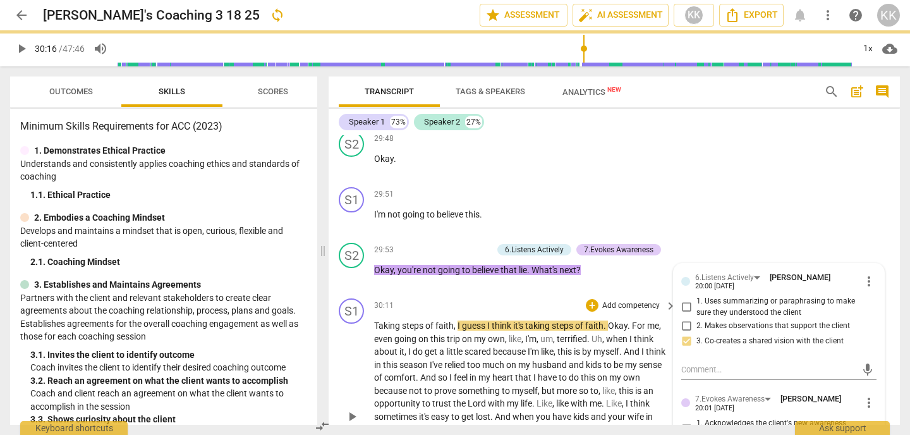
click at [352, 409] on span "play_arrow" at bounding box center [351, 416] width 15 height 15
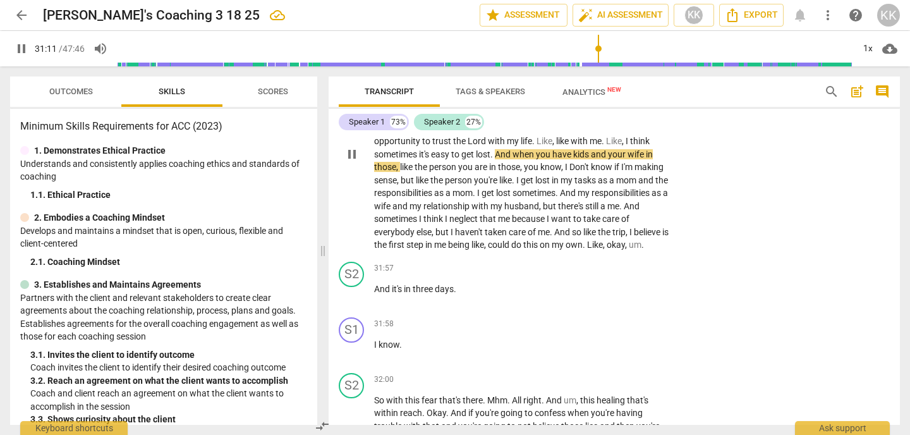
scroll to position [8427, 0]
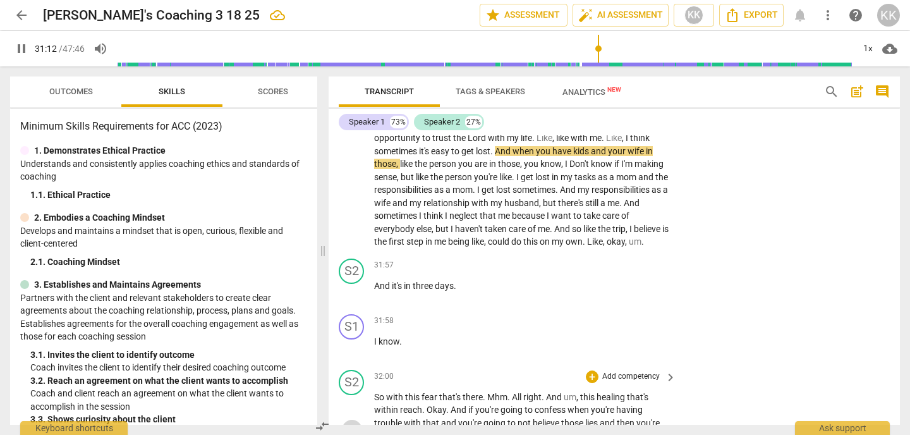
click at [354, 422] on span "pause" at bounding box center [351, 429] width 15 height 15
click at [354, 422] on span "play_arrow" at bounding box center [351, 429] width 15 height 15
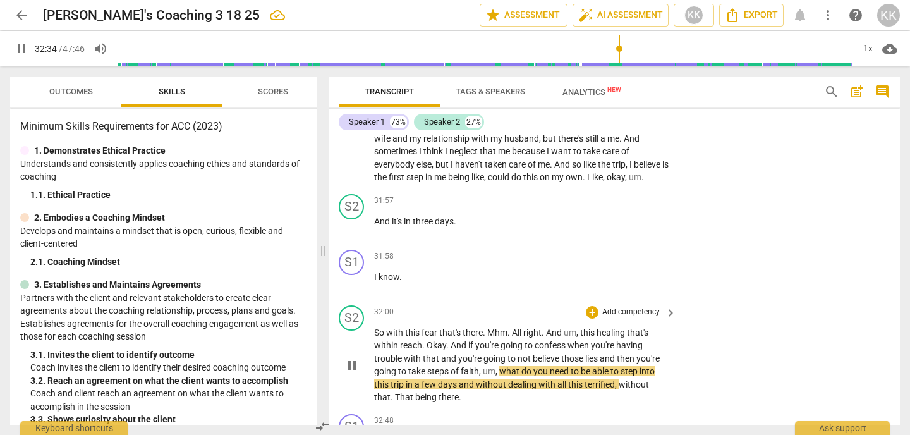
scroll to position [8486, 0]
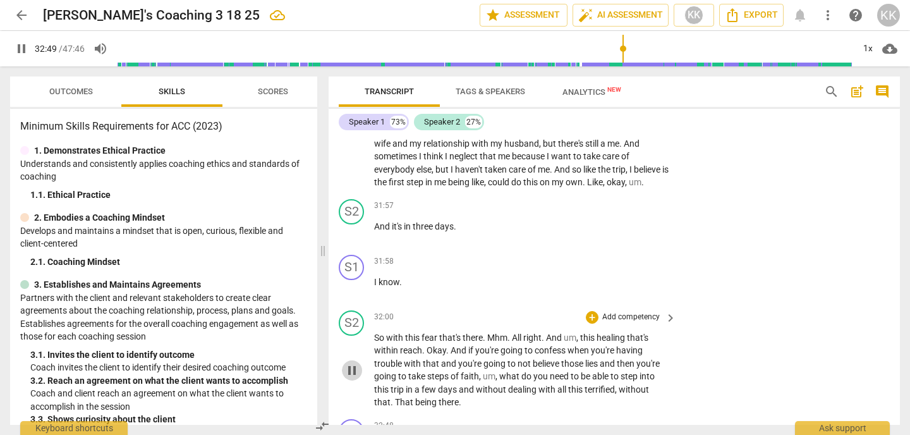
click at [353, 363] on span "pause" at bounding box center [351, 370] width 15 height 15
click at [589, 311] on div "+" at bounding box center [592, 317] width 13 height 13
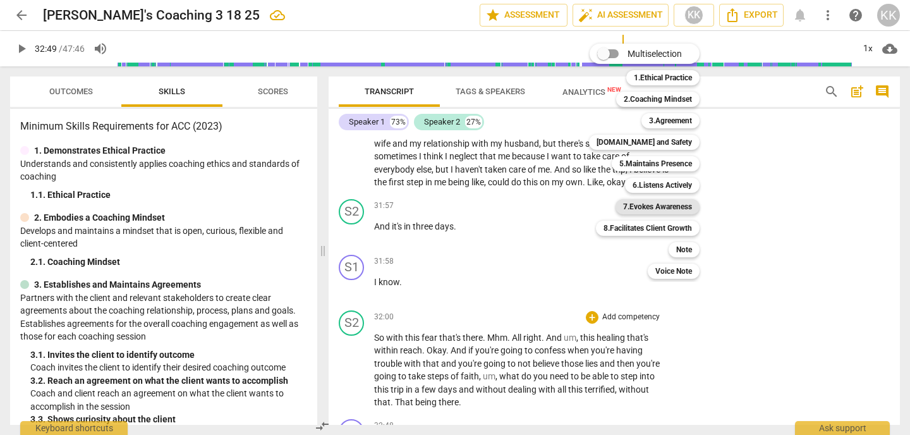
click at [665, 207] on b "7.Evokes Awareness" at bounding box center [657, 206] width 69 height 15
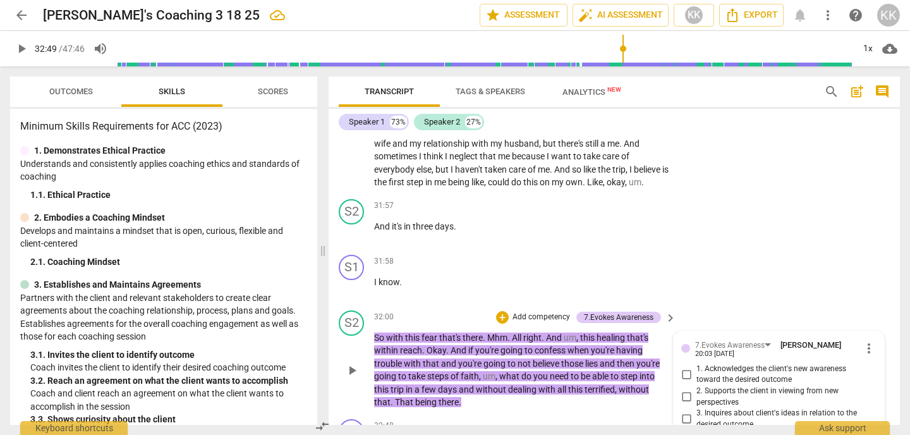
click at [685, 411] on input "3. Inquires about client's ideas in relation to the desired outcome" at bounding box center [686, 418] width 20 height 15
click at [548, 311] on p "Add competency" at bounding box center [541, 316] width 60 height 11
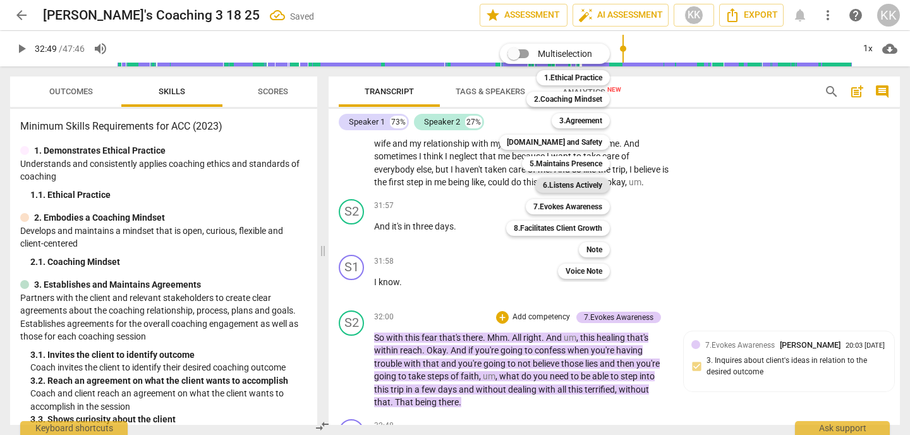
click at [571, 187] on b "6.Listens Actively" at bounding box center [572, 184] width 59 height 15
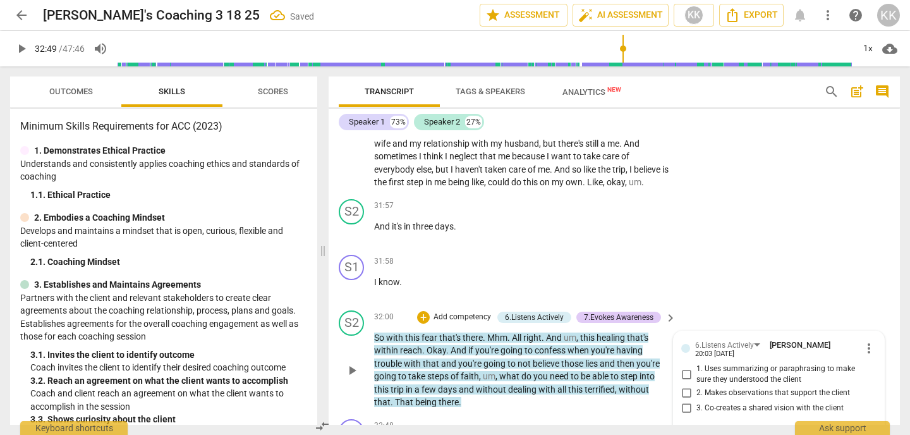
click at [685, 366] on input "1. Uses summarizing or paraphrasing to make sure they understood the client" at bounding box center [686, 373] width 20 height 15
click at [459, 311] on p "Add competency" at bounding box center [462, 316] width 60 height 11
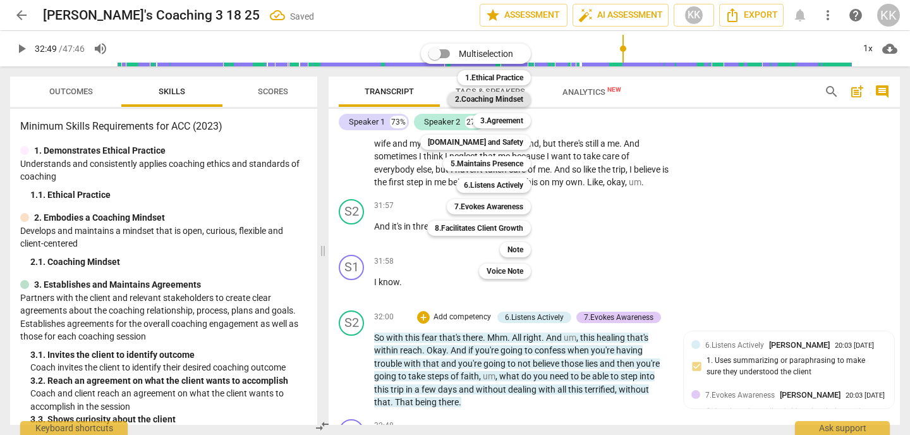
click at [488, 93] on b "2.Coaching Mindset" at bounding box center [489, 99] width 68 height 15
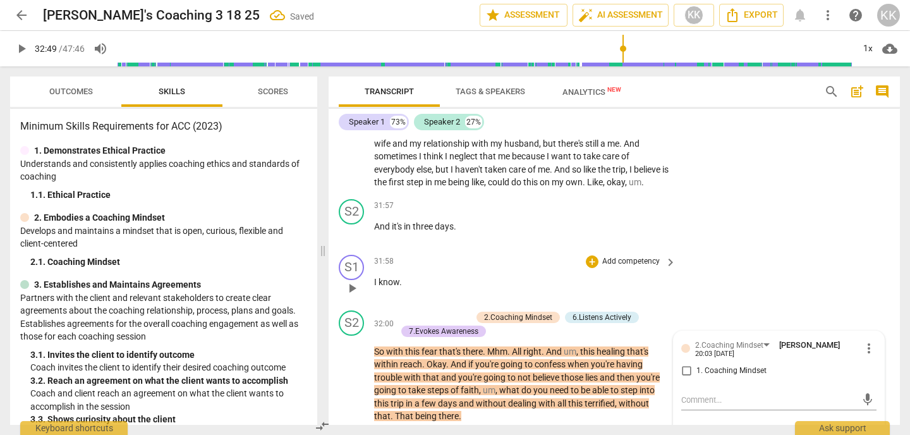
click at [655, 255] on div "31:58 + Add competency keyboard_arrow_right I know ." at bounding box center [525, 277] width 303 height 45
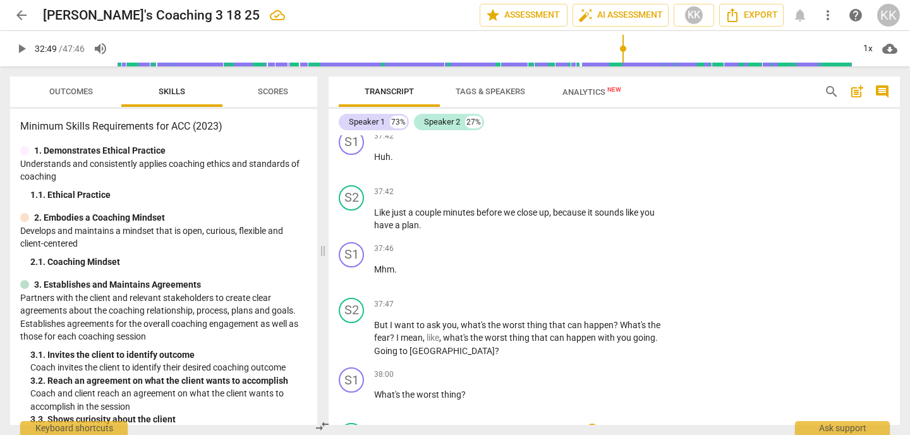
scroll to position [9804, 0]
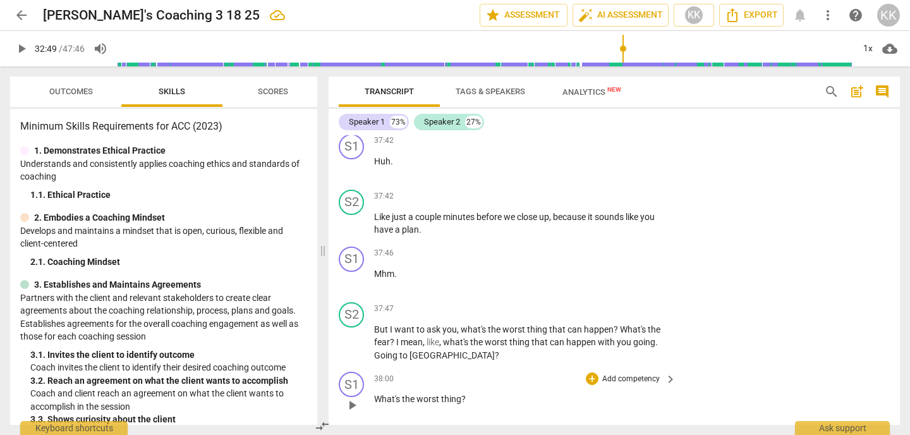
click at [608, 373] on p "Add competency" at bounding box center [631, 378] width 60 height 11
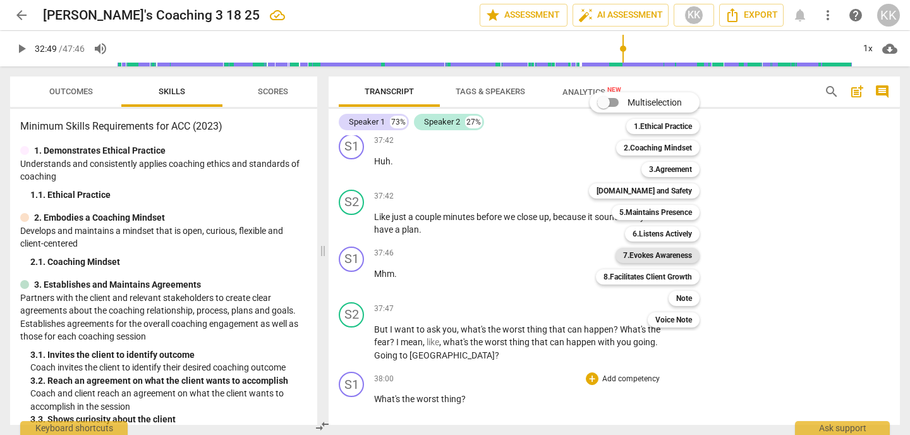
click at [656, 250] on b "7.Evokes Awareness" at bounding box center [657, 255] width 69 height 15
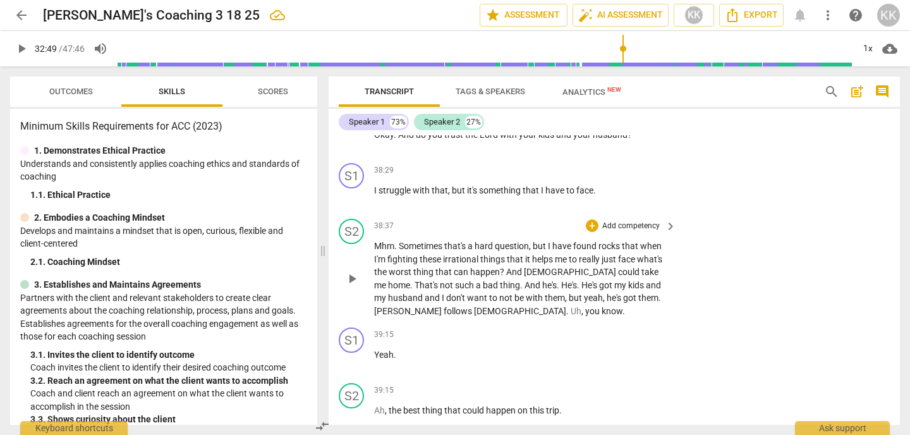
scroll to position [10461, 0]
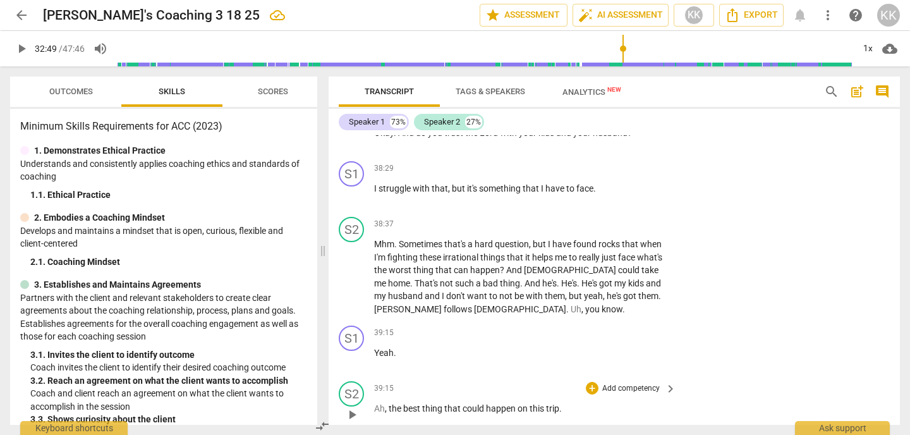
click at [623, 383] on p "Add competency" at bounding box center [631, 388] width 60 height 11
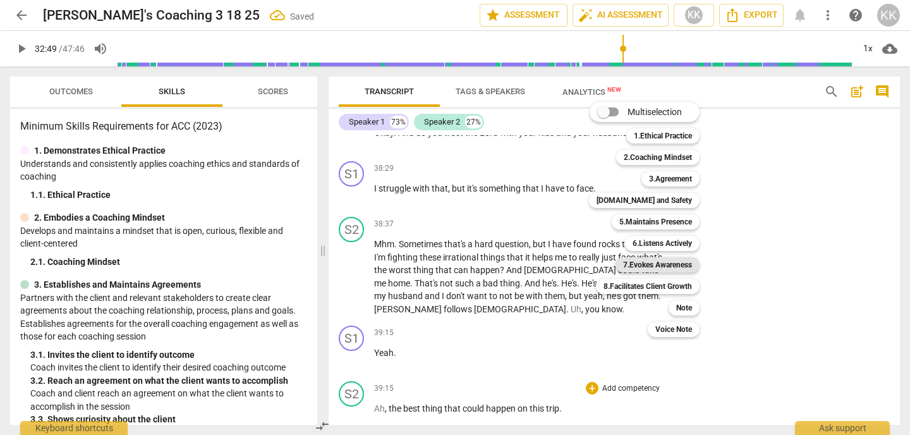
click at [648, 267] on b "7.Evokes Awareness" at bounding box center [657, 264] width 69 height 15
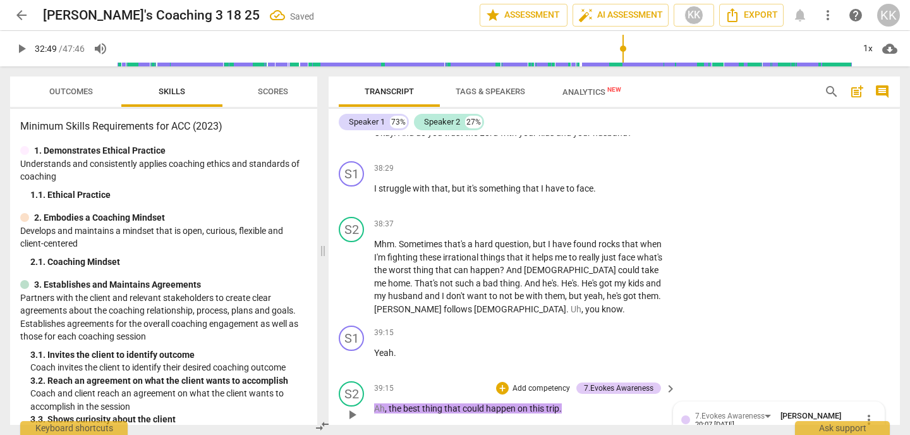
click at [695, 320] on div "S1 play_arrow pause 39:15 + Add competency keyboard_arrow_right Yeah ." at bounding box center [613, 348] width 571 height 56
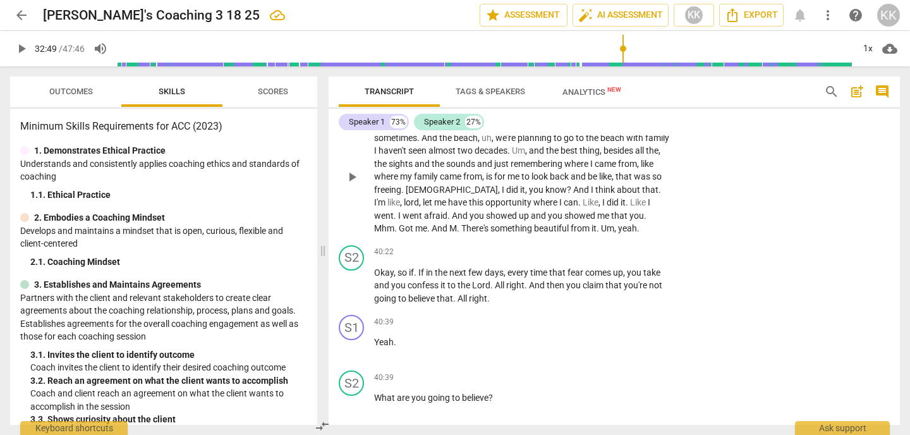
scroll to position [10804, 0]
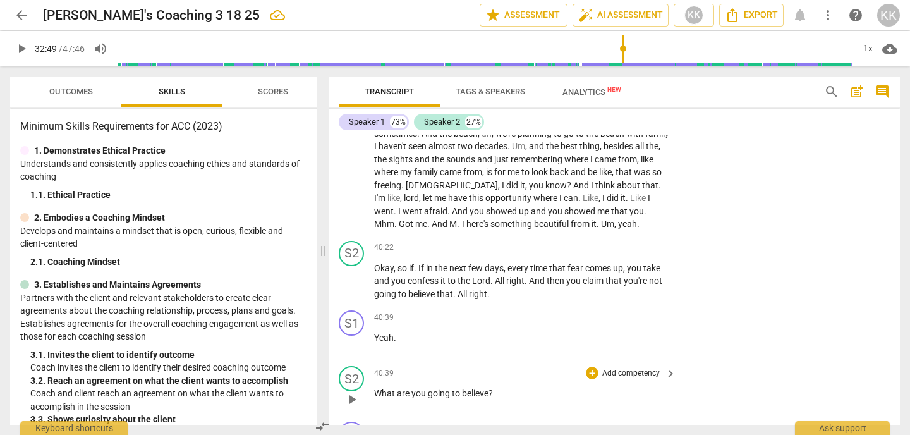
click at [630, 368] on p "Add competency" at bounding box center [631, 373] width 60 height 11
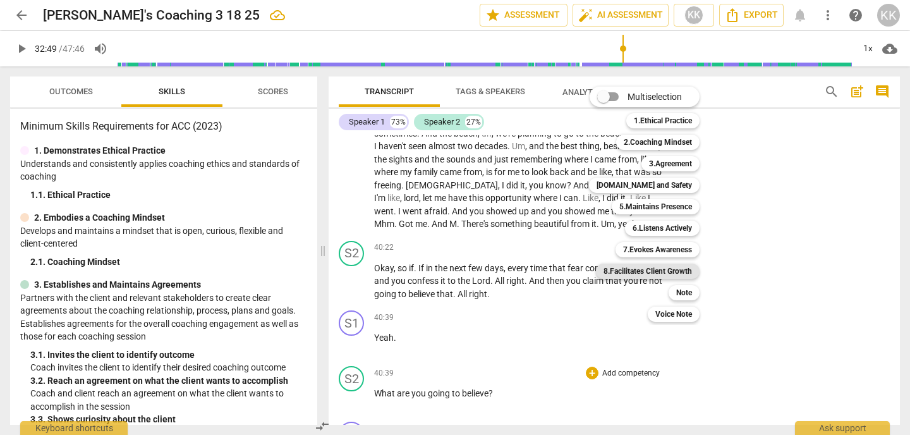
click at [651, 271] on b "8.Facilitates Client Growth" at bounding box center [647, 270] width 88 height 15
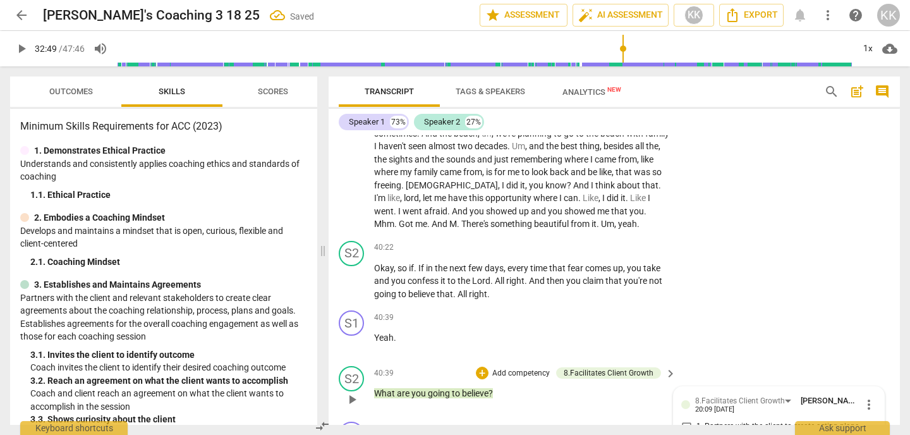
click at [686, 419] on input "1. Partners with the client to create action plans" at bounding box center [686, 426] width 20 height 15
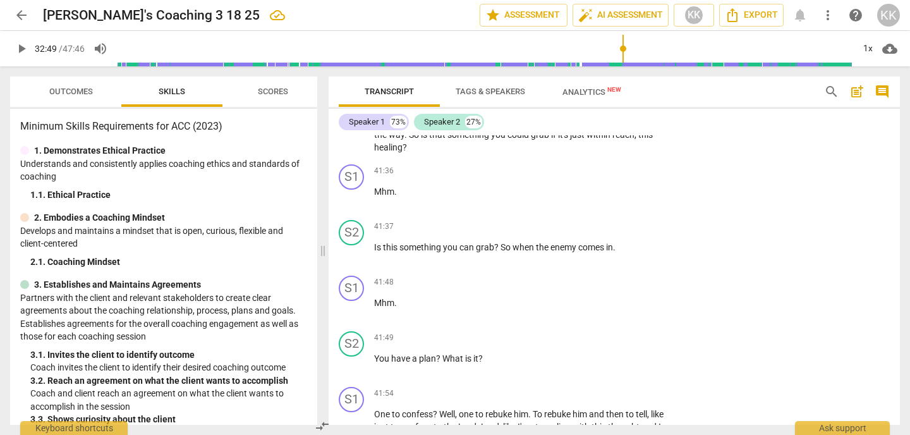
scroll to position [11414, 0]
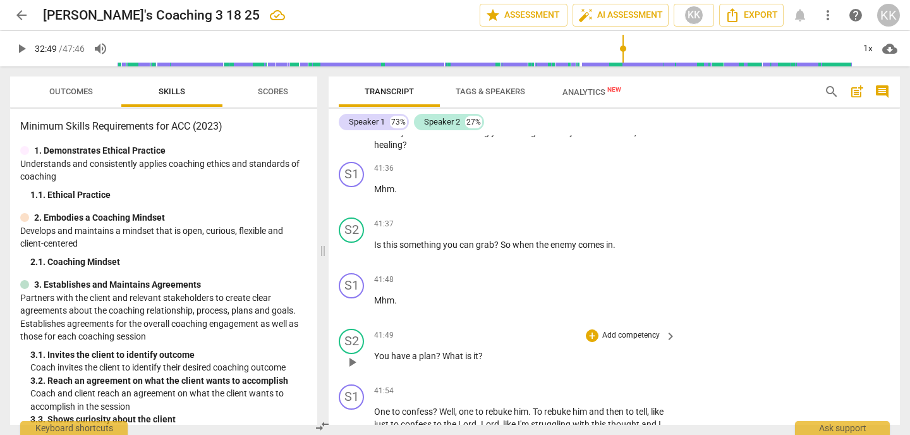
click at [621, 330] on p "Add competency" at bounding box center [631, 335] width 60 height 11
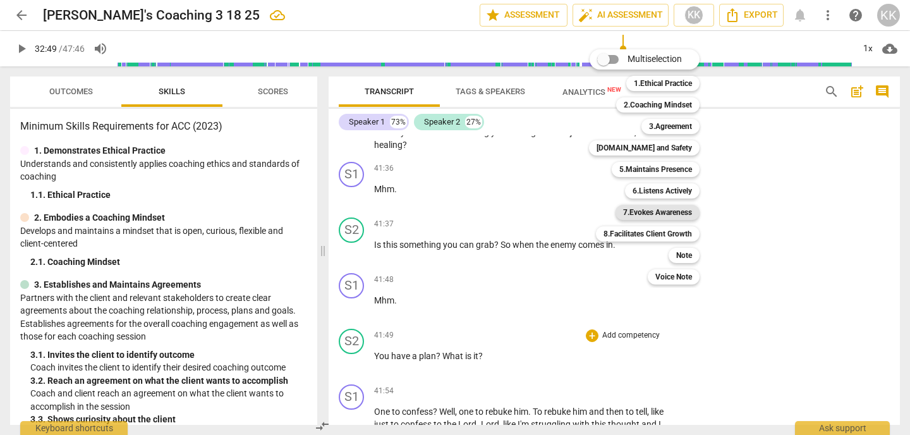
click at [656, 213] on b "7.Evokes Awareness" at bounding box center [657, 212] width 69 height 15
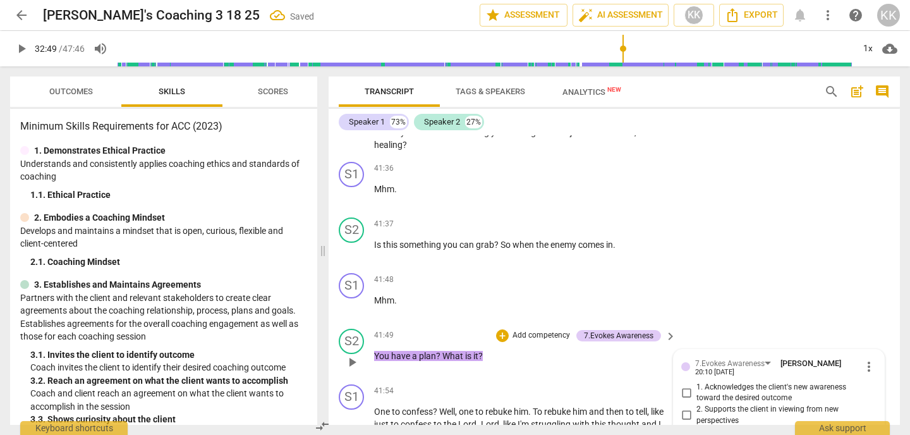
click at [687, 429] on input "3. Inquires about client's ideas in relation to the desired outcome" at bounding box center [686, 436] width 20 height 15
click at [548, 330] on p "Add competency" at bounding box center [541, 335] width 60 height 11
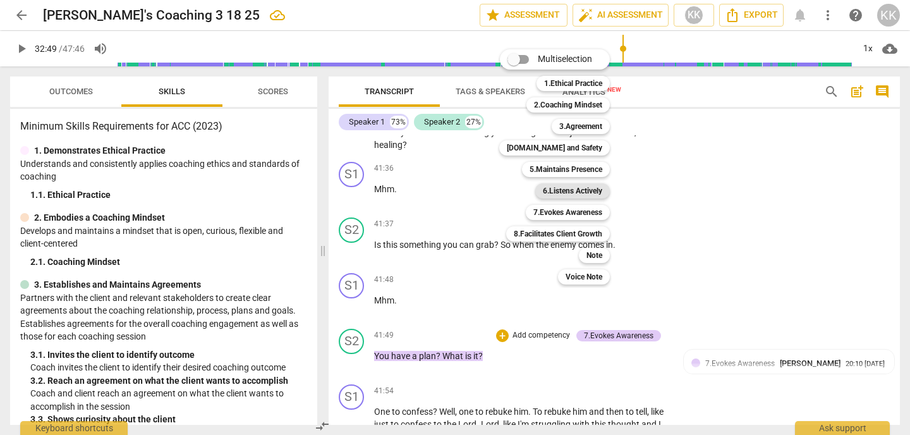
click at [574, 191] on b "6.Listens Actively" at bounding box center [572, 190] width 59 height 15
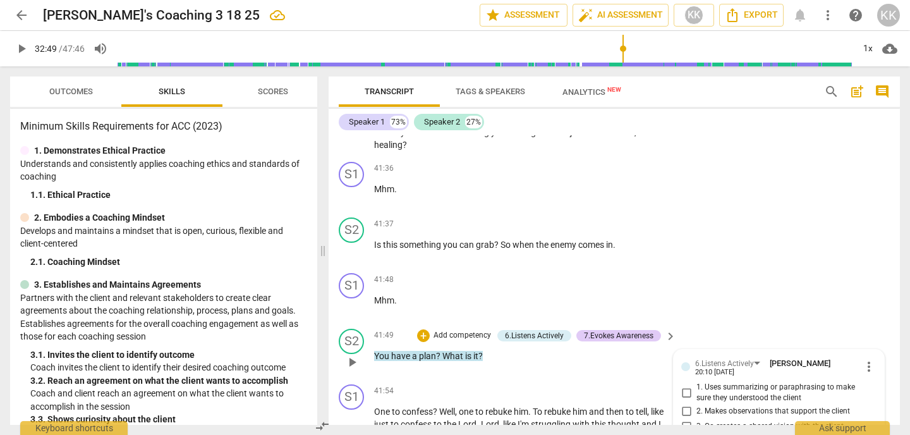
click at [685, 419] on input "3. Co-creates a shared vision with the client" at bounding box center [686, 426] width 20 height 15
click at [867, 359] on span "more_vert" at bounding box center [868, 366] width 15 height 15
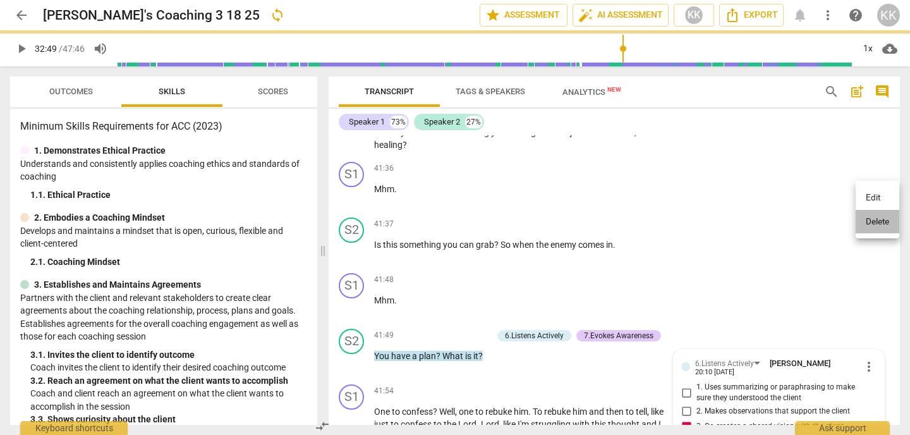
click at [871, 228] on li "Delete" at bounding box center [877, 222] width 44 height 24
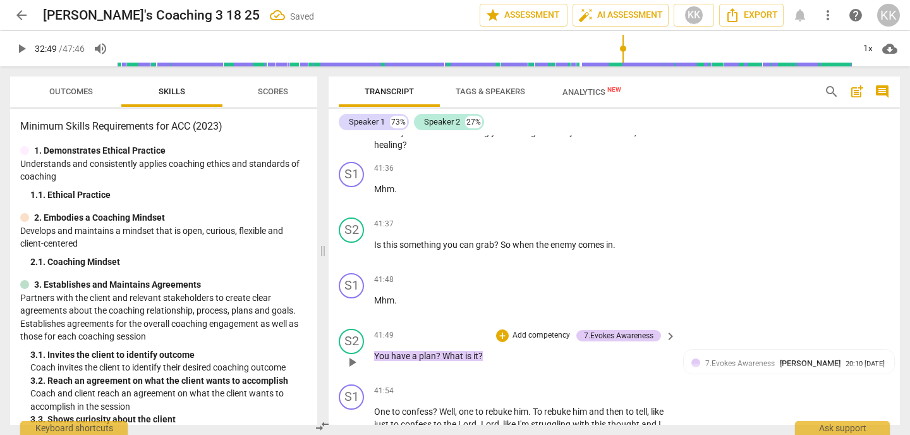
click at [540, 330] on p "Add competency" at bounding box center [541, 335] width 60 height 11
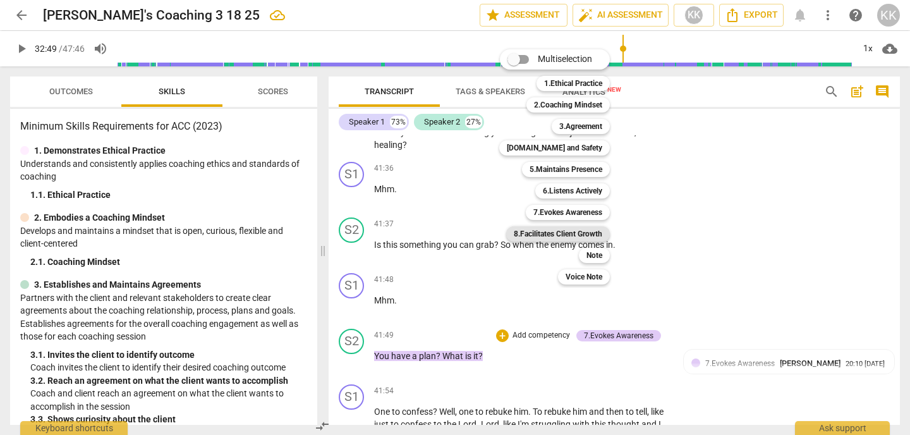
click at [579, 231] on b "8.Facilitates Client Growth" at bounding box center [557, 233] width 88 height 15
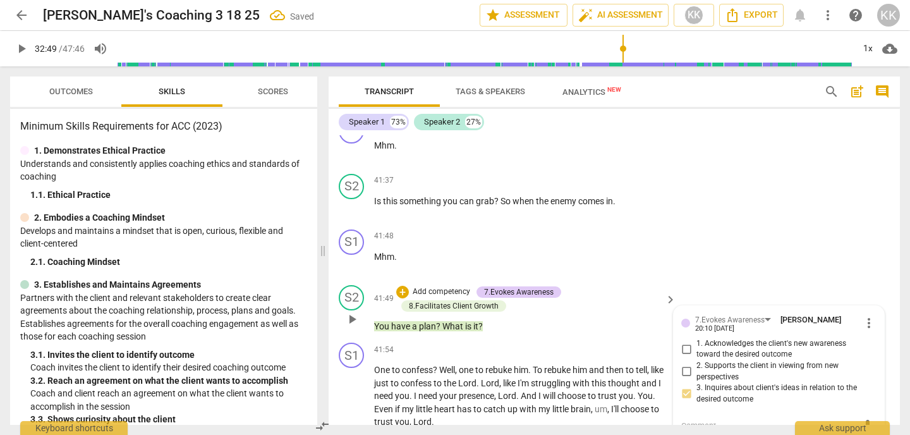
scroll to position [11462, 0]
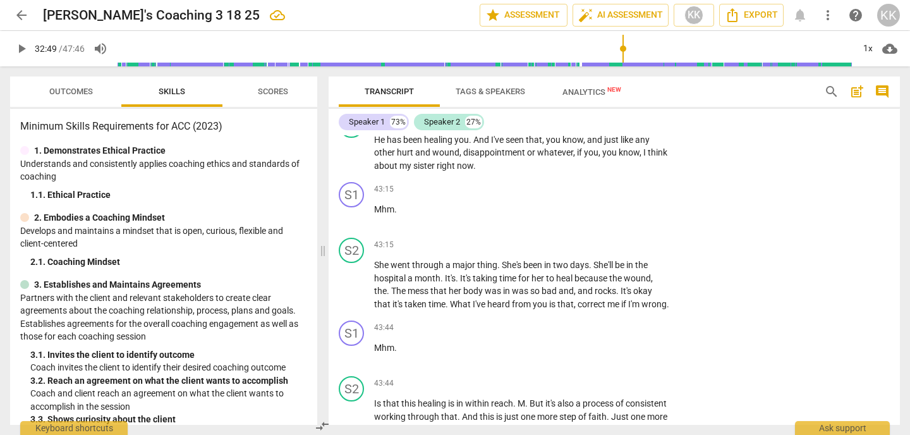
scroll to position [12231, 0]
click at [627, 376] on p "Add competency" at bounding box center [631, 381] width 60 height 11
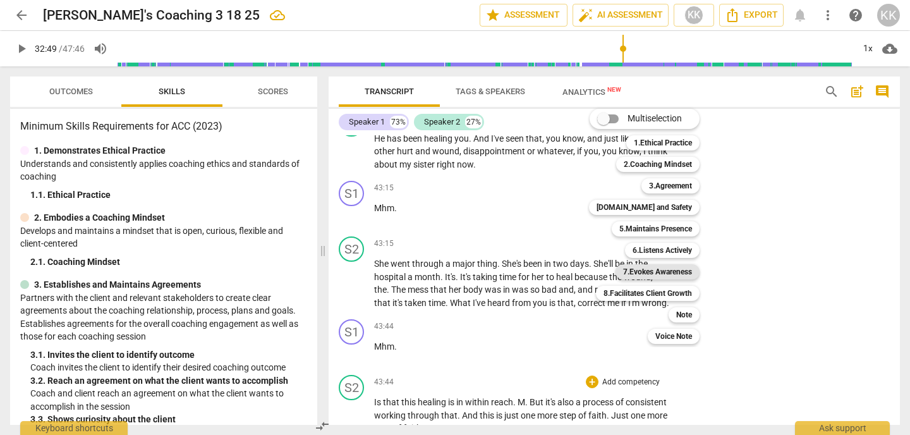
click at [646, 269] on b "7.Evokes Awareness" at bounding box center [657, 271] width 69 height 15
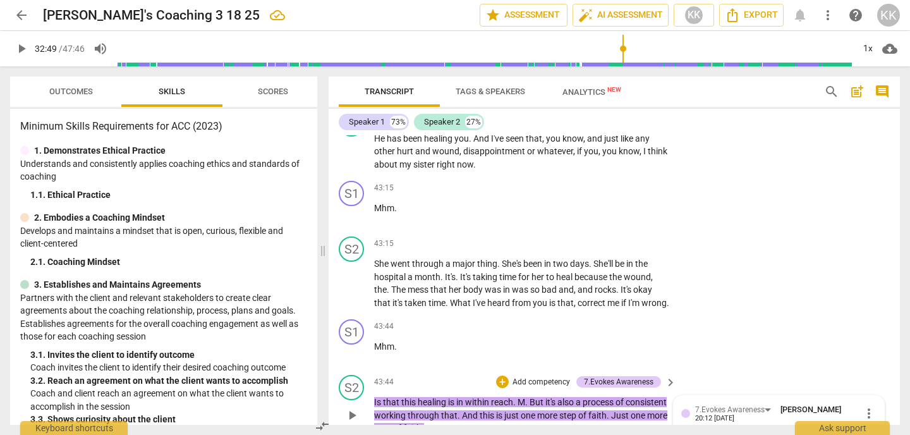
click at [684, 431] on input "1. Acknowledges the client's new awareness toward the desired outcome" at bounding box center [686, 438] width 20 height 15
click at [531, 376] on p "Add competency" at bounding box center [541, 381] width 60 height 11
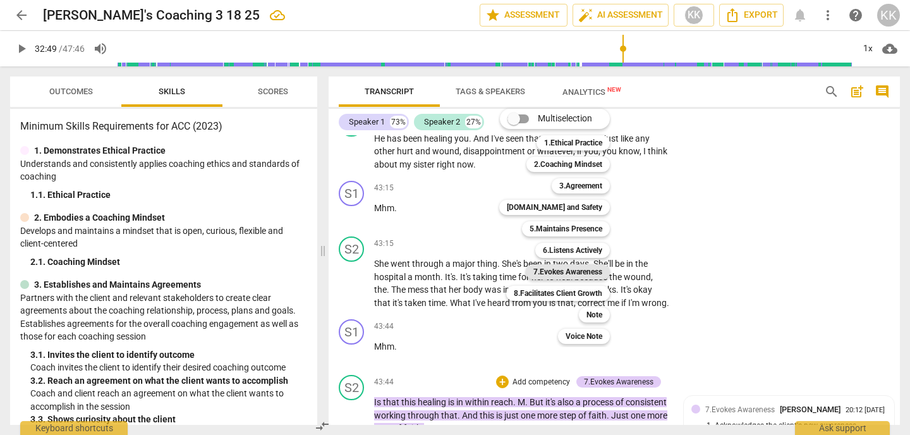
click at [589, 273] on b "7.Evokes Awareness" at bounding box center [567, 271] width 69 height 15
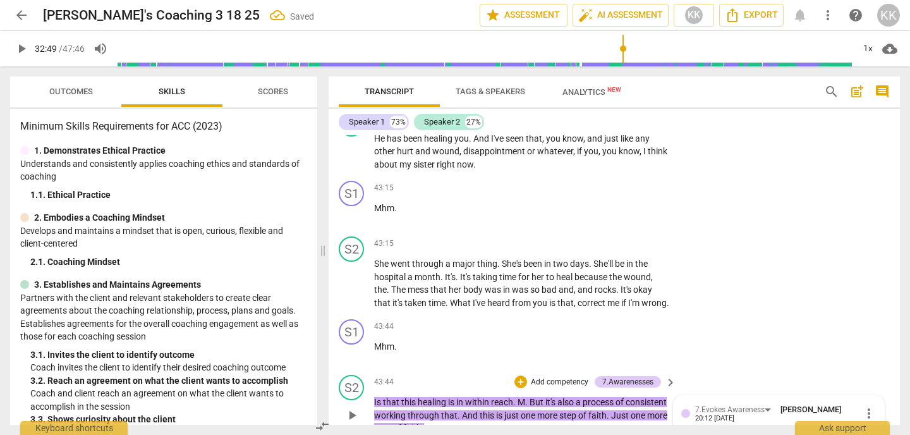
click at [864, 405] on span "more_vert" at bounding box center [868, 412] width 15 height 15
click at [872, 282] on li "Delete" at bounding box center [877, 281] width 44 height 24
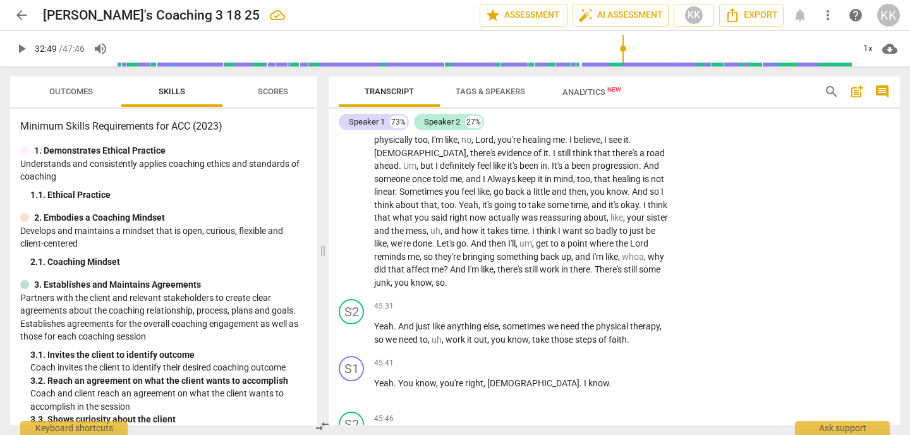
scroll to position [12707, 0]
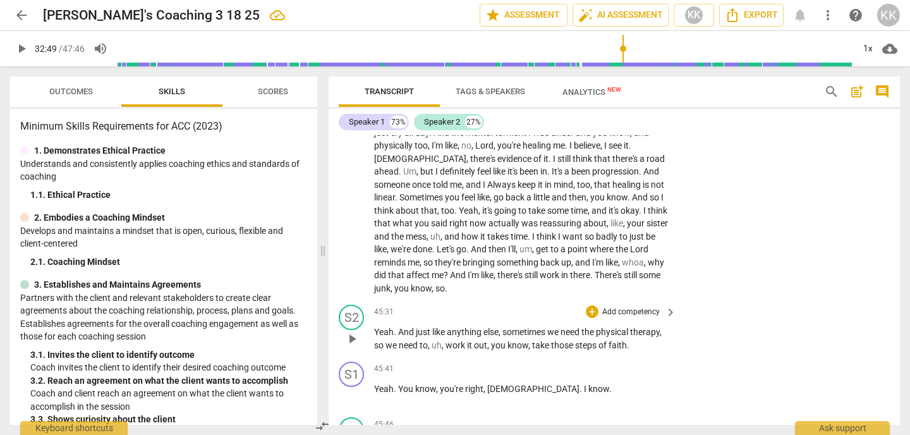
click at [350, 331] on span "play_arrow" at bounding box center [351, 338] width 15 height 15
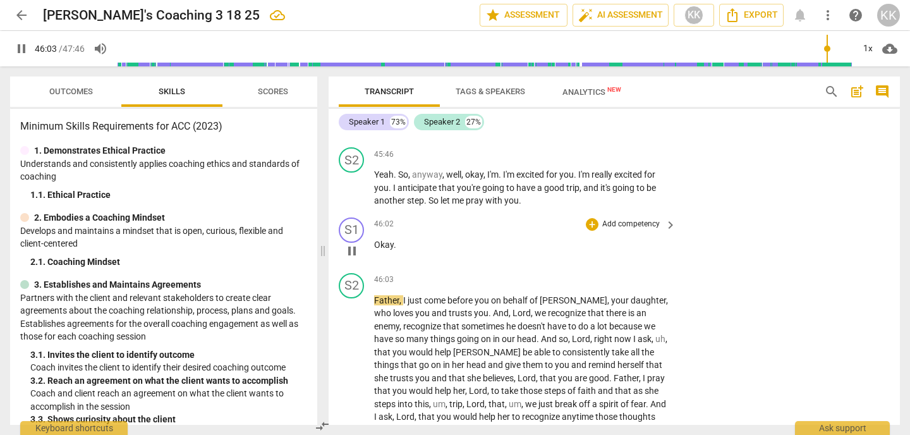
scroll to position [12976, 0]
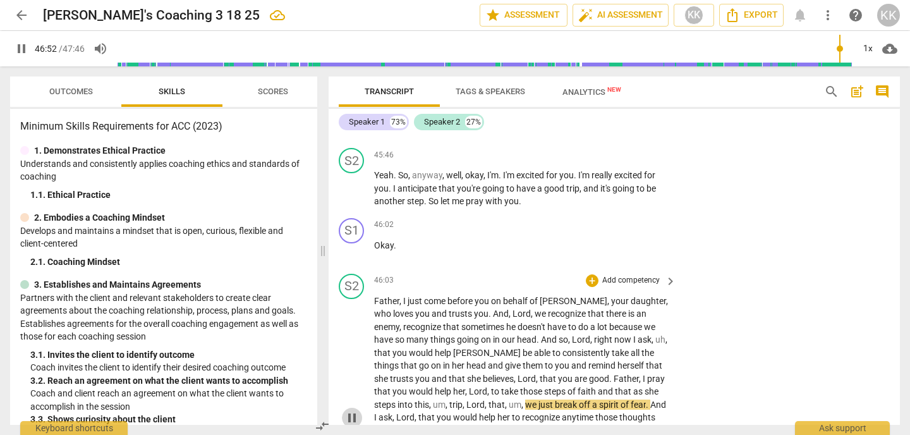
click at [352, 410] on span "pause" at bounding box center [351, 417] width 15 height 15
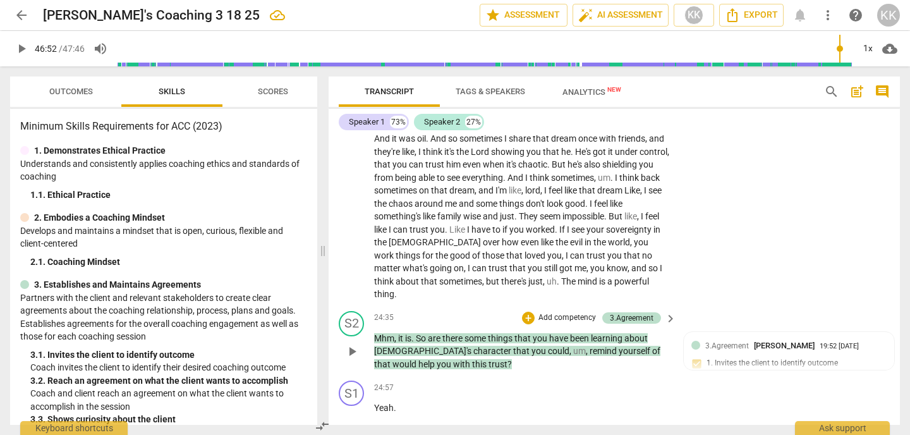
scroll to position [6067, 0]
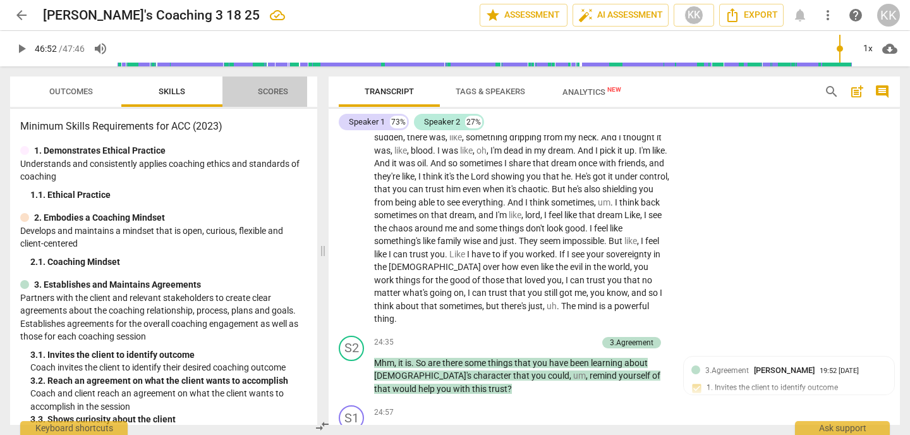
click at [270, 90] on span "Scores" at bounding box center [273, 91] width 30 height 9
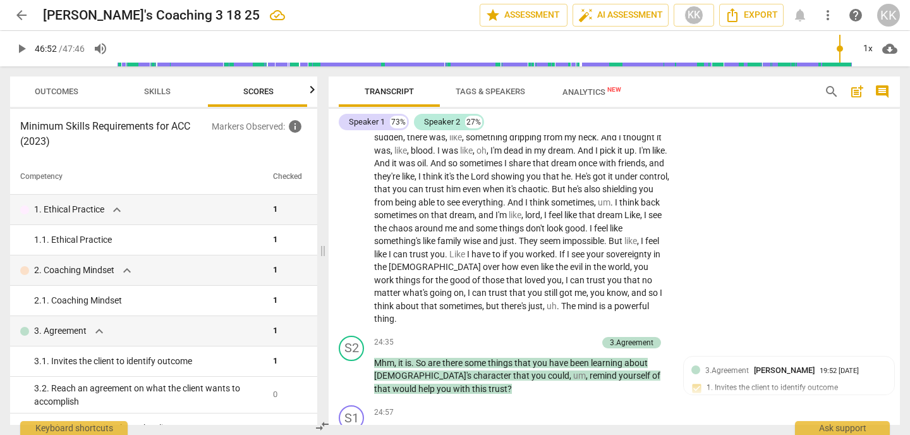
scroll to position [0, 16]
click at [152, 88] on span "Skills" at bounding box center [155, 91] width 27 height 9
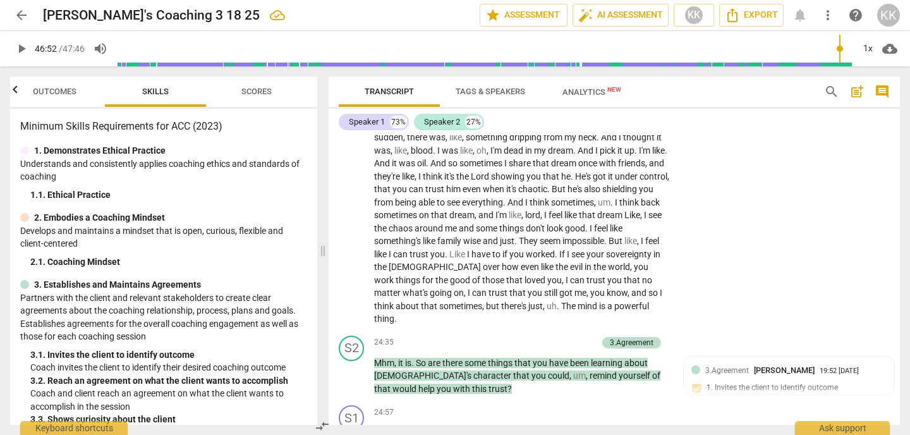
click at [57, 87] on span "Outcomes" at bounding box center [55, 91] width 44 height 9
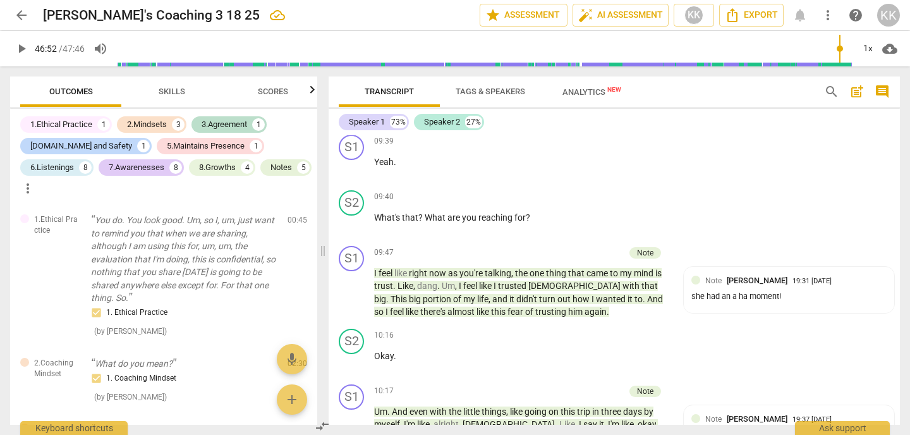
scroll to position [2716, 0]
click at [591, 246] on p "Add competency" at bounding box center [594, 251] width 60 height 11
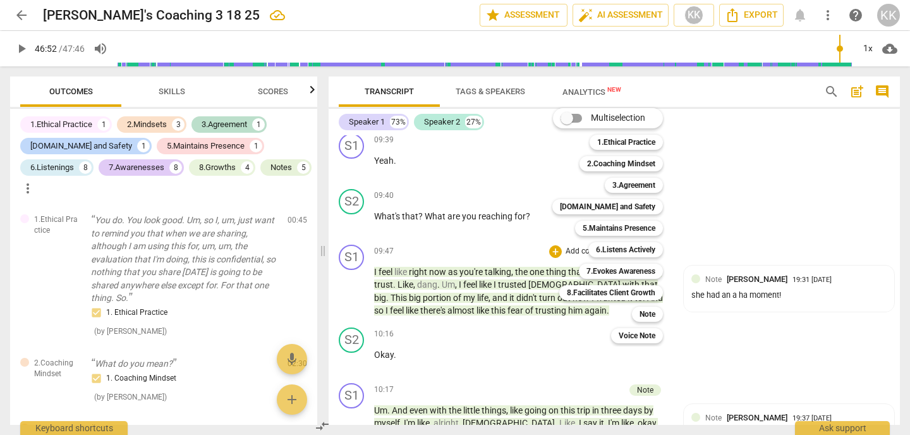
click at [740, 276] on div at bounding box center [455, 217] width 910 height 435
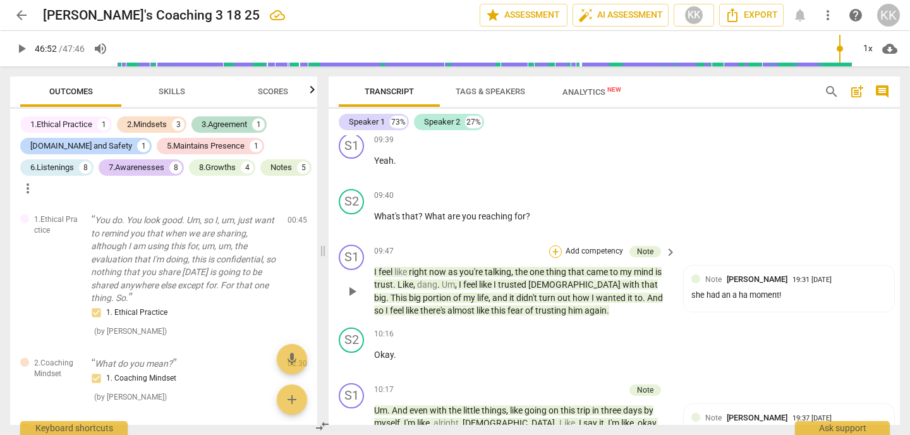
click at [558, 245] on div "+" at bounding box center [555, 251] width 13 height 13
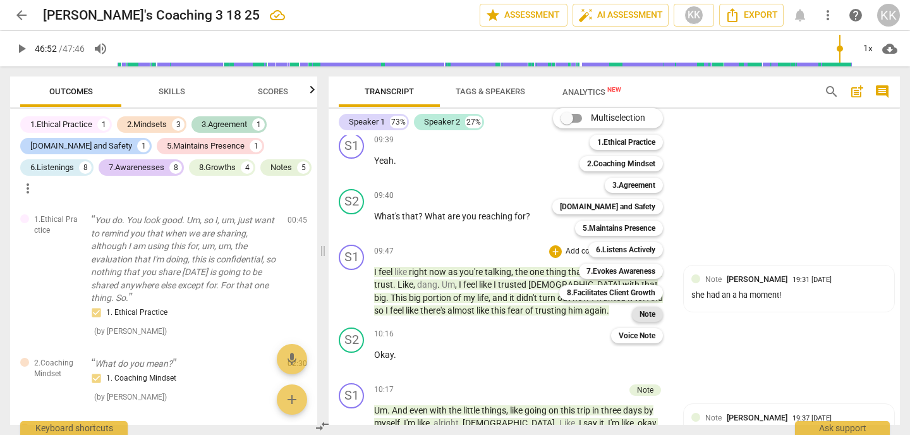
click at [647, 315] on b "Note" at bounding box center [647, 313] width 16 height 15
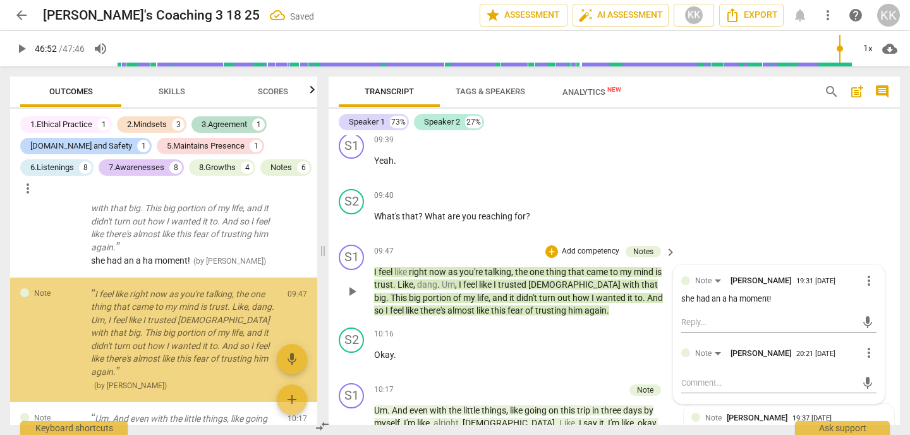
scroll to position [863, 0]
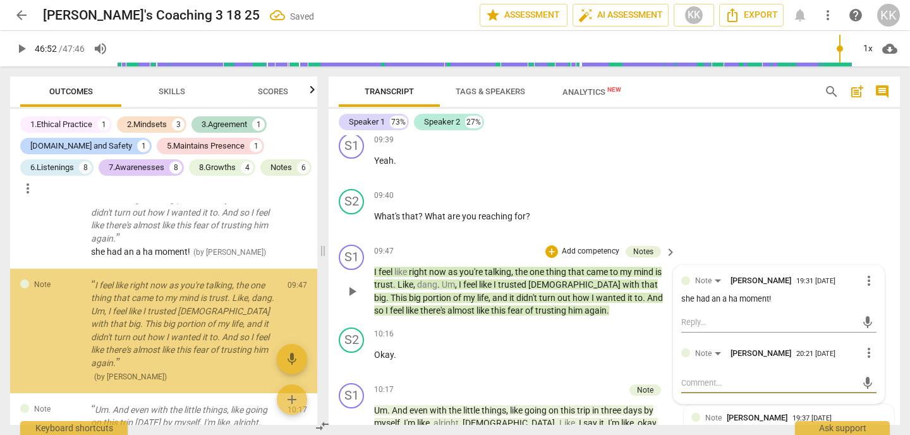
click at [730, 376] on textarea at bounding box center [768, 382] width 175 height 12
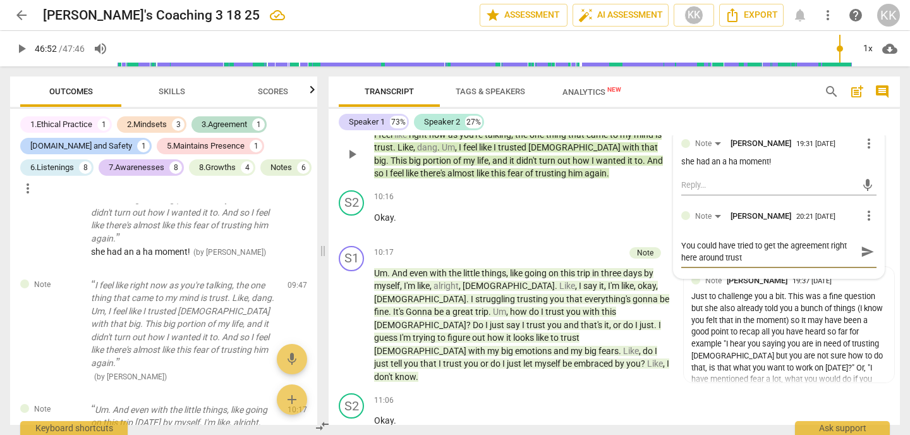
scroll to position [2856, 0]
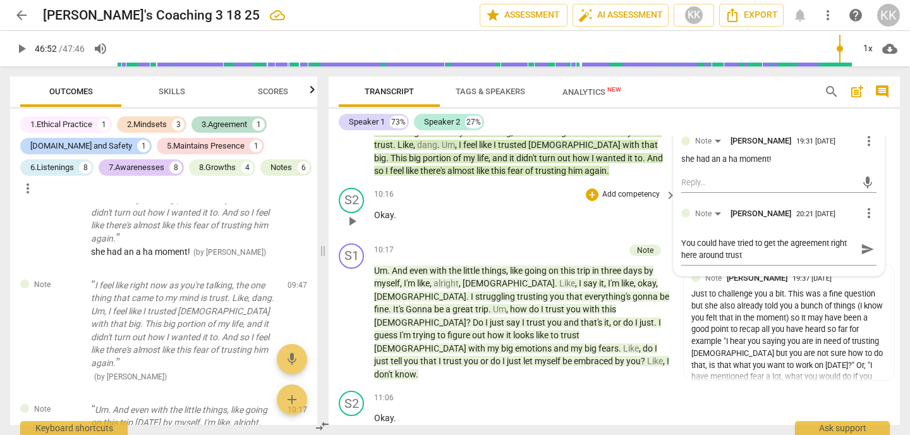
click at [563, 188] on div "10:16 + Add competency keyboard_arrow_right" at bounding box center [525, 195] width 303 height 14
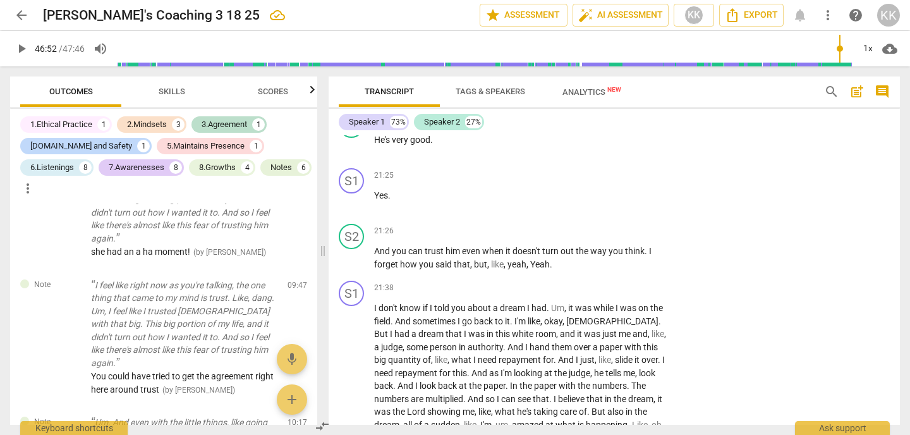
scroll to position [5664, 0]
